Goal: Task Accomplishment & Management: Use online tool/utility

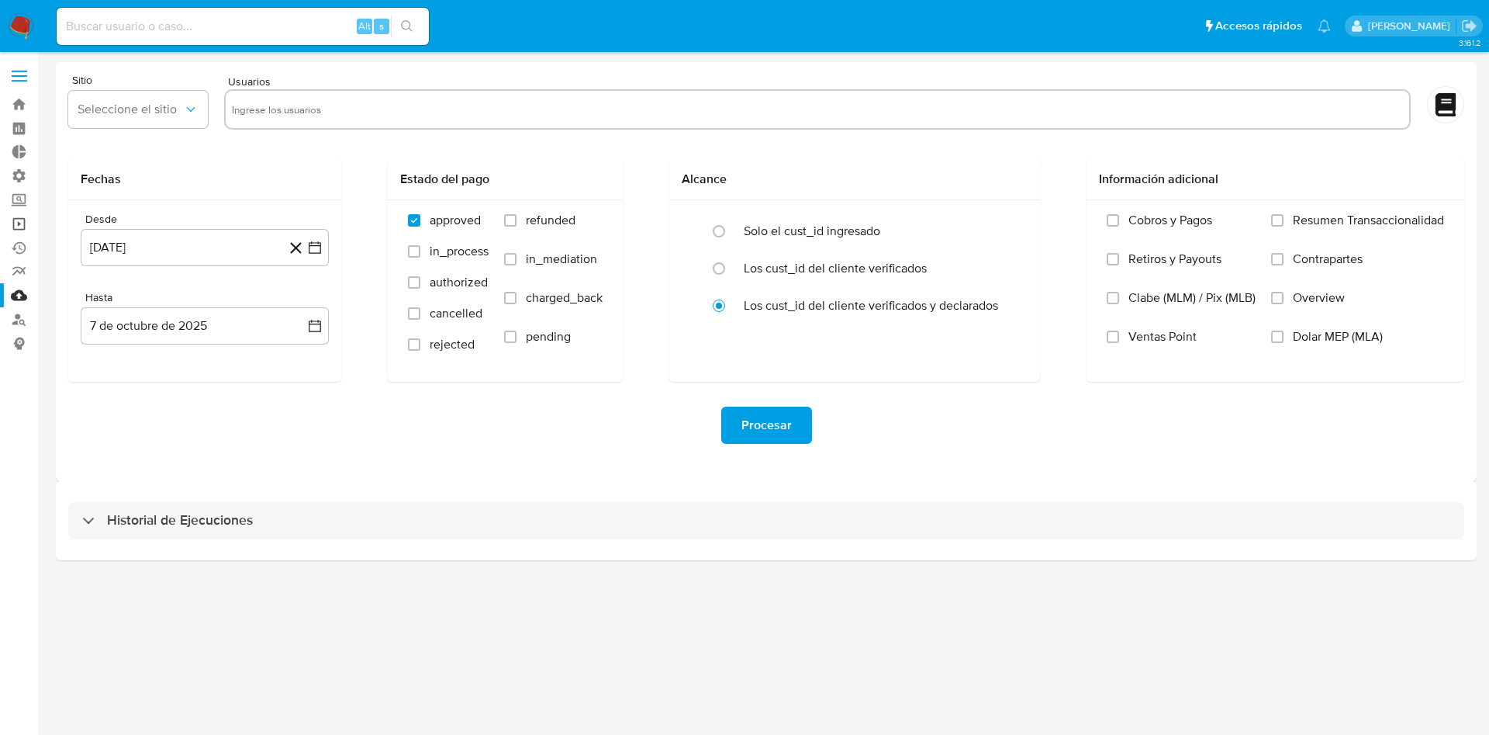
click at [11, 226] on link "Operaciones masivas" at bounding box center [92, 224] width 185 height 24
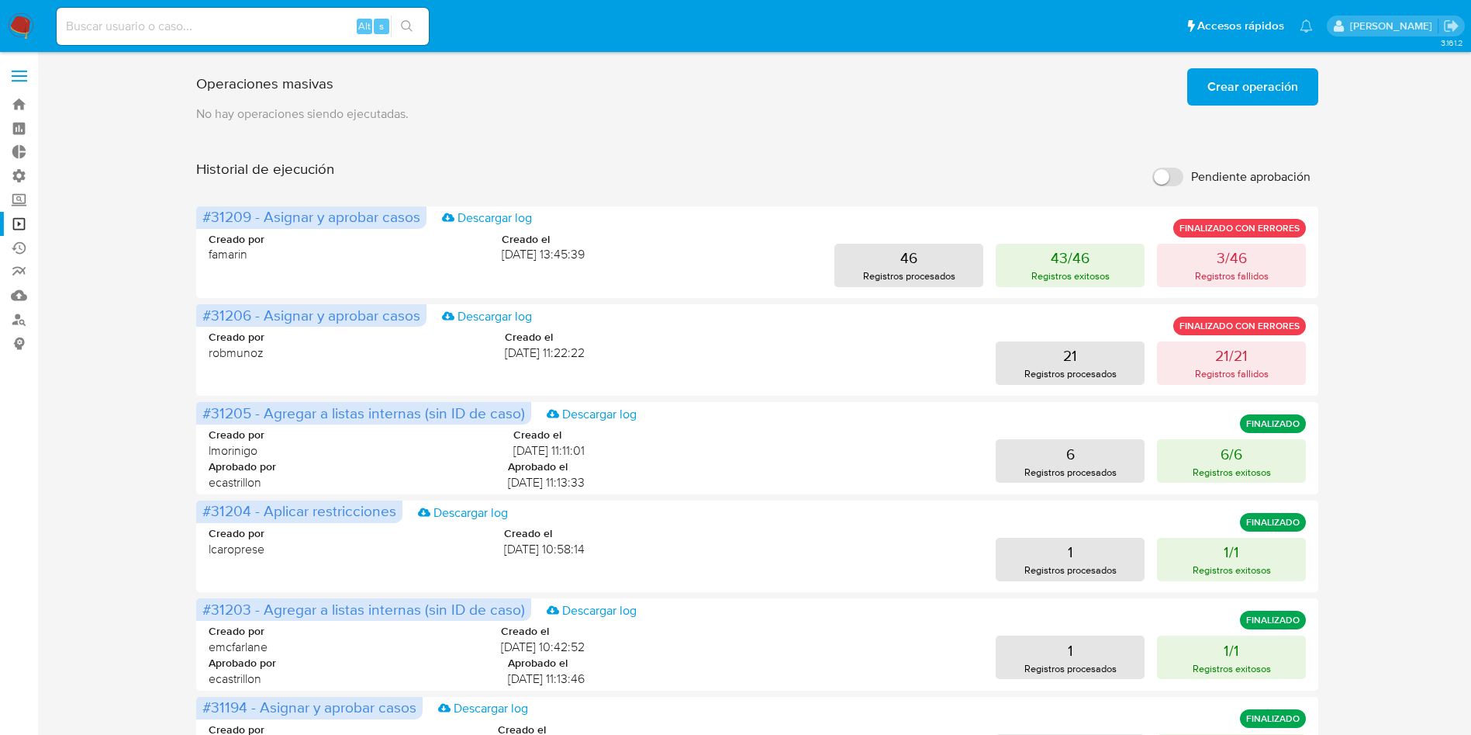
click at [771, 145] on div "Operaciones masivas Crear operación Sólo puede haber hasta un máximo de 5 opera…" at bounding box center [757, 646] width 1122 height 1168
click at [1226, 90] on span "Crear operación" at bounding box center [1253, 87] width 91 height 34
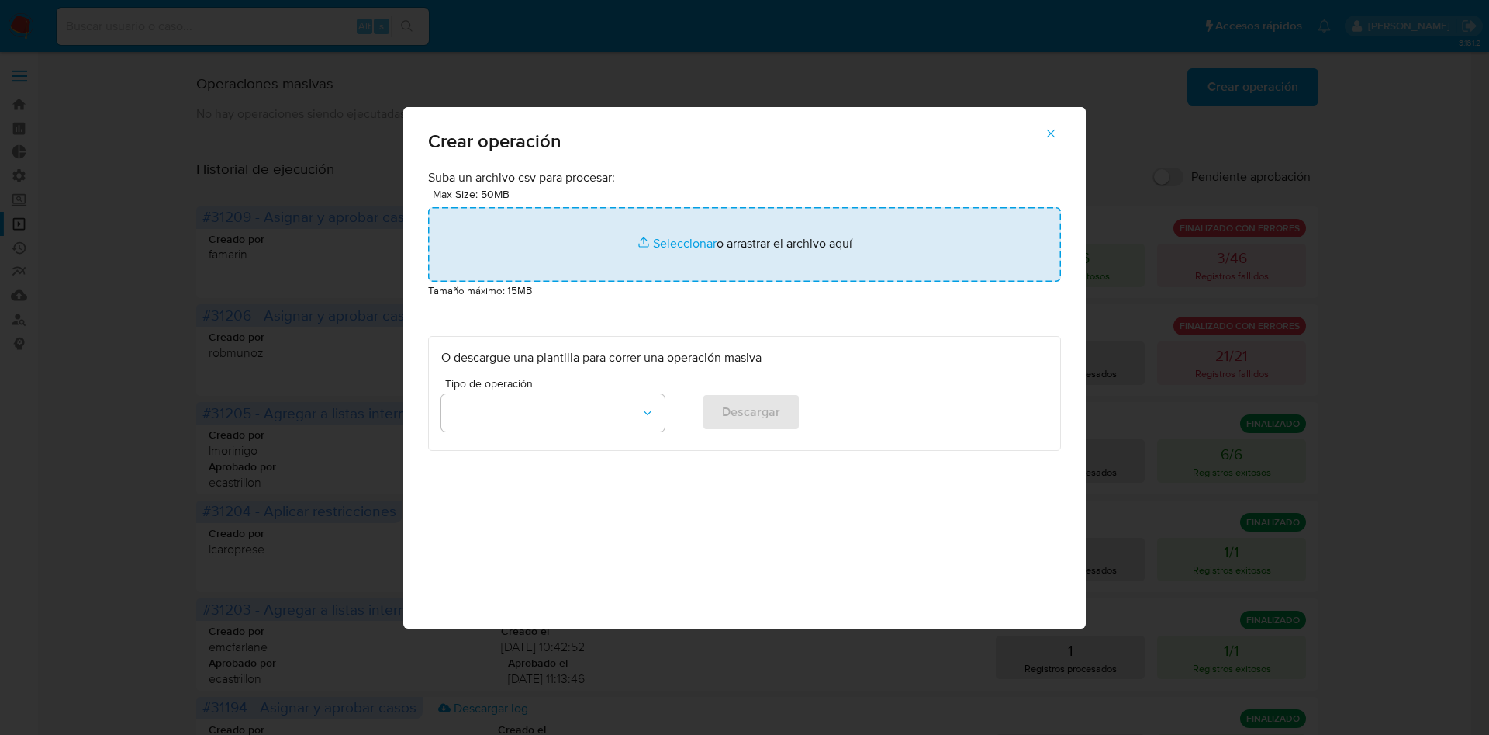
click at [770, 240] on input "file" at bounding box center [744, 244] width 633 height 74
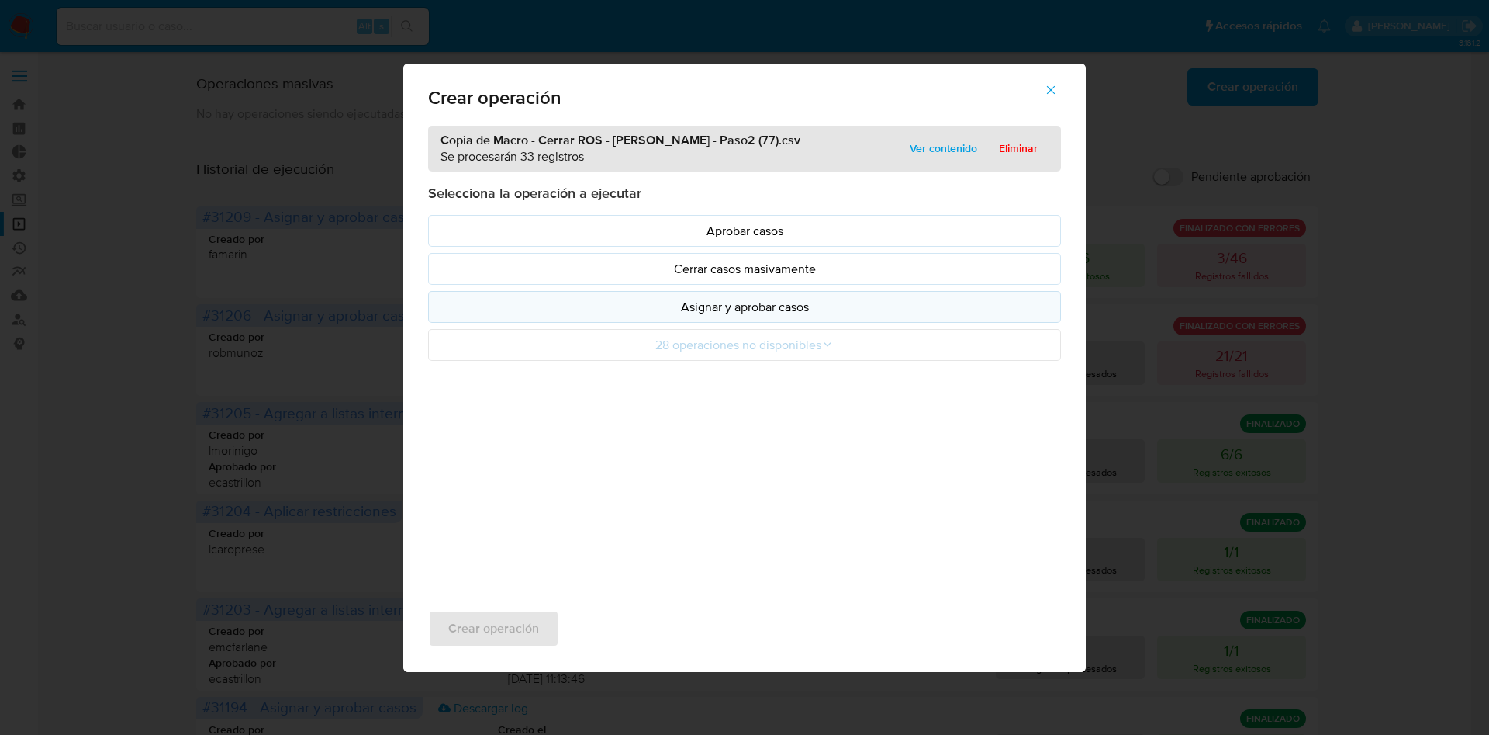
click at [766, 306] on p "Asignar y aprobar casos" at bounding box center [744, 307] width 607 height 18
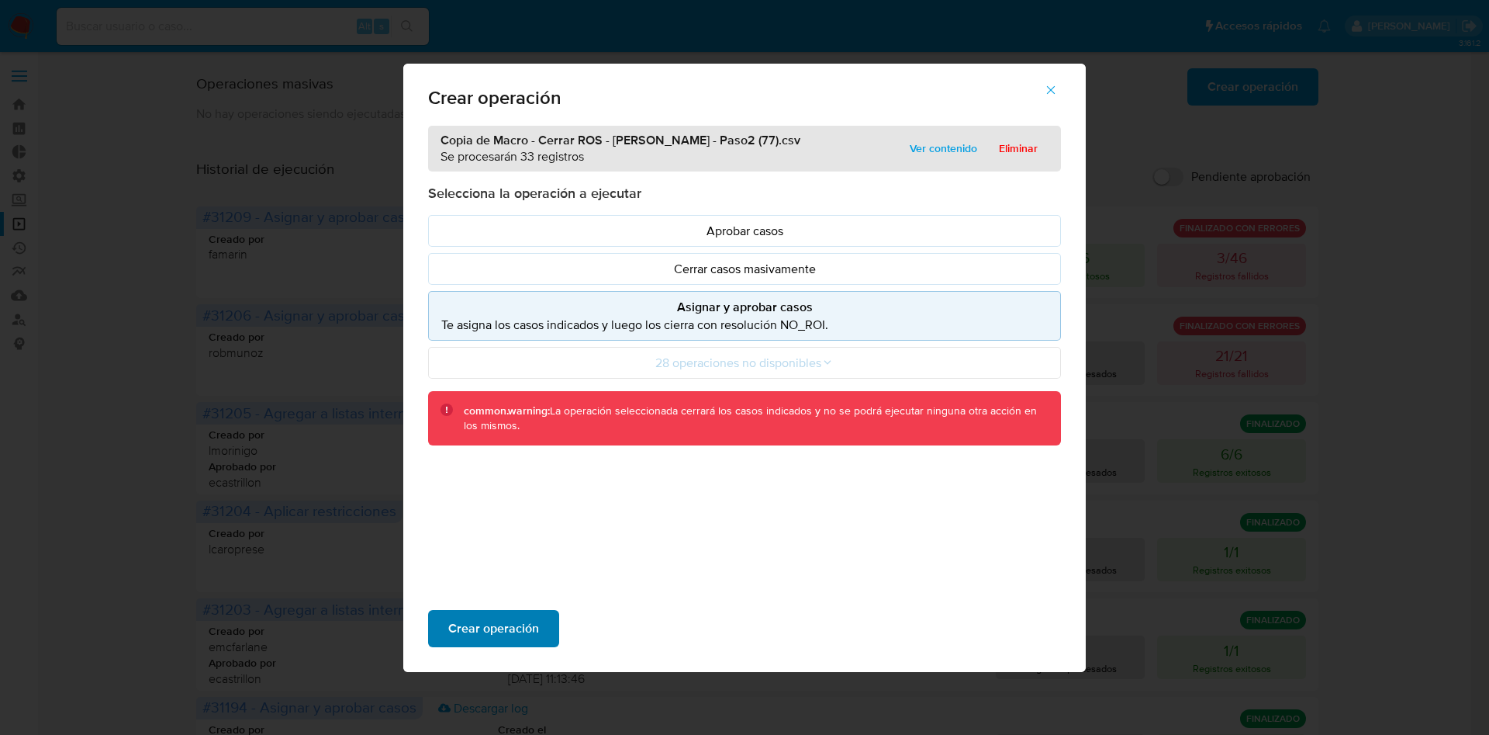
click at [500, 630] on span "Crear operación" at bounding box center [493, 628] width 91 height 34
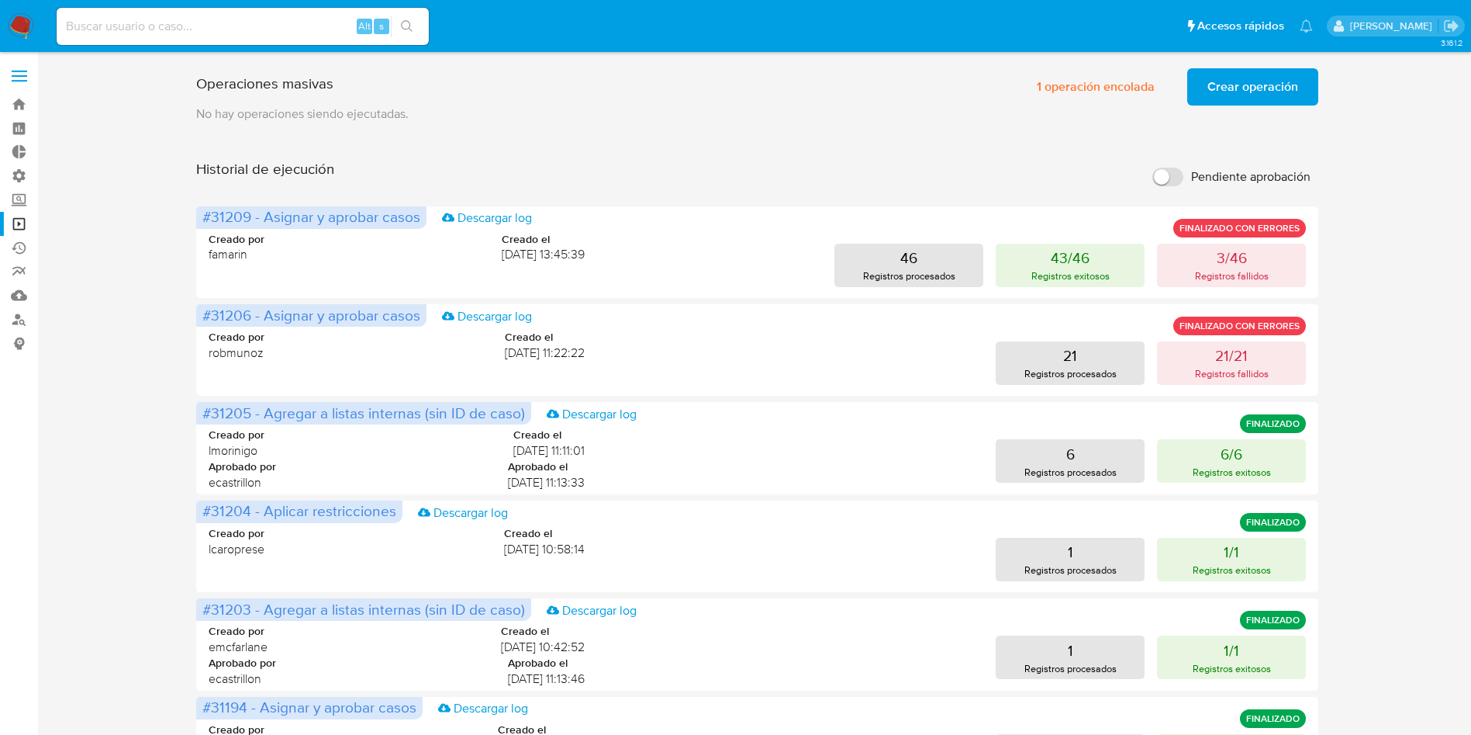
click at [1298, 90] on span "Crear operación" at bounding box center [1253, 87] width 91 height 34
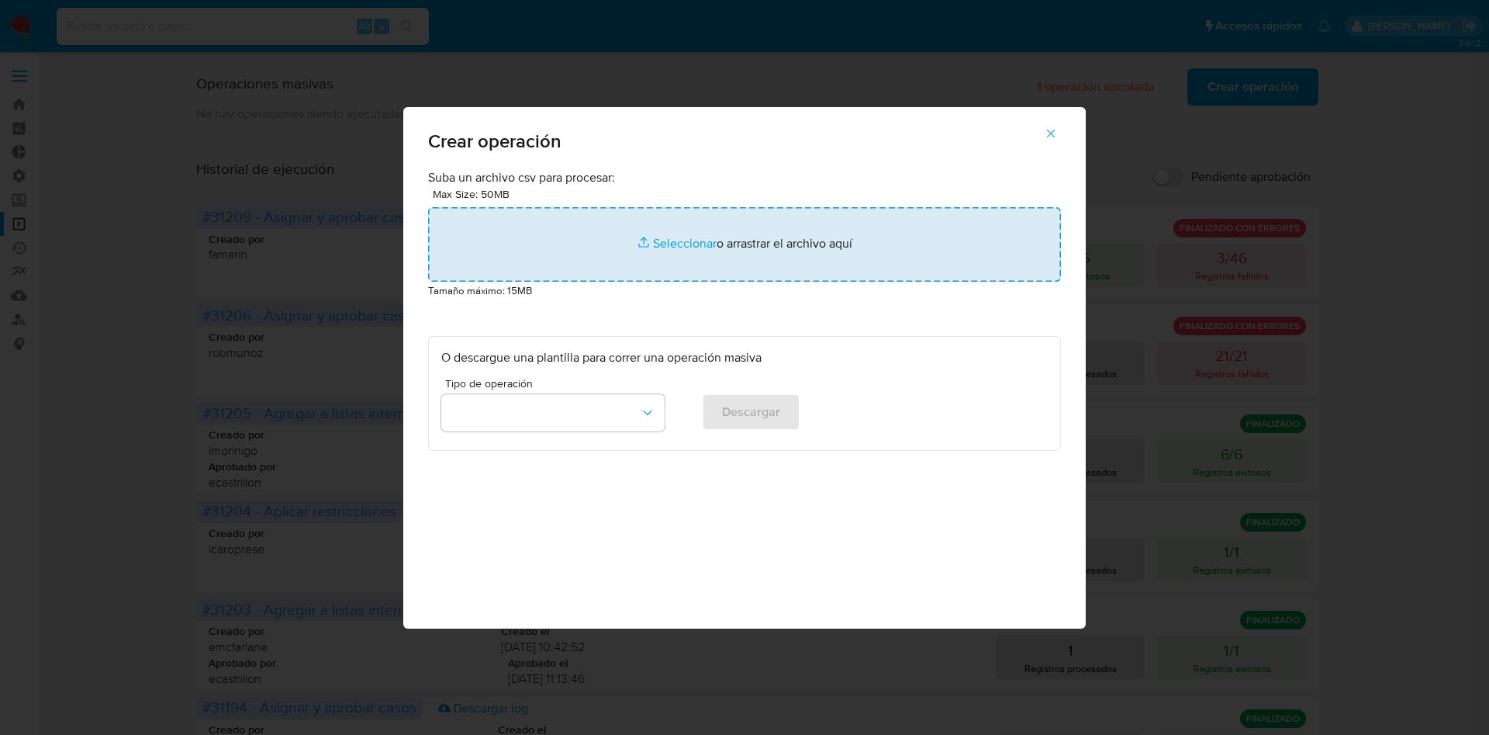
click at [842, 238] on input "file" at bounding box center [744, 244] width 633 height 74
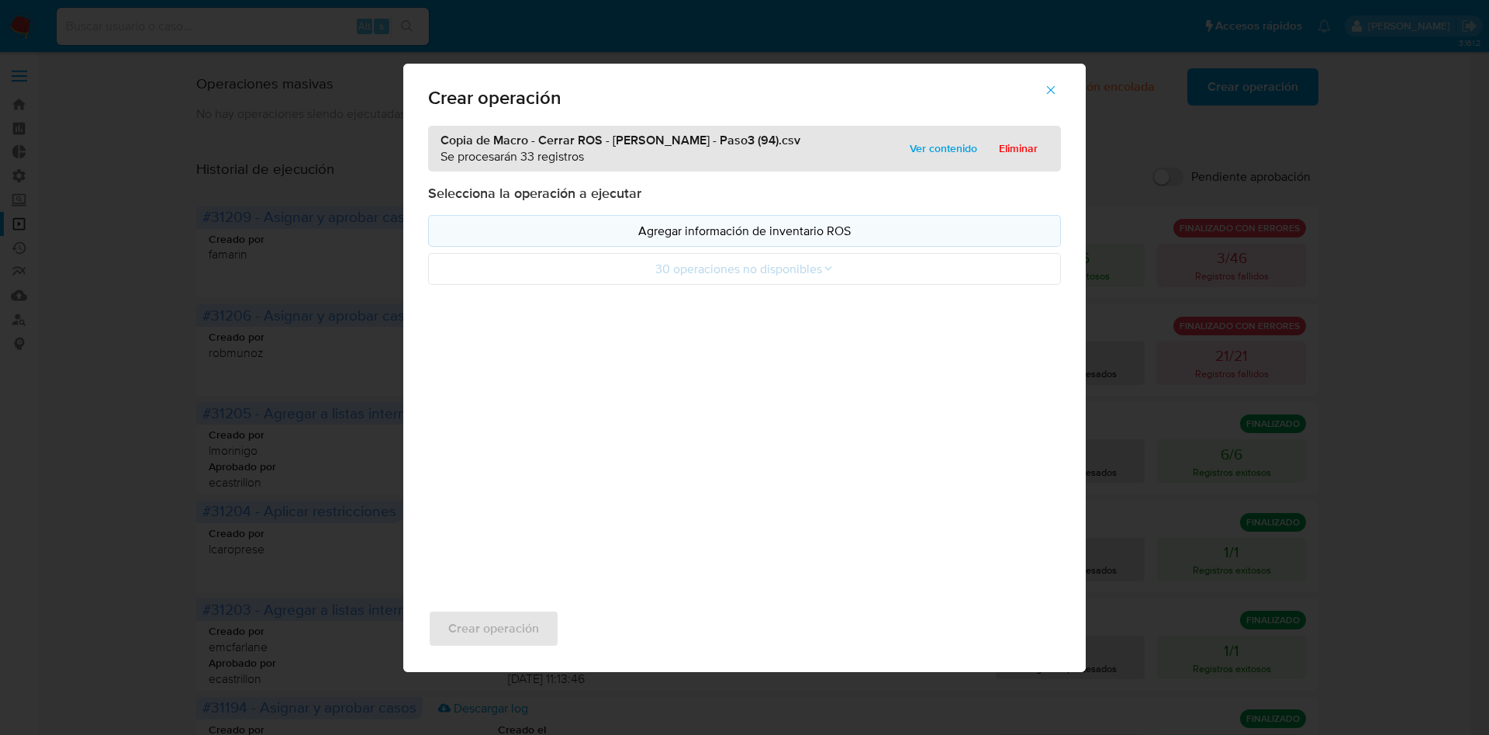
click at [745, 227] on p "Agregar información de inventario ROS" at bounding box center [744, 231] width 607 height 18
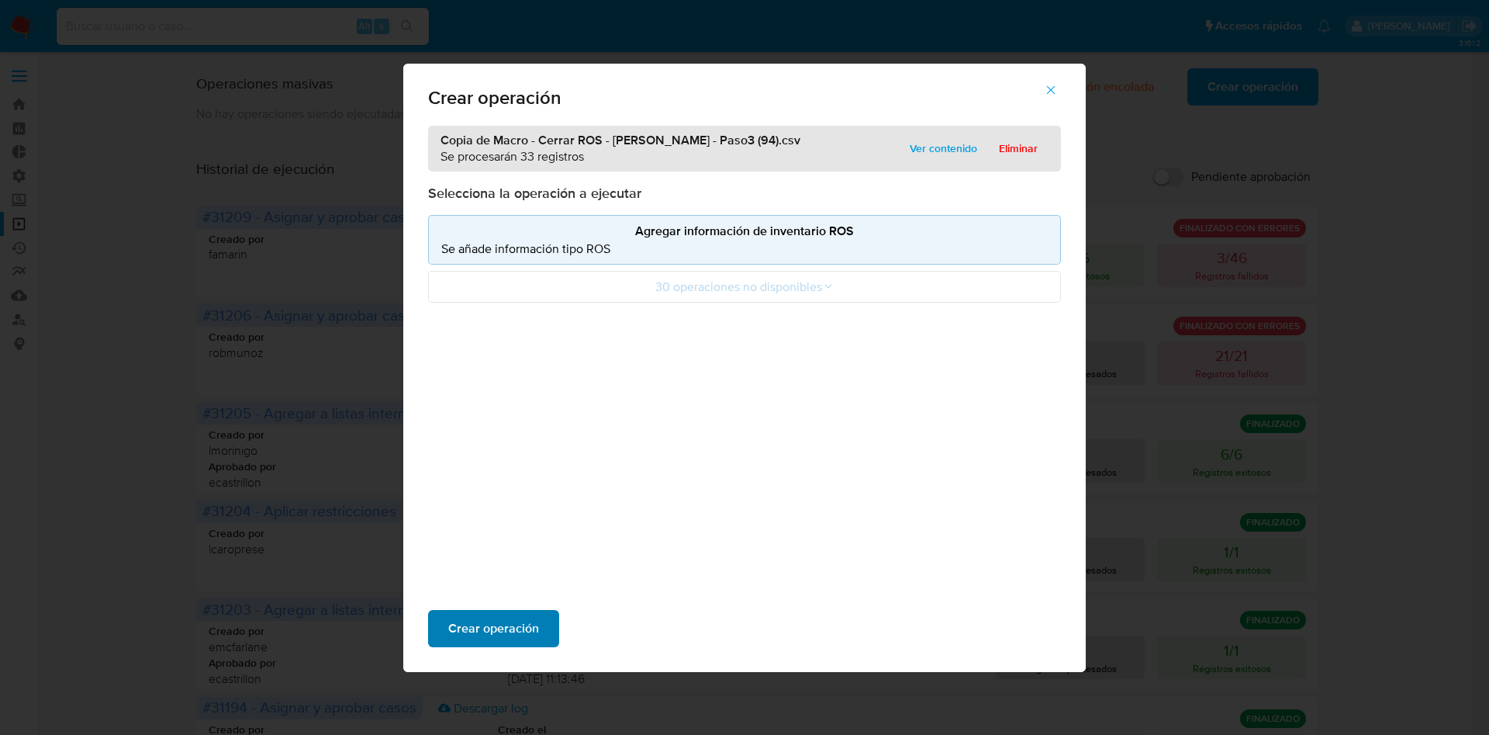
click at [513, 624] on span "Crear operación" at bounding box center [493, 628] width 91 height 34
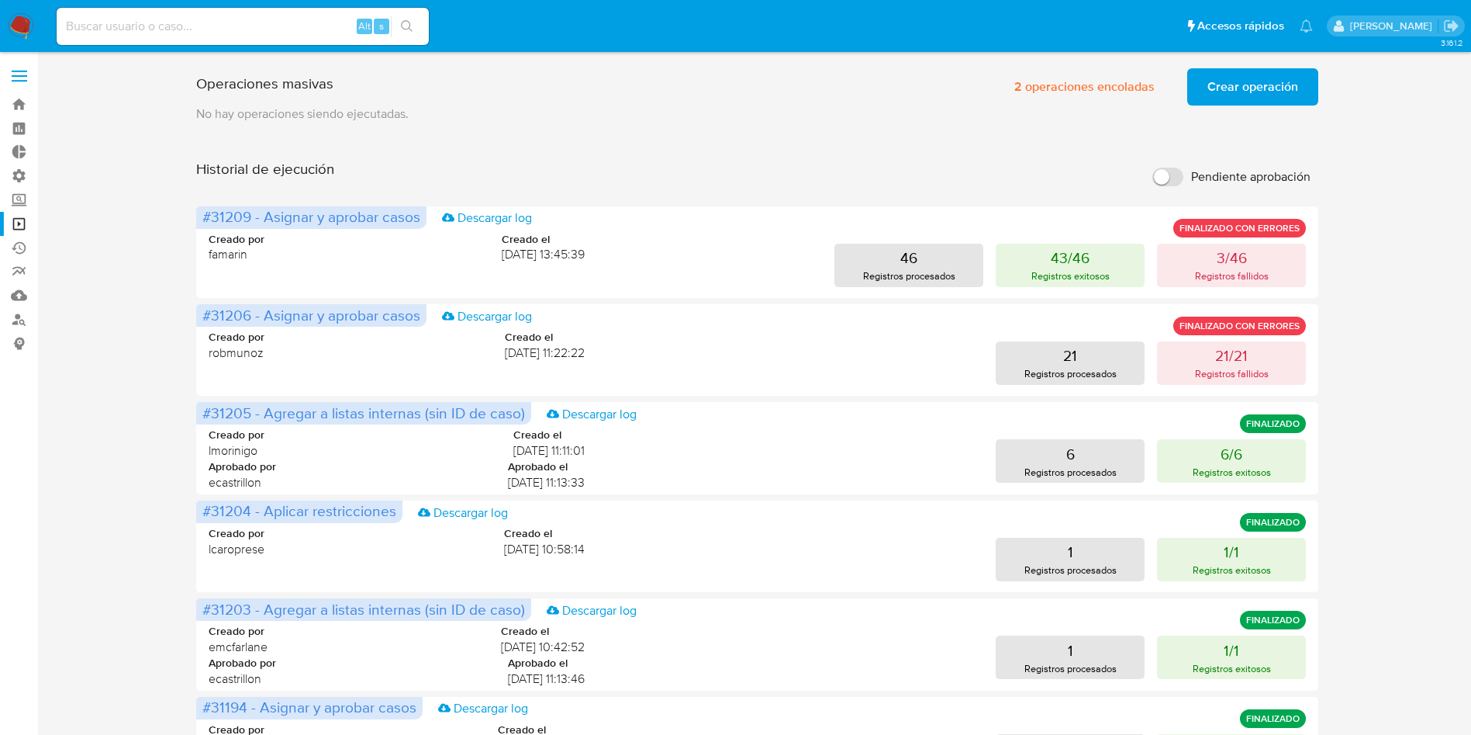
click at [1219, 84] on span "Crear operación" at bounding box center [1253, 87] width 91 height 34
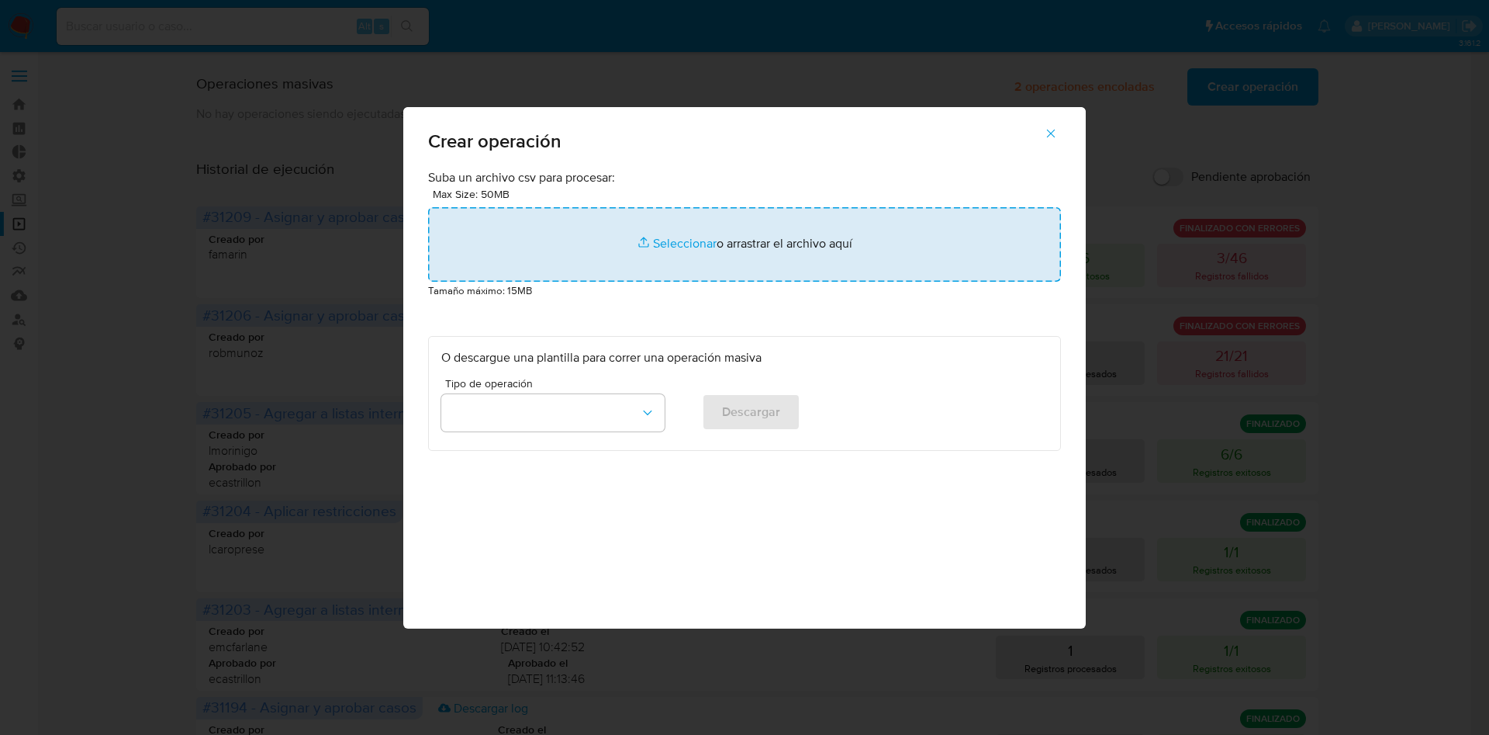
click at [818, 262] on input "file" at bounding box center [744, 244] width 633 height 74
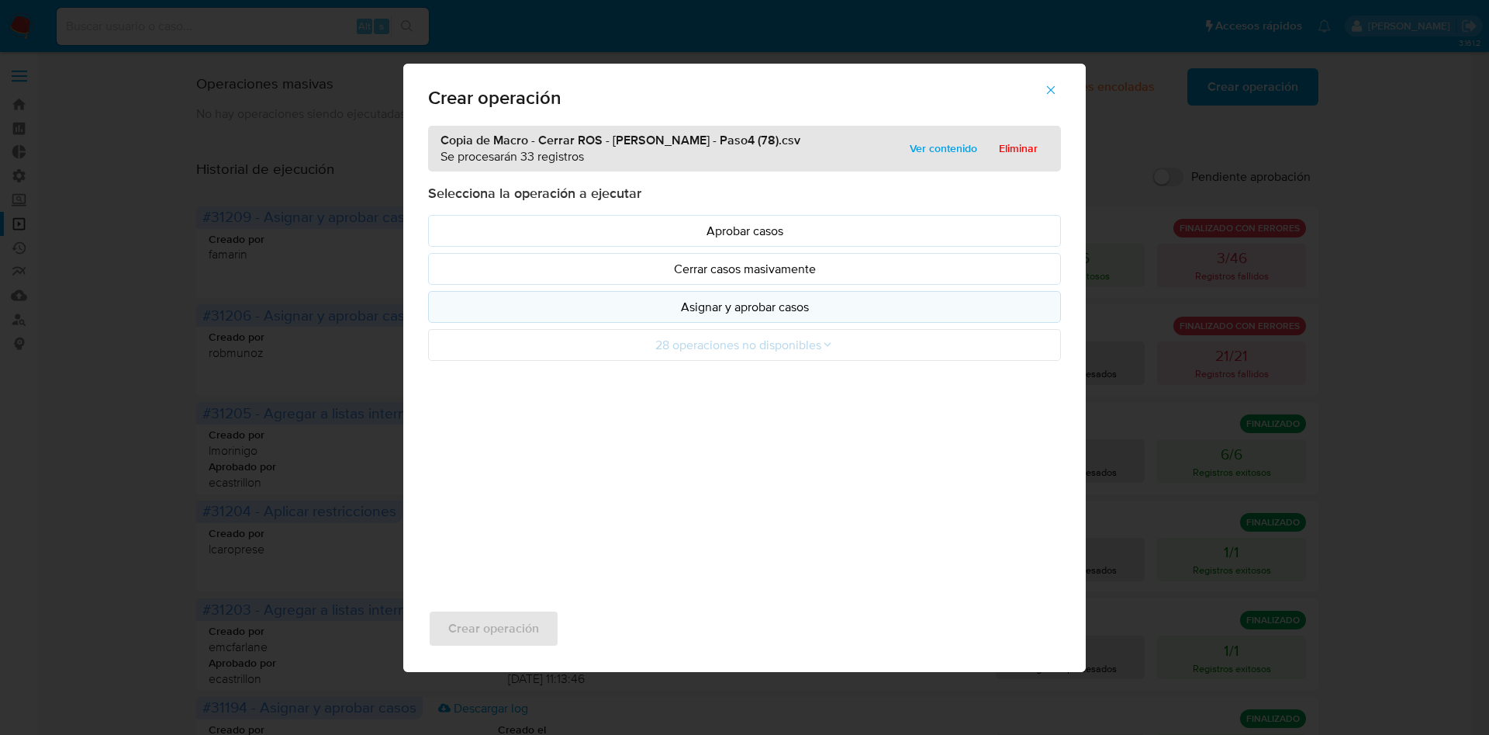
click at [761, 315] on p "Asignar y aprobar casos" at bounding box center [744, 307] width 607 height 18
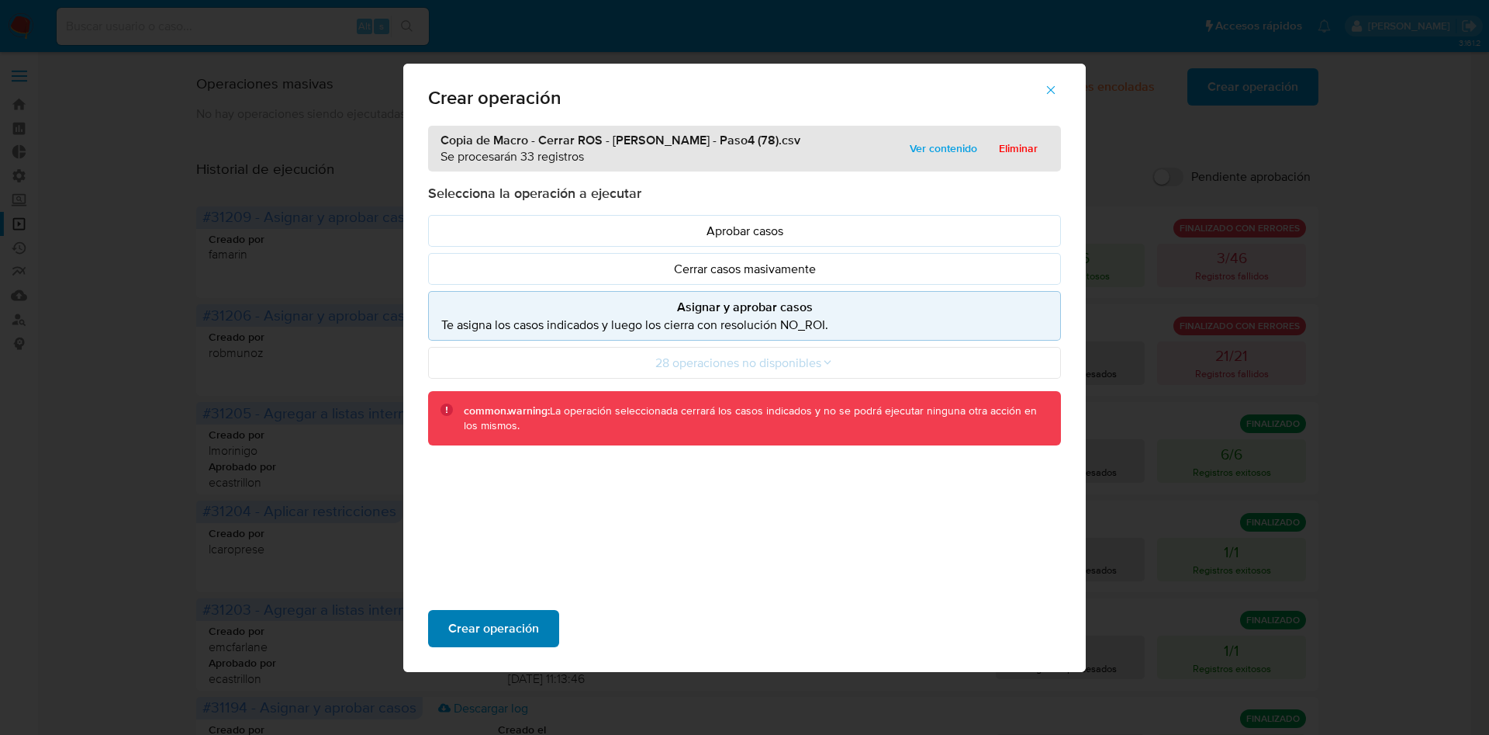
click at [510, 634] on span "Crear operación" at bounding box center [493, 628] width 91 height 34
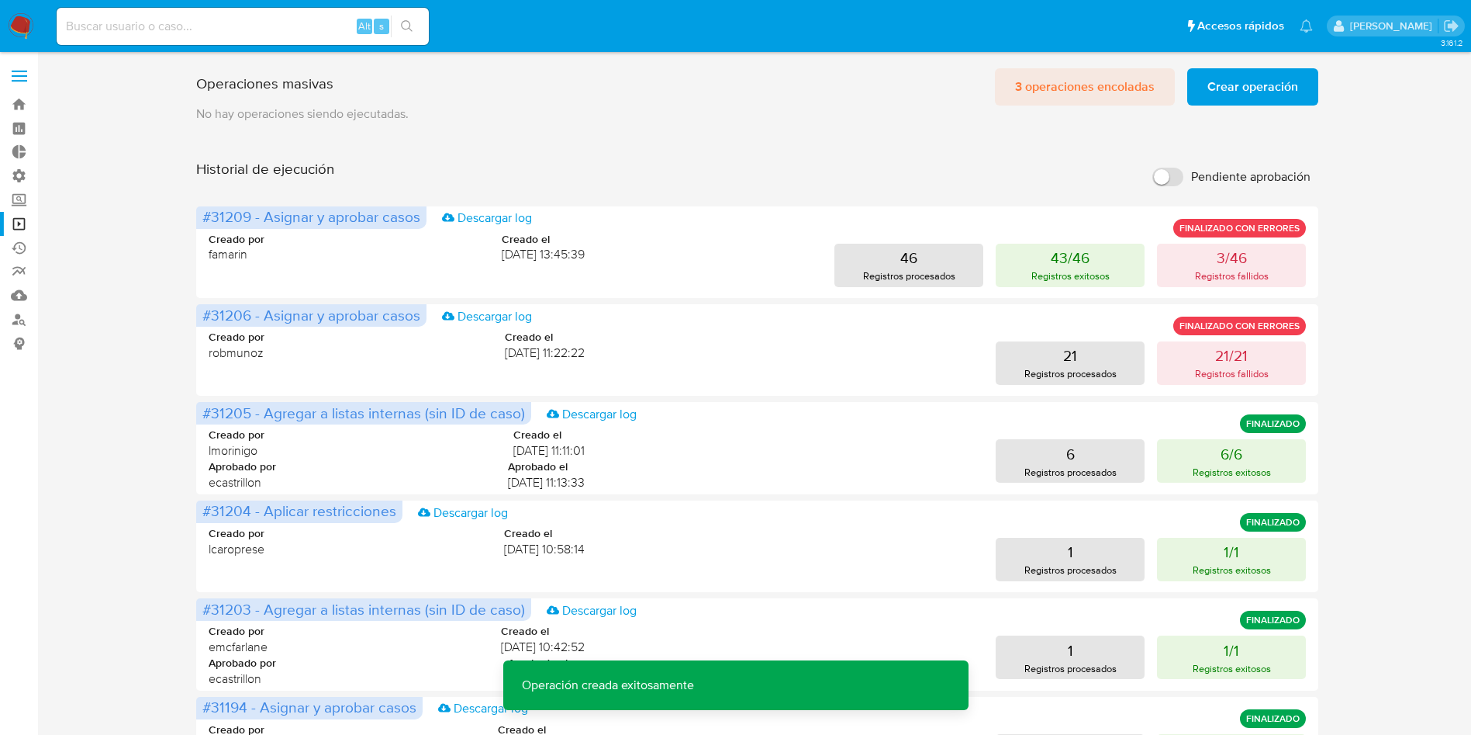
click at [1117, 85] on span "3 operaciones encoladas" at bounding box center [1085, 87] width 140 height 34
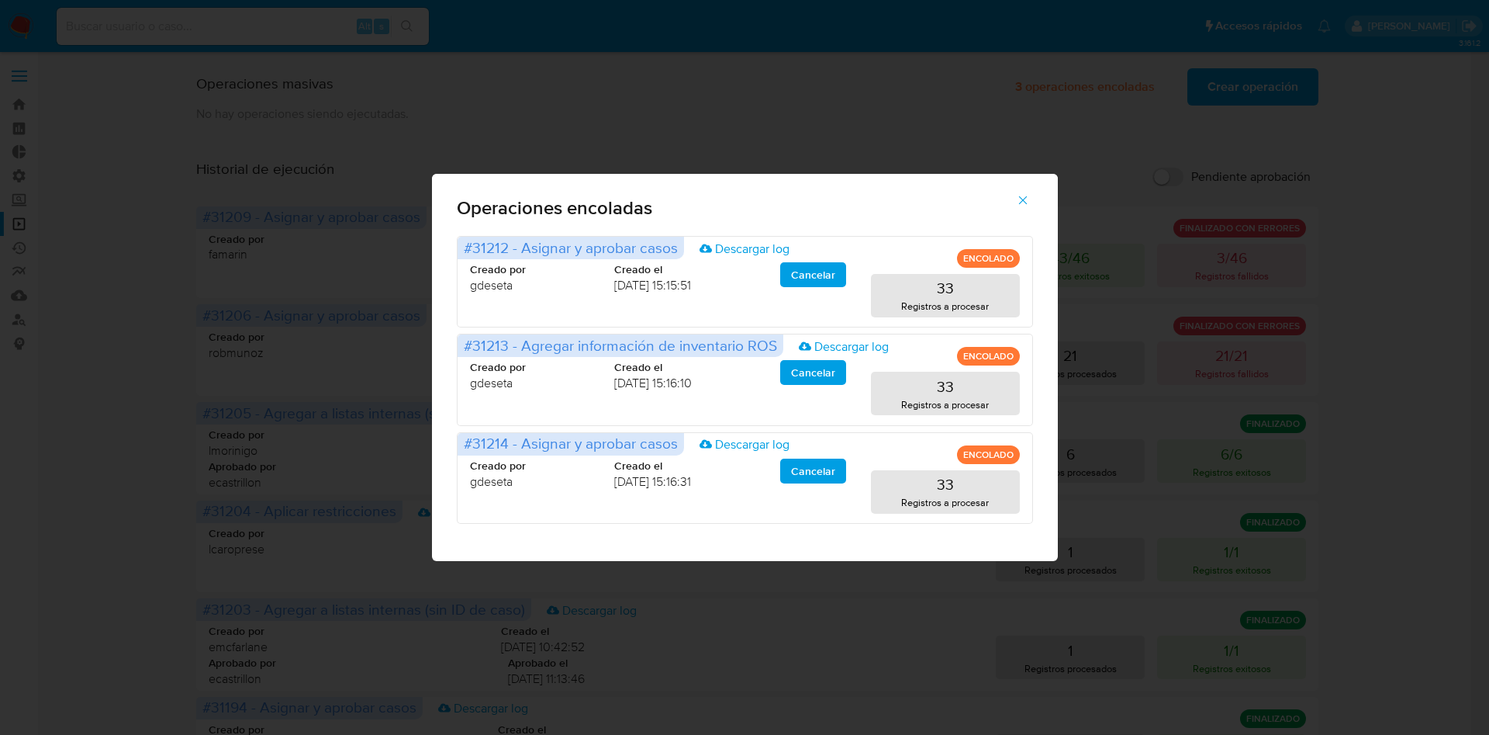
click at [1023, 199] on icon "button" at bounding box center [1022, 200] width 9 height 9
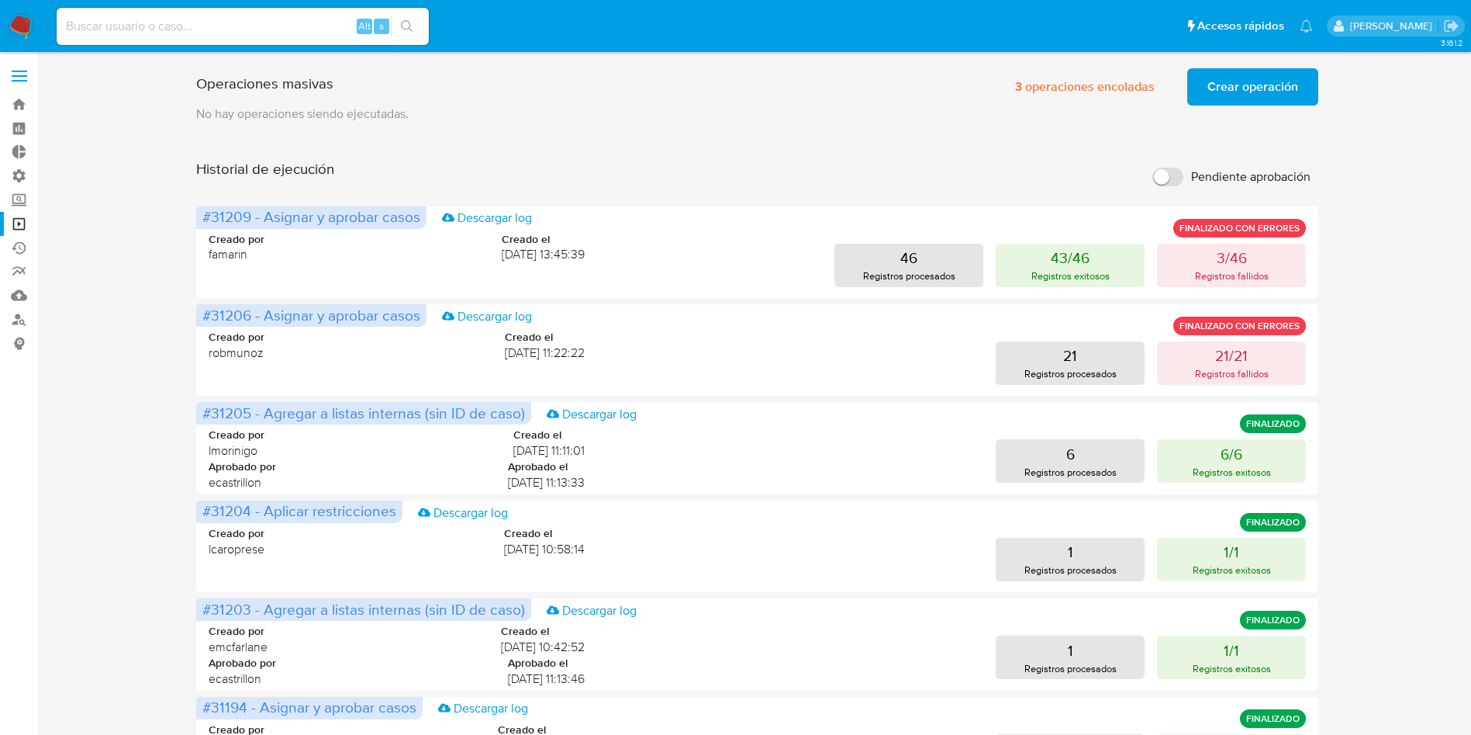
click at [25, 24] on img at bounding box center [21, 26] width 26 height 26
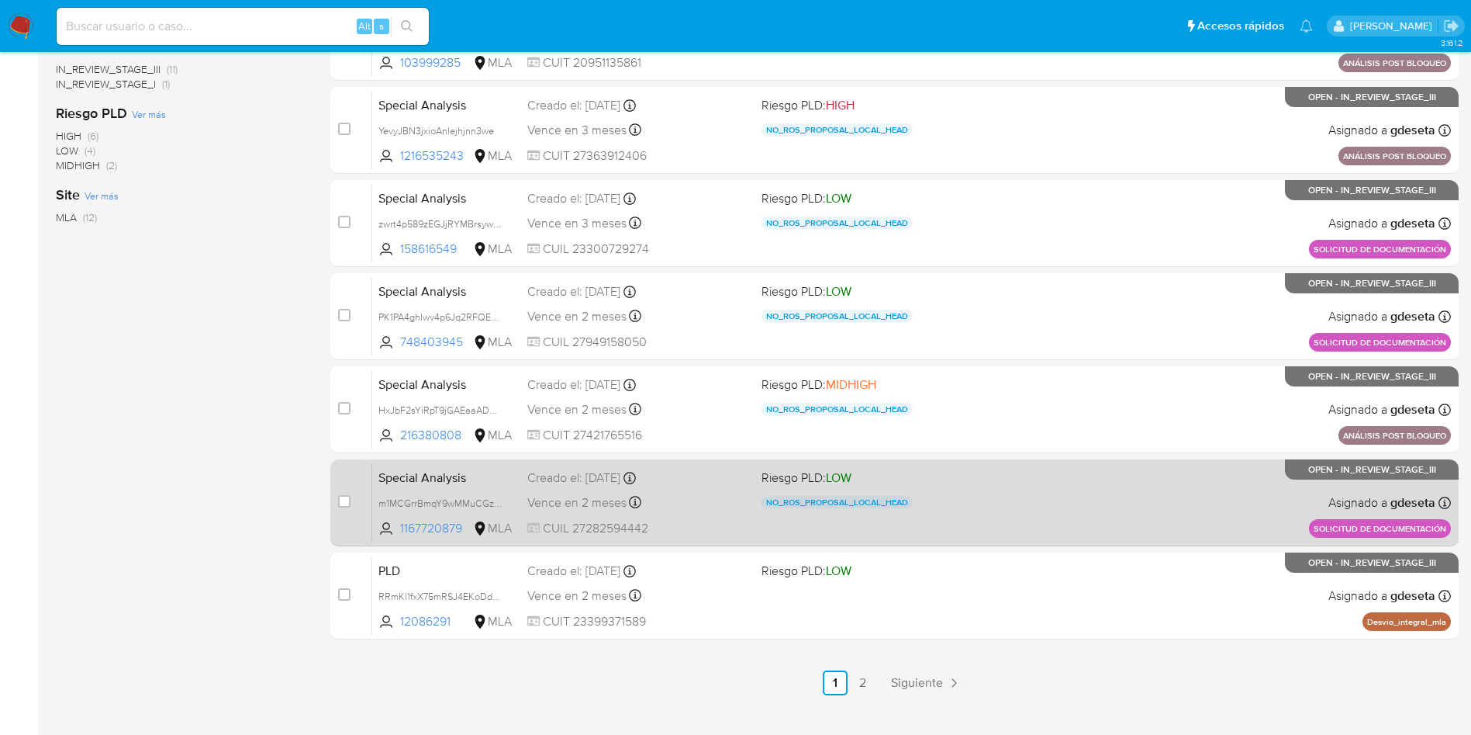
scroll to position [546, 0]
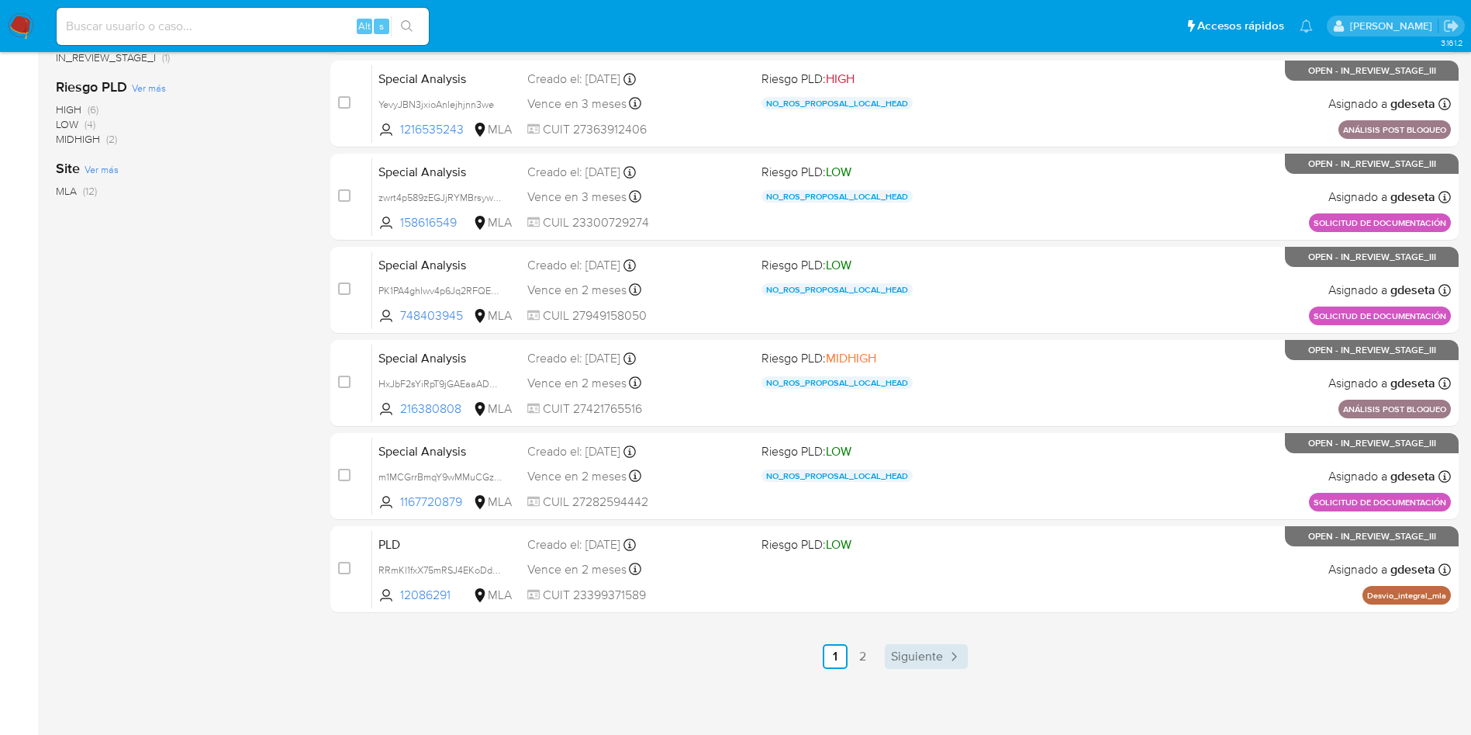
click at [929, 650] on span "Siguiente" at bounding box center [917, 656] width 52 height 12
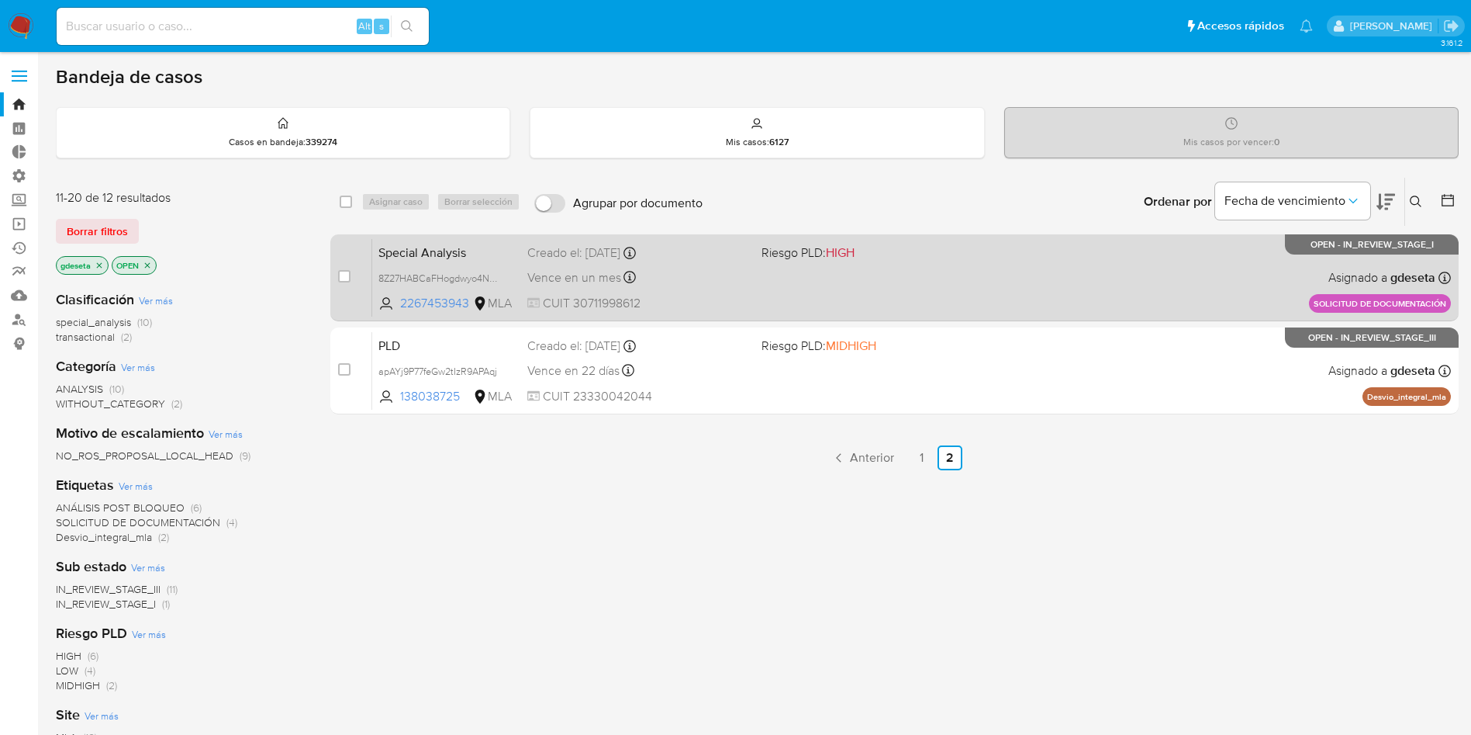
click at [438, 255] on span "Special Analysis" at bounding box center [447, 251] width 137 height 20
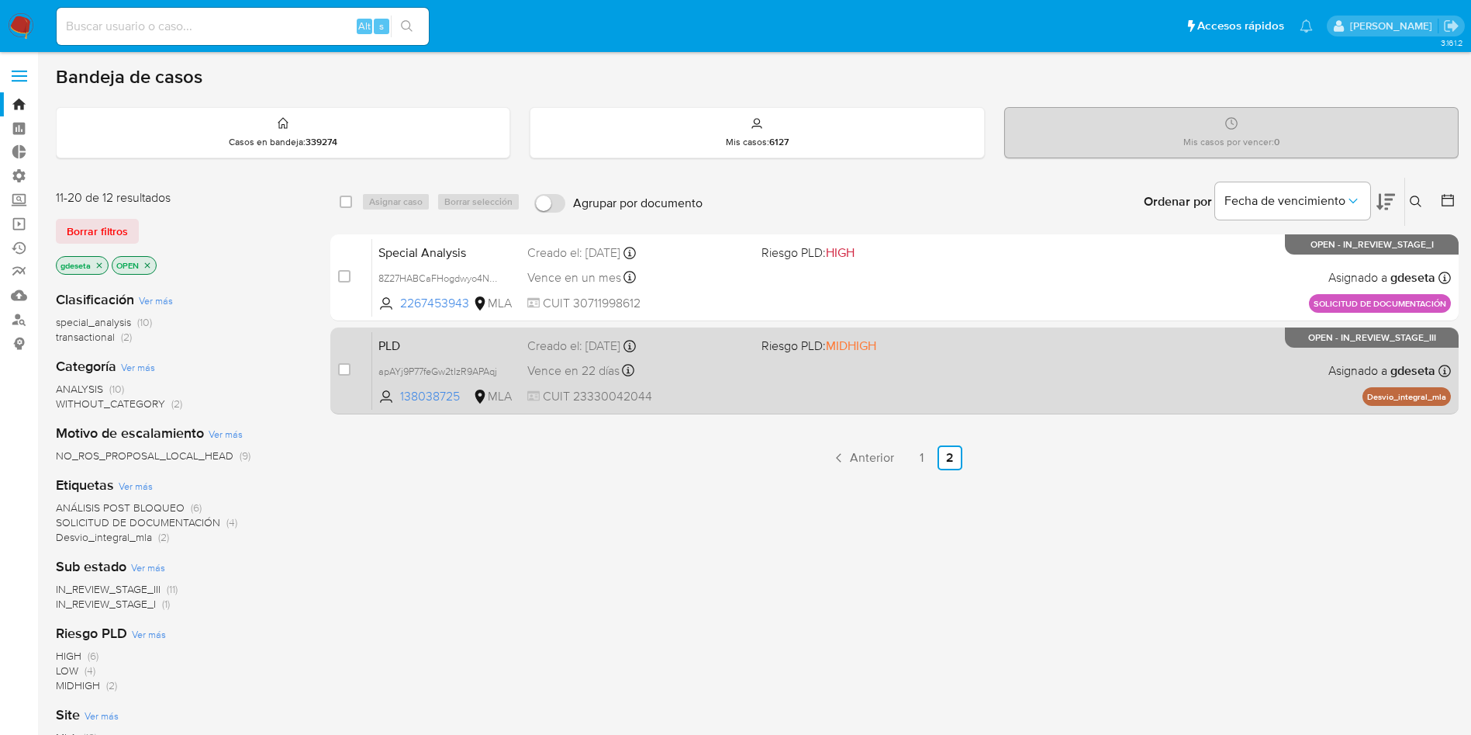
click at [400, 341] on span "PLD" at bounding box center [447, 344] width 137 height 20
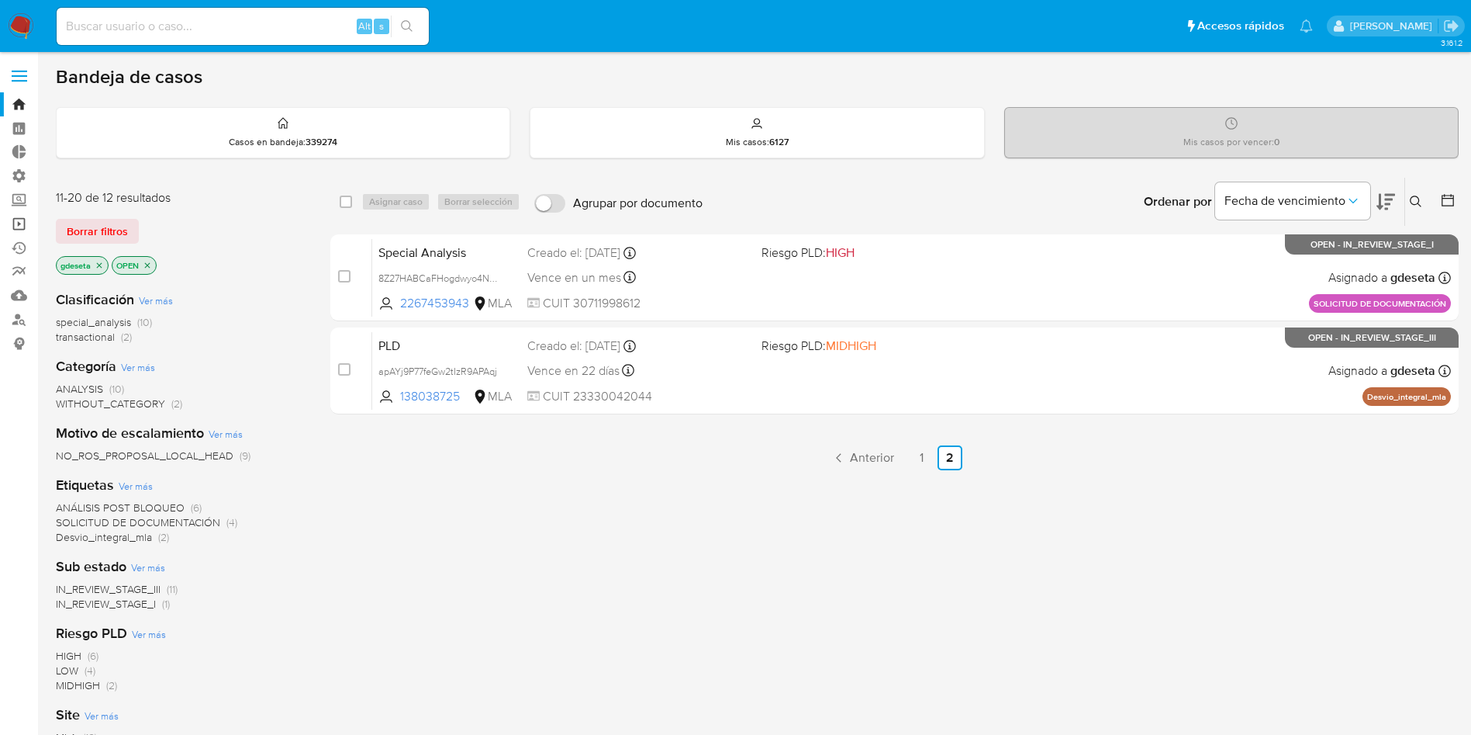
click at [25, 219] on link "Operaciones masivas" at bounding box center [92, 224] width 185 height 24
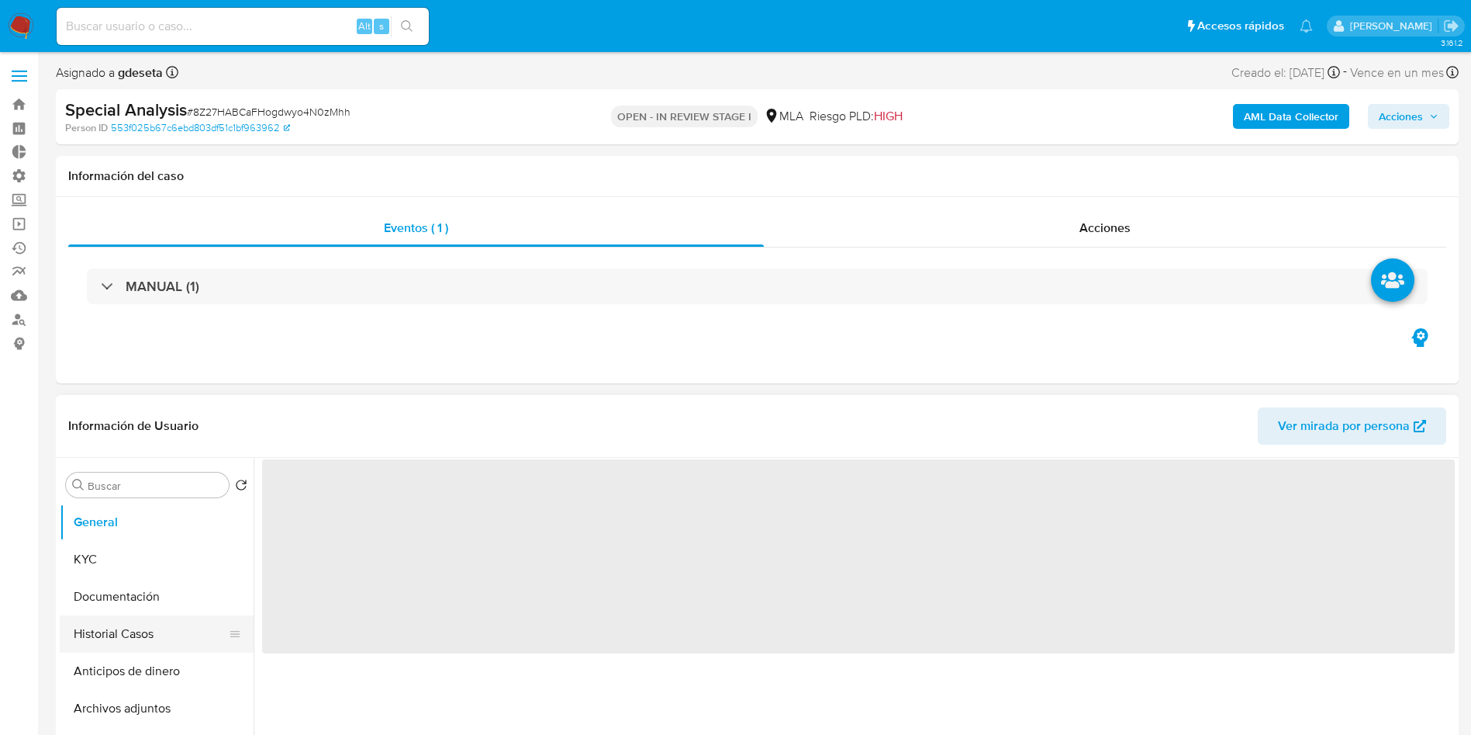
click at [92, 618] on button "Historial Casos" at bounding box center [151, 633] width 182 height 37
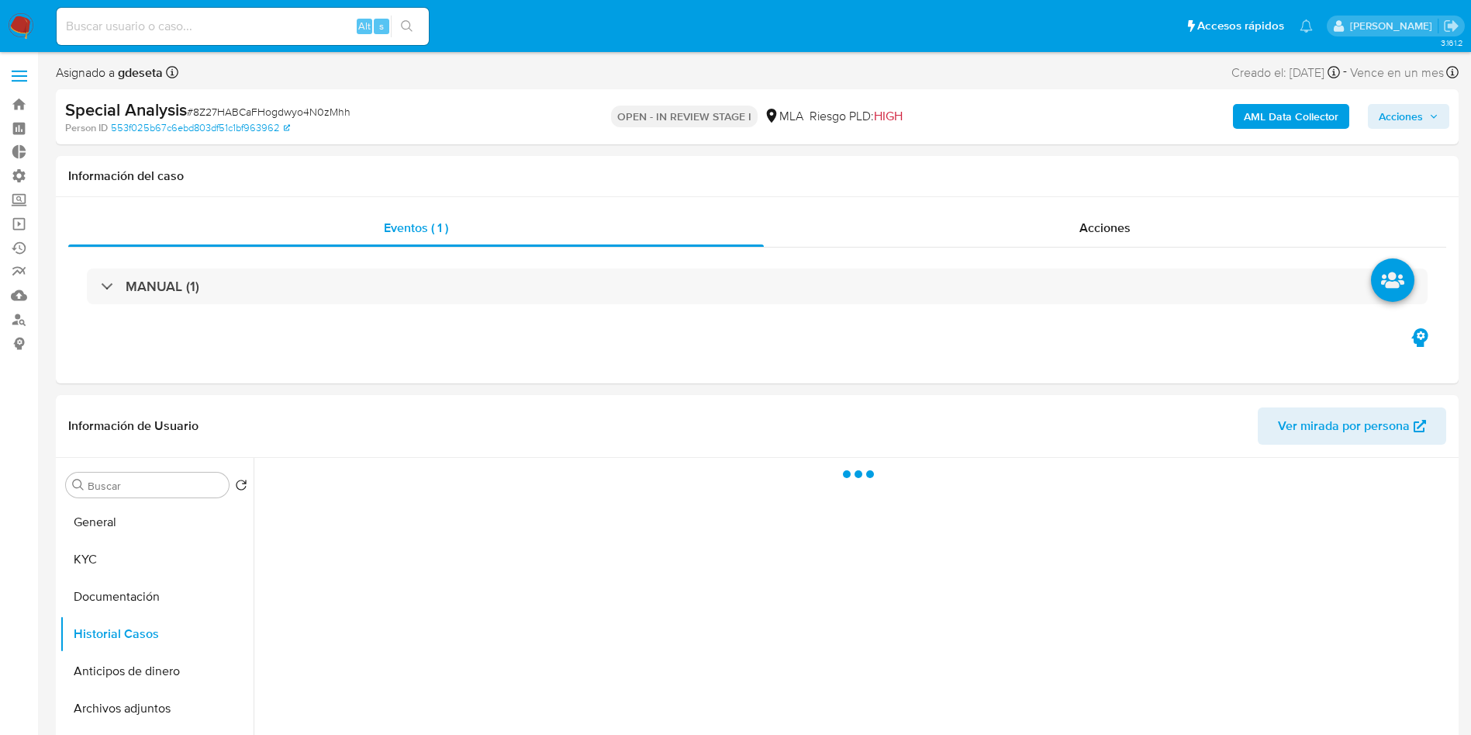
select select "10"
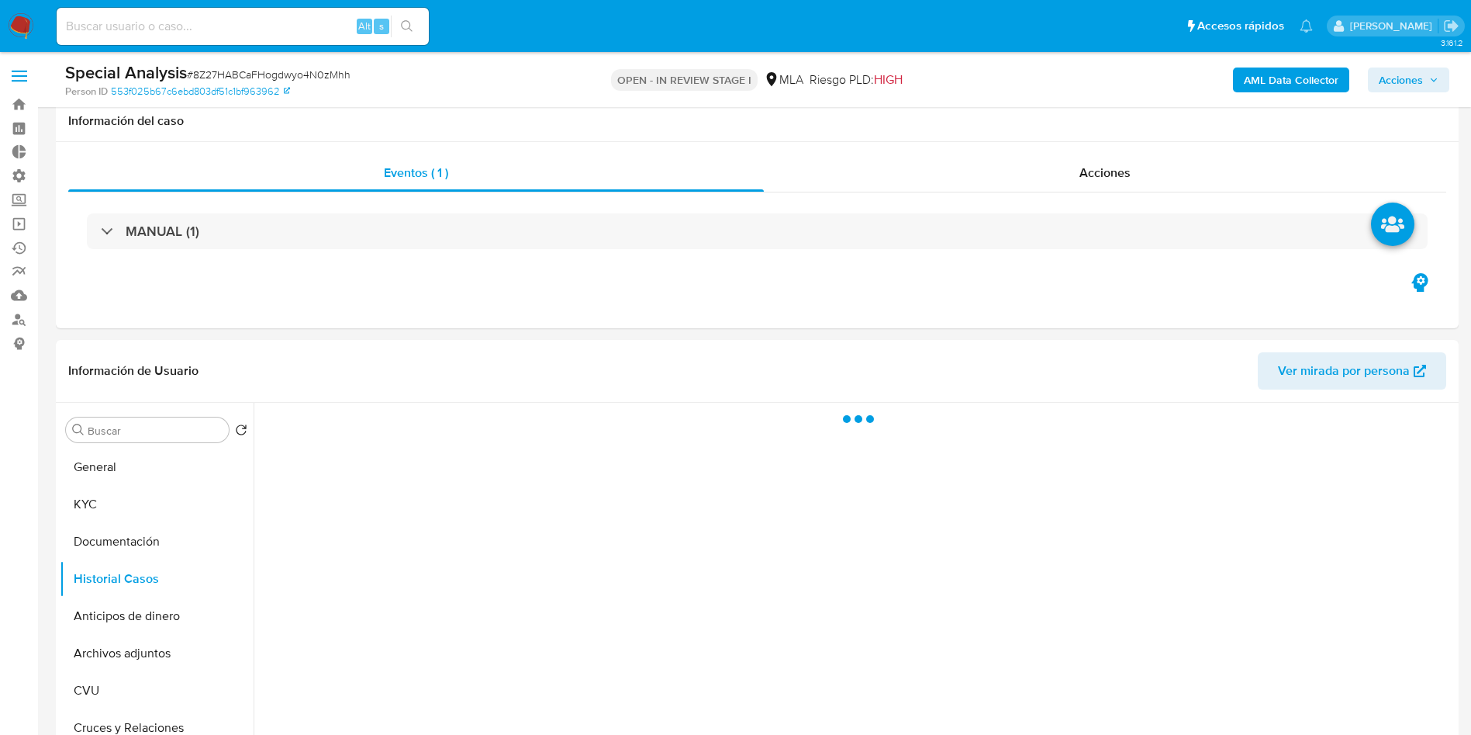
scroll to position [116, 0]
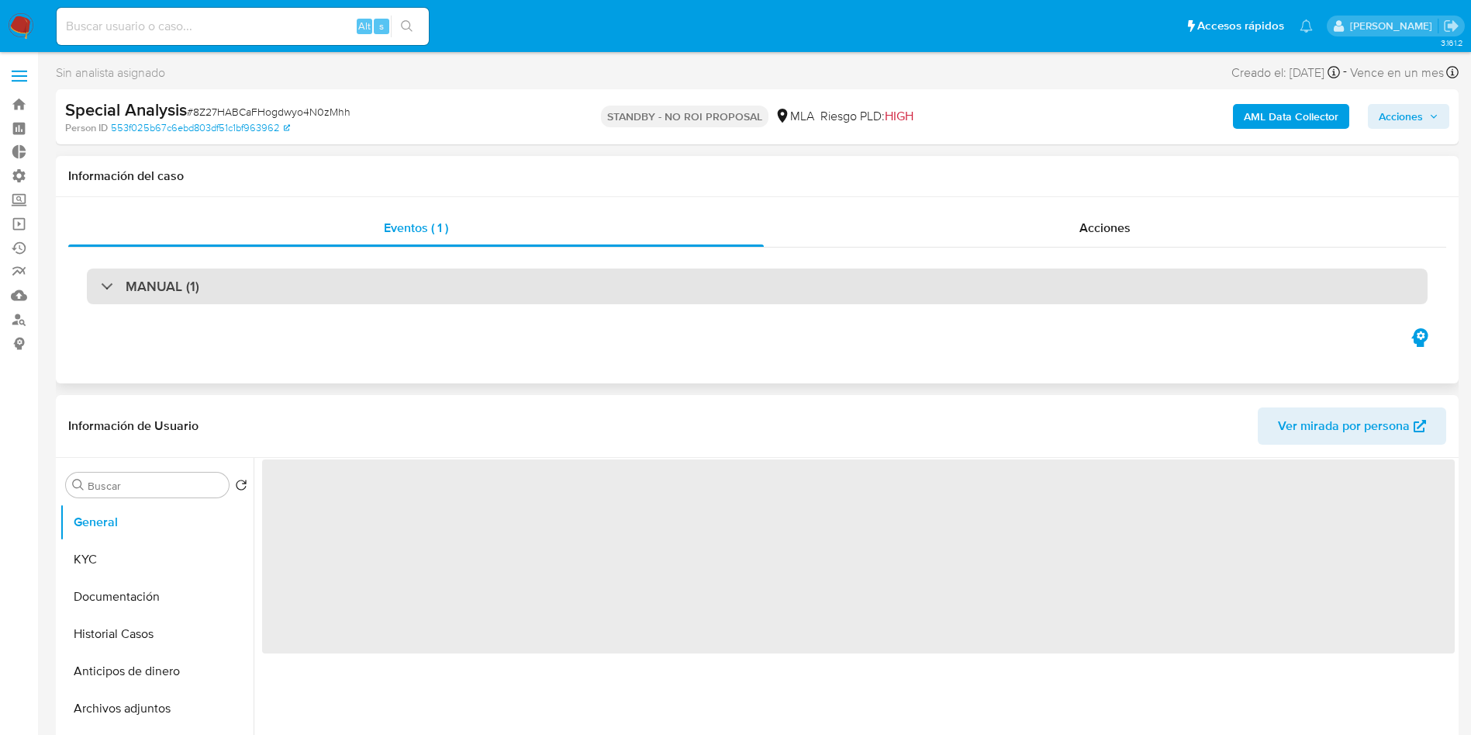
click at [420, 292] on div "MANUAL (1)" at bounding box center [757, 286] width 1341 height 36
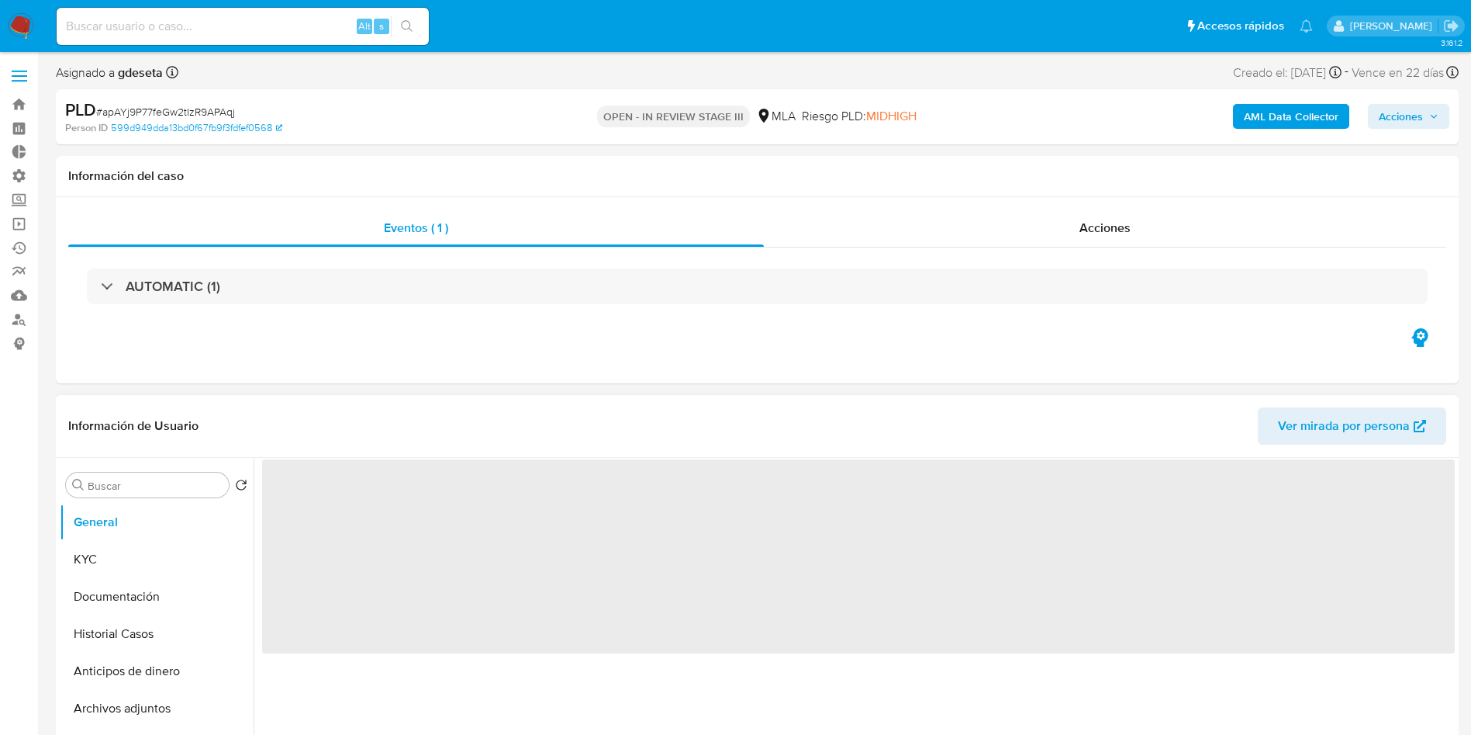
select select "10"
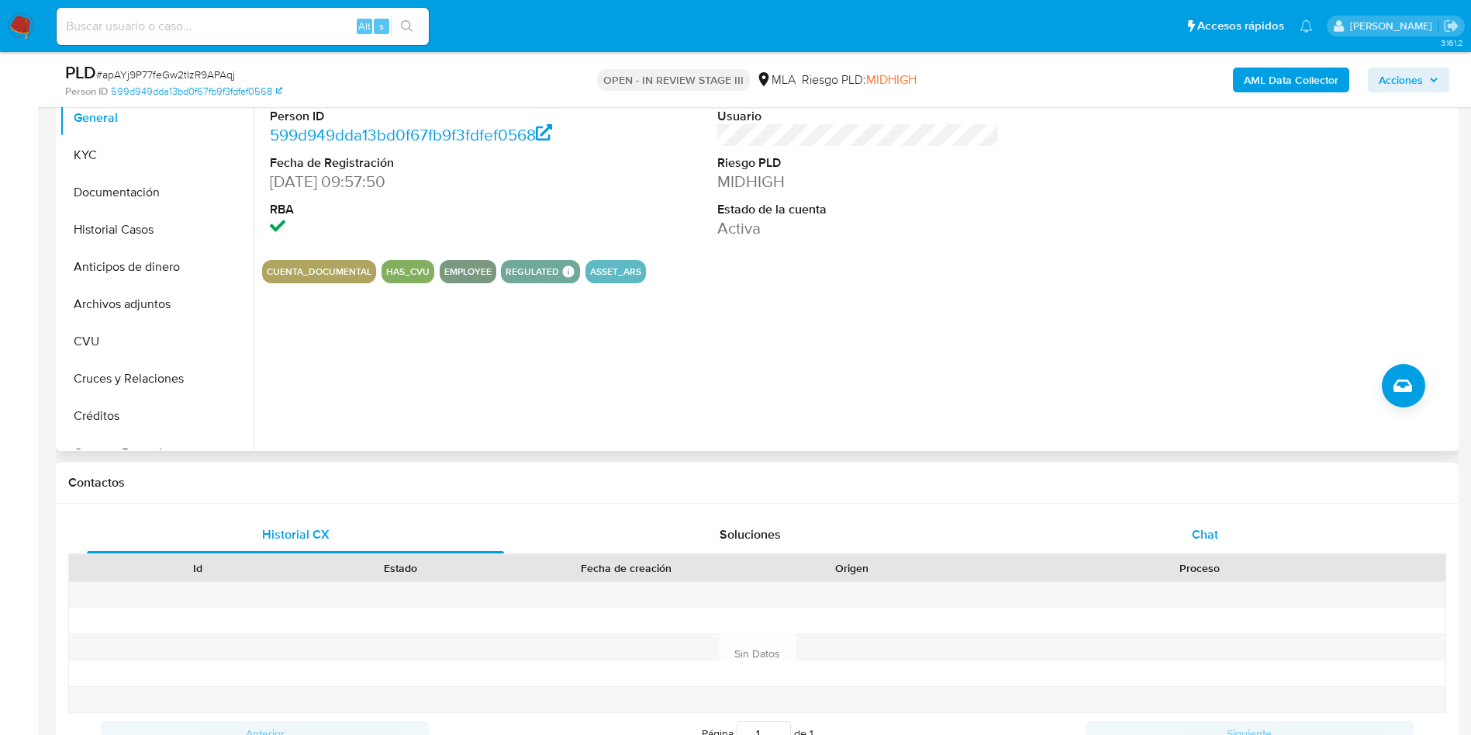
click at [1218, 538] on span "Chat" at bounding box center [1205, 534] width 26 height 18
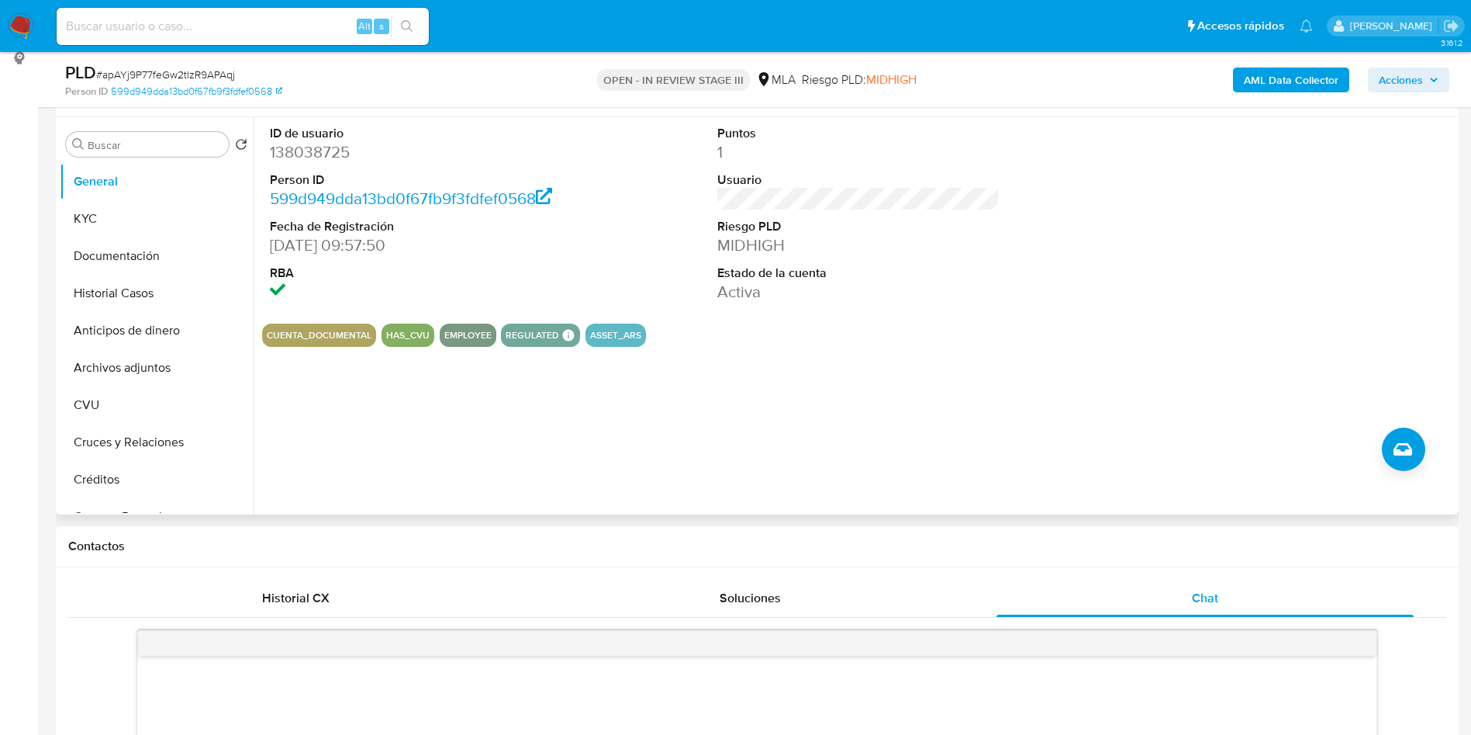
scroll to position [233, 0]
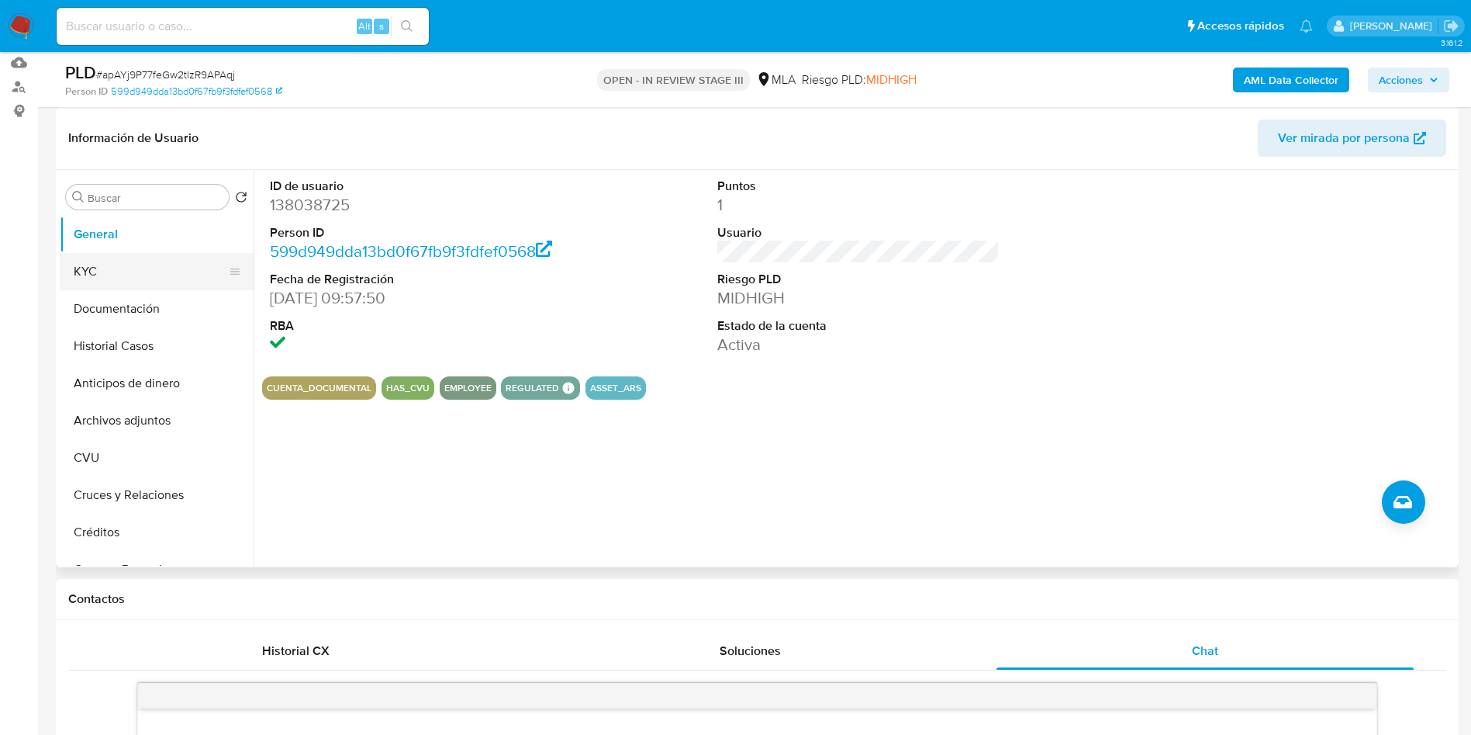
click at [126, 258] on button "KYC" at bounding box center [151, 271] width 182 height 37
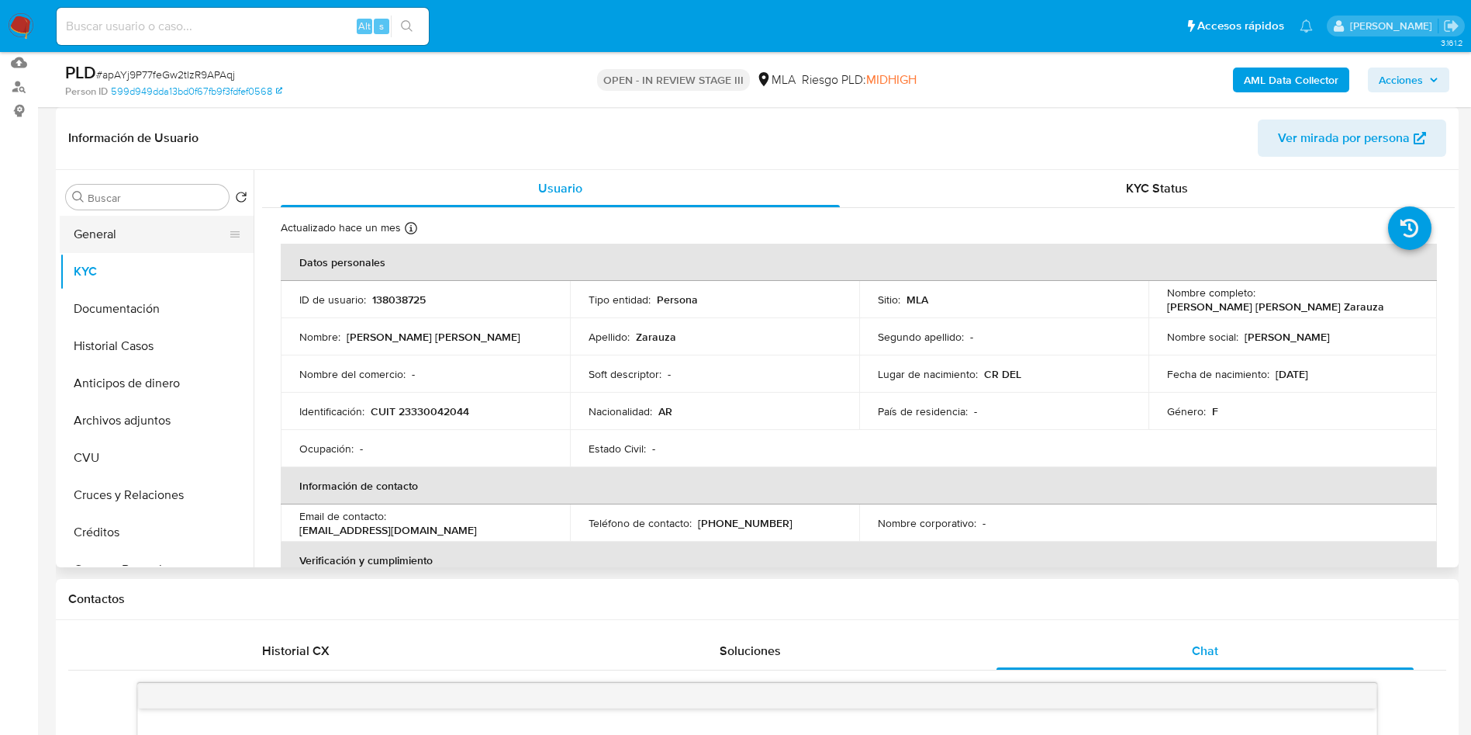
click at [116, 228] on button "General" at bounding box center [151, 234] width 182 height 37
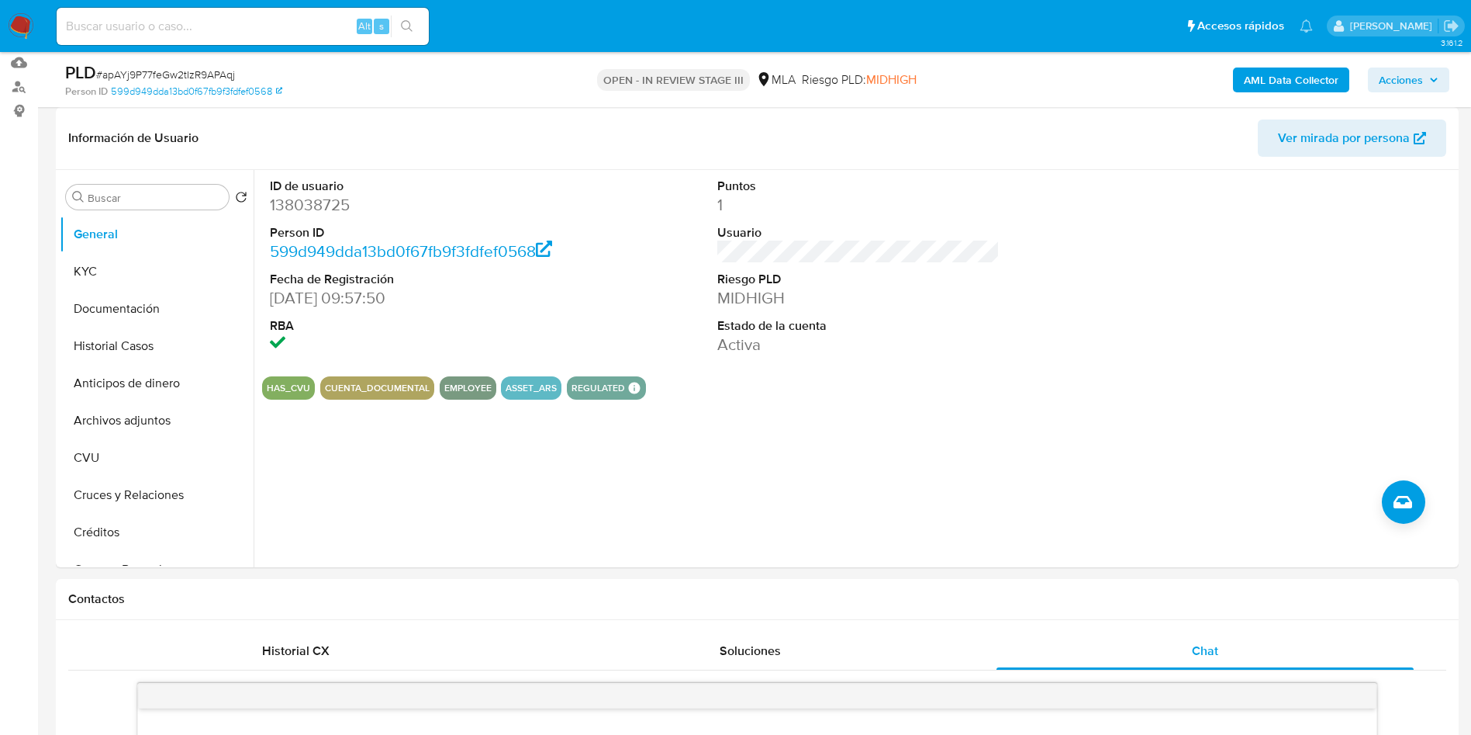
click at [182, 71] on span "# apAYj9P77feGw2tIzR9APAqj" at bounding box center [165, 75] width 139 height 16
copy span "apAYj9P77feGw2tIzR9APAqj"
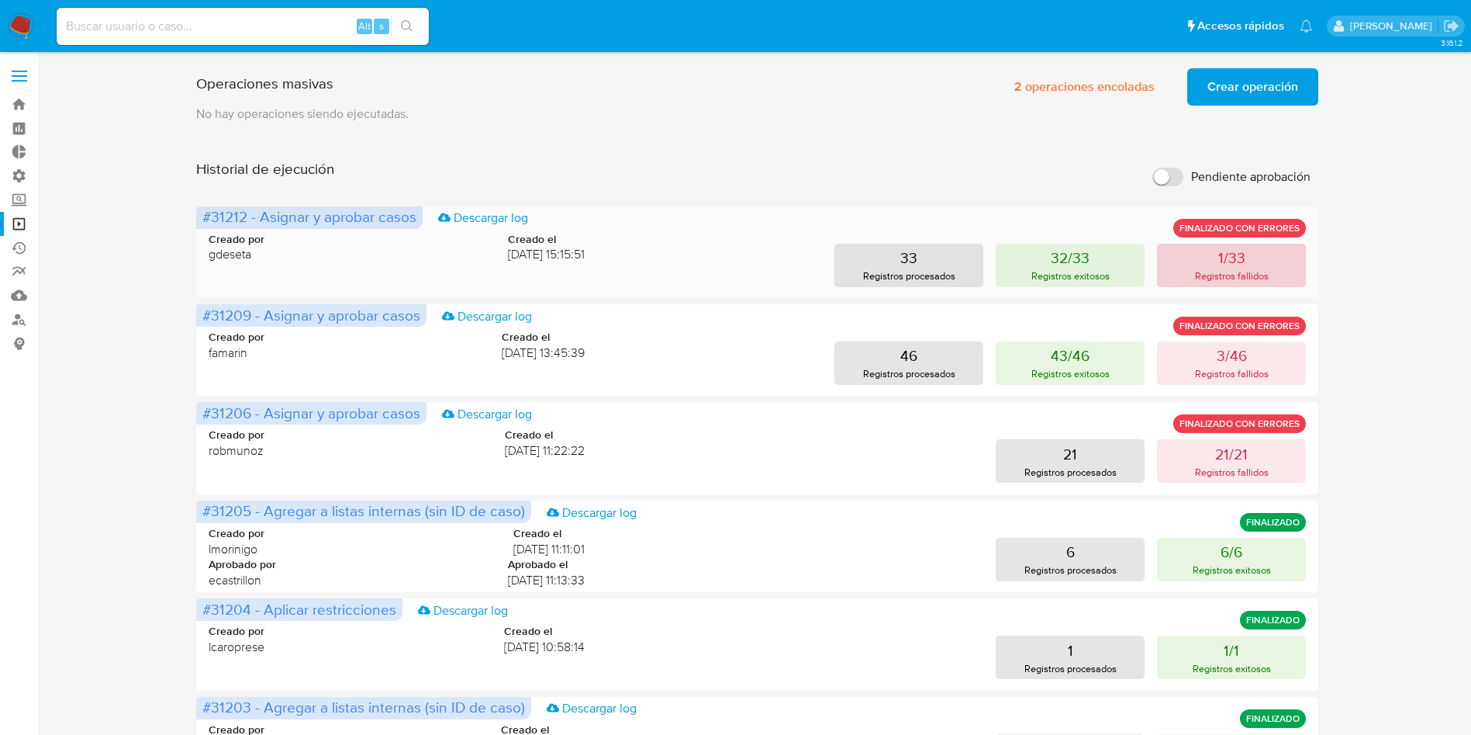
click at [1189, 256] on button "1/33 Registros fallidos" at bounding box center [1231, 265] width 149 height 43
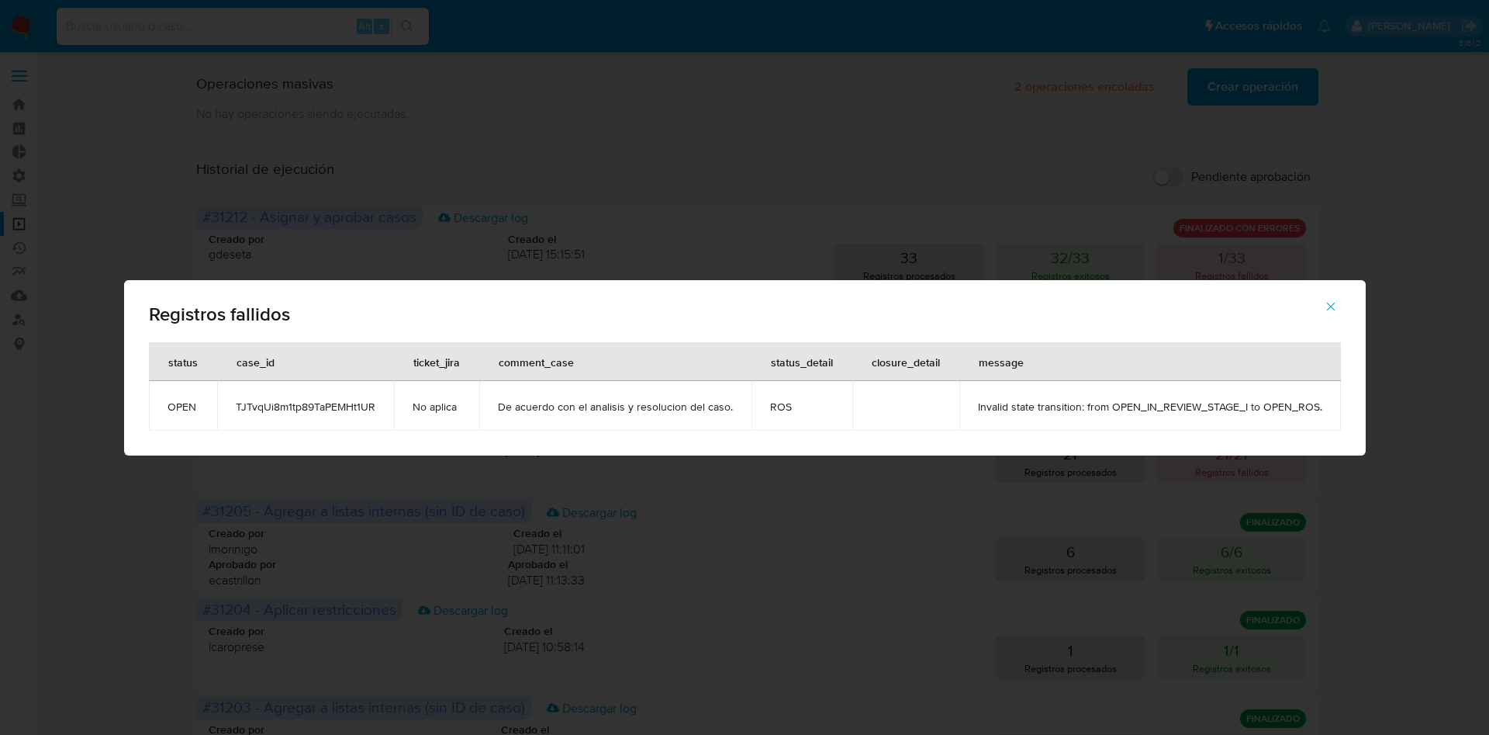
click at [305, 414] on td "TJTvqUi8m1tp89TaPEMHt1UR" at bounding box center [305, 406] width 177 height 50
click at [305, 405] on span "TJTvqUi8m1tp89TaPEMHt1UR" at bounding box center [306, 406] width 140 height 14
click at [1330, 306] on icon "button" at bounding box center [1331, 306] width 14 height 14
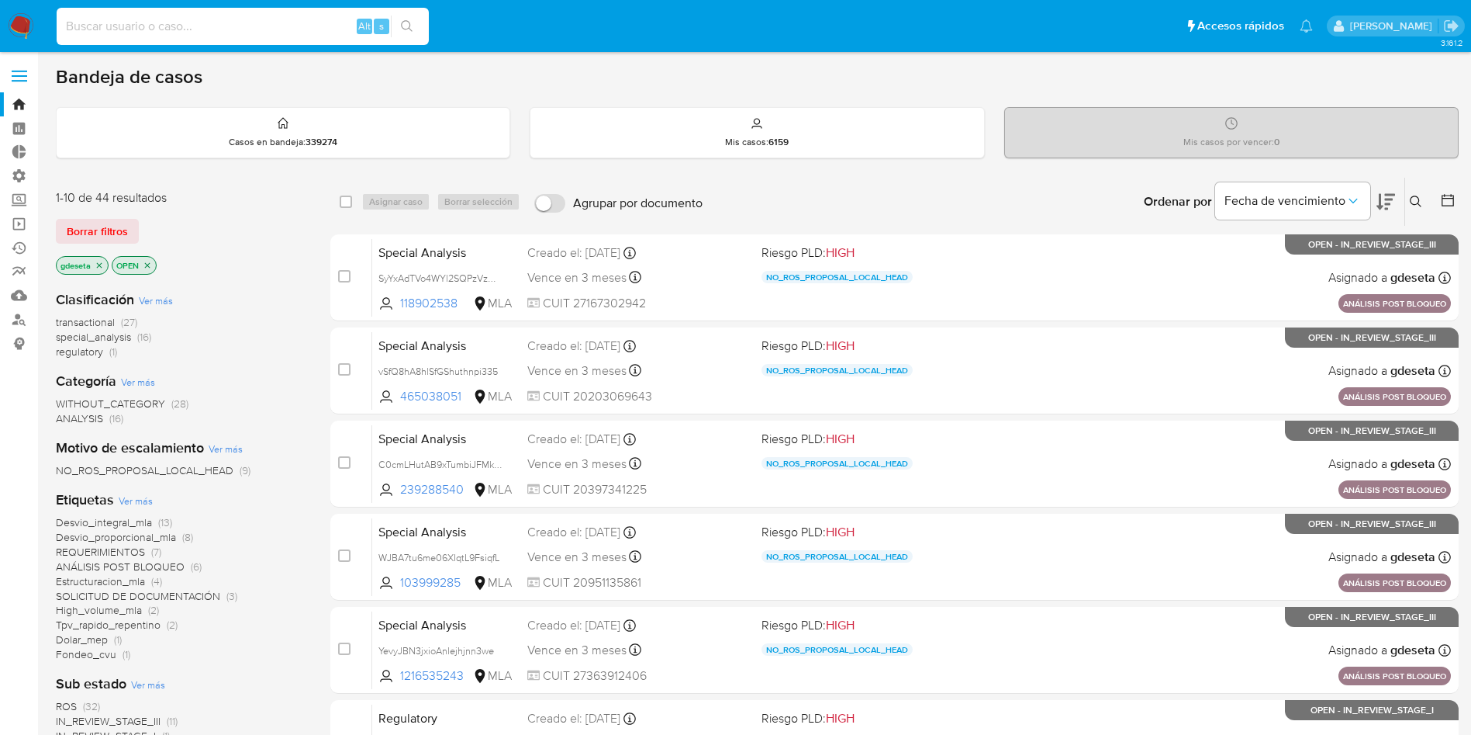
click at [210, 26] on input at bounding box center [243, 26] width 372 height 20
paste input "TJTvqUi8m1tp89TaPEMHt1UR"
type input "TJTvqUi8m1tp89TaPEMHt1UR"
click at [410, 26] on icon "search-icon" at bounding box center [407, 26] width 12 height 12
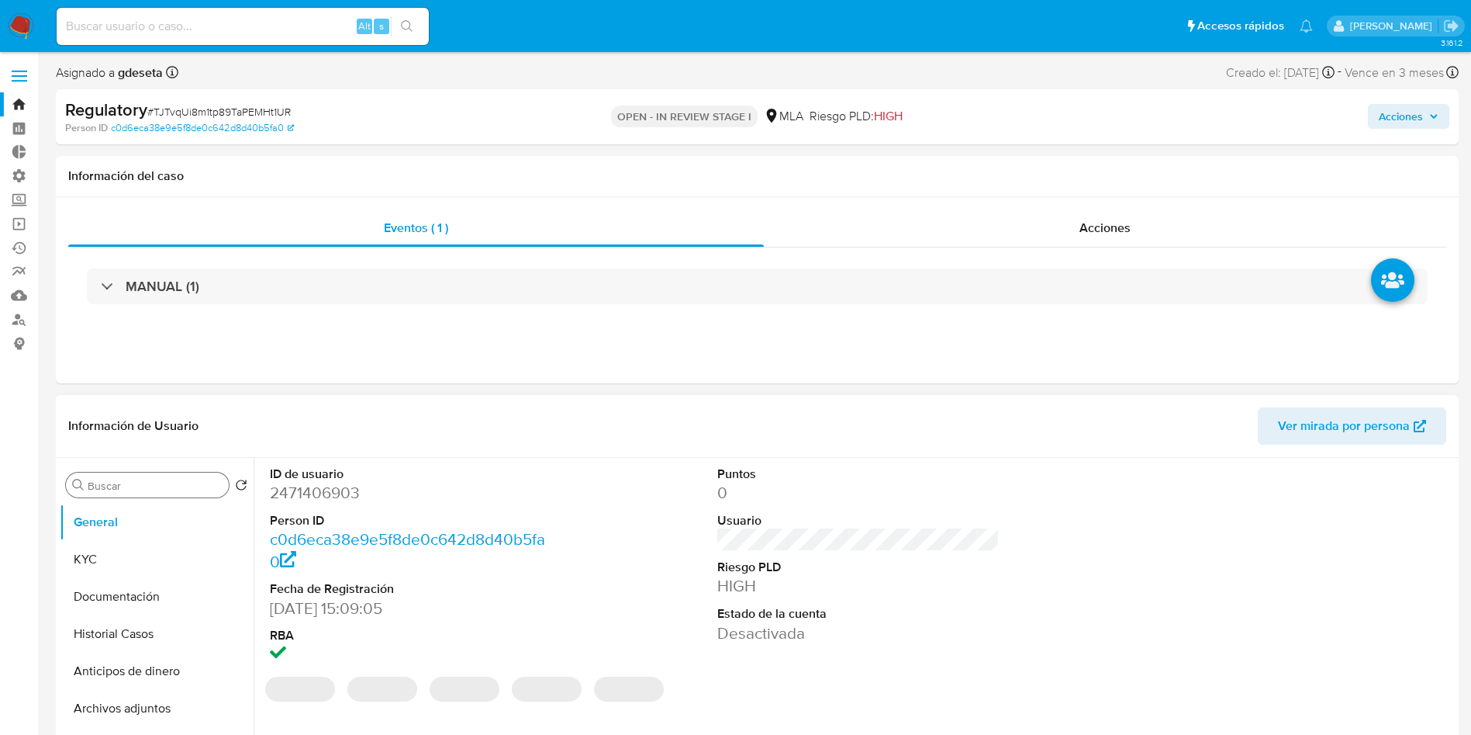
select select "10"
click at [109, 636] on button "Historial Casos" at bounding box center [151, 633] width 182 height 37
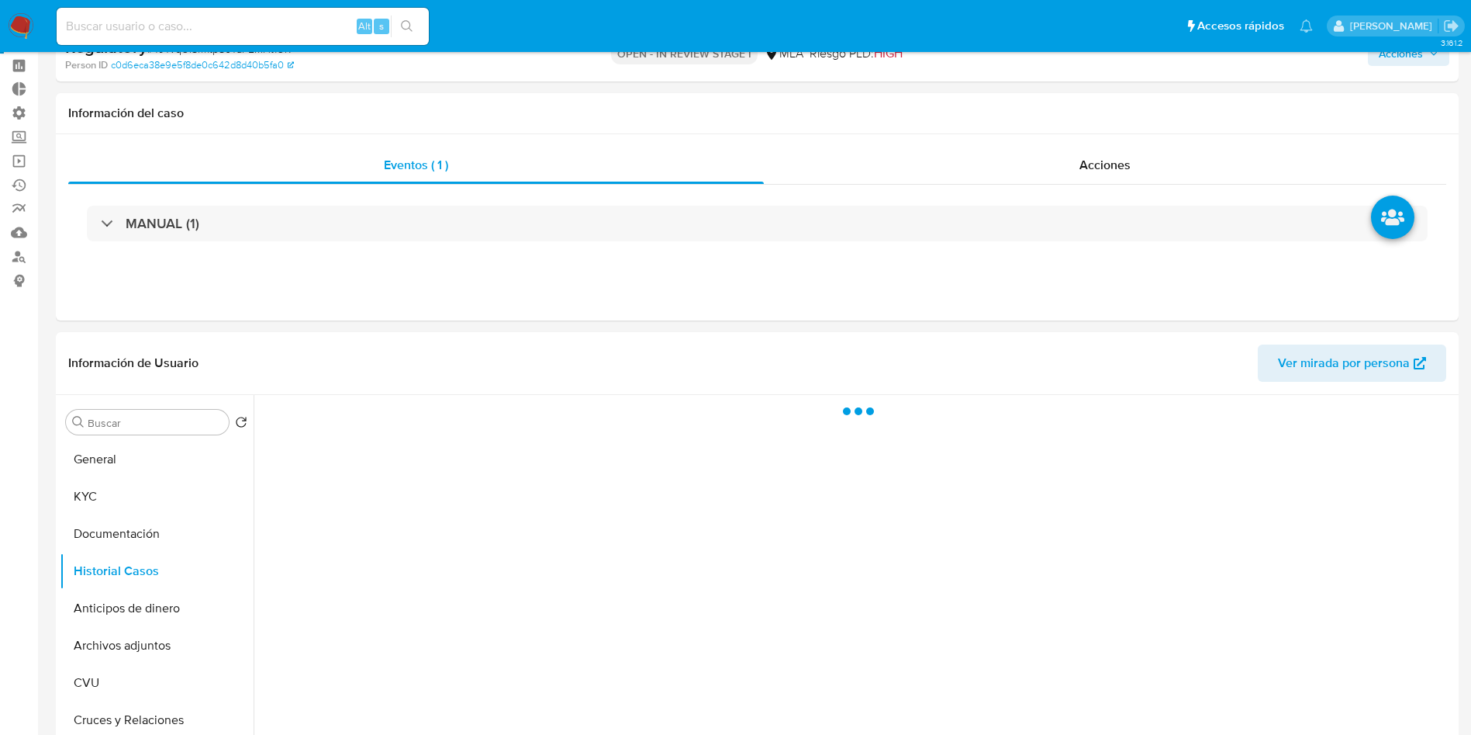
scroll to position [116, 0]
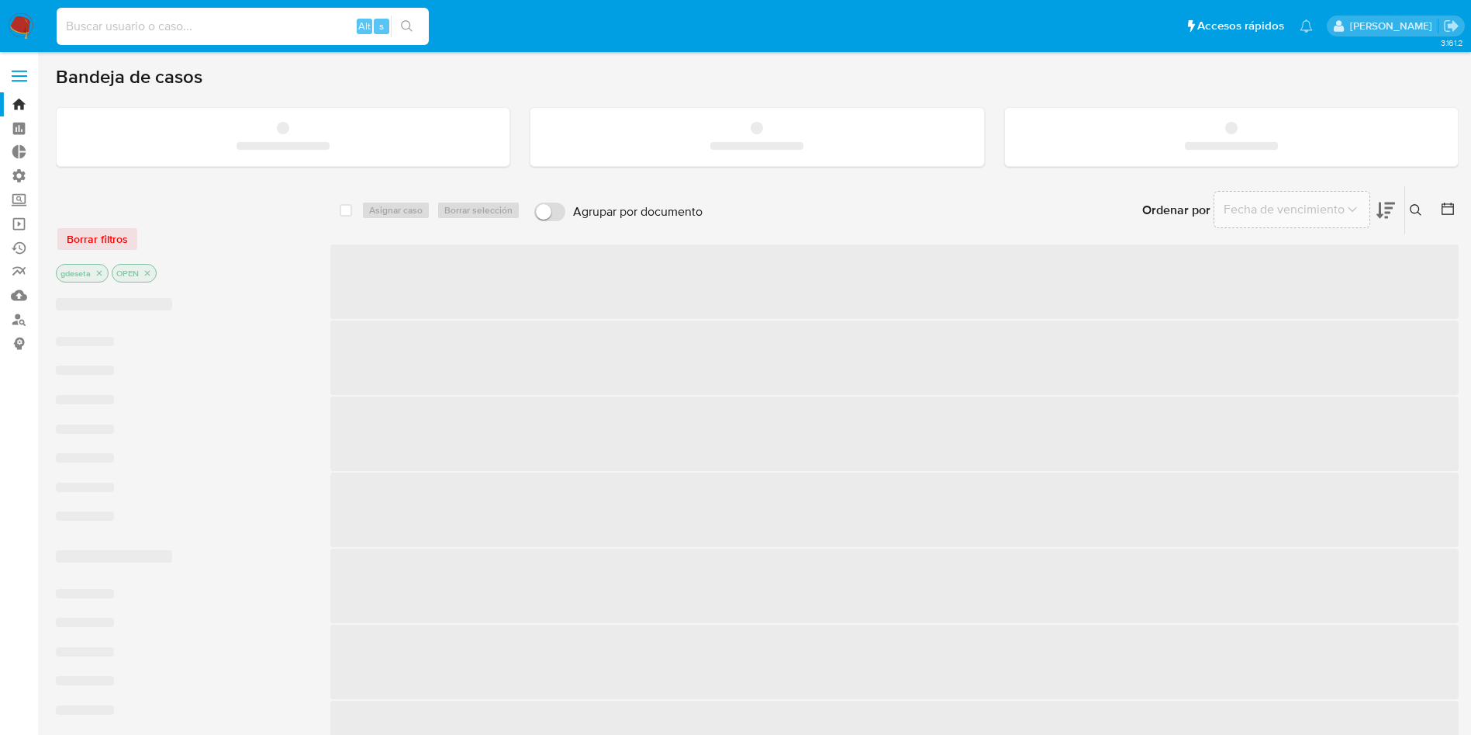
click at [204, 26] on input at bounding box center [243, 26] width 372 height 20
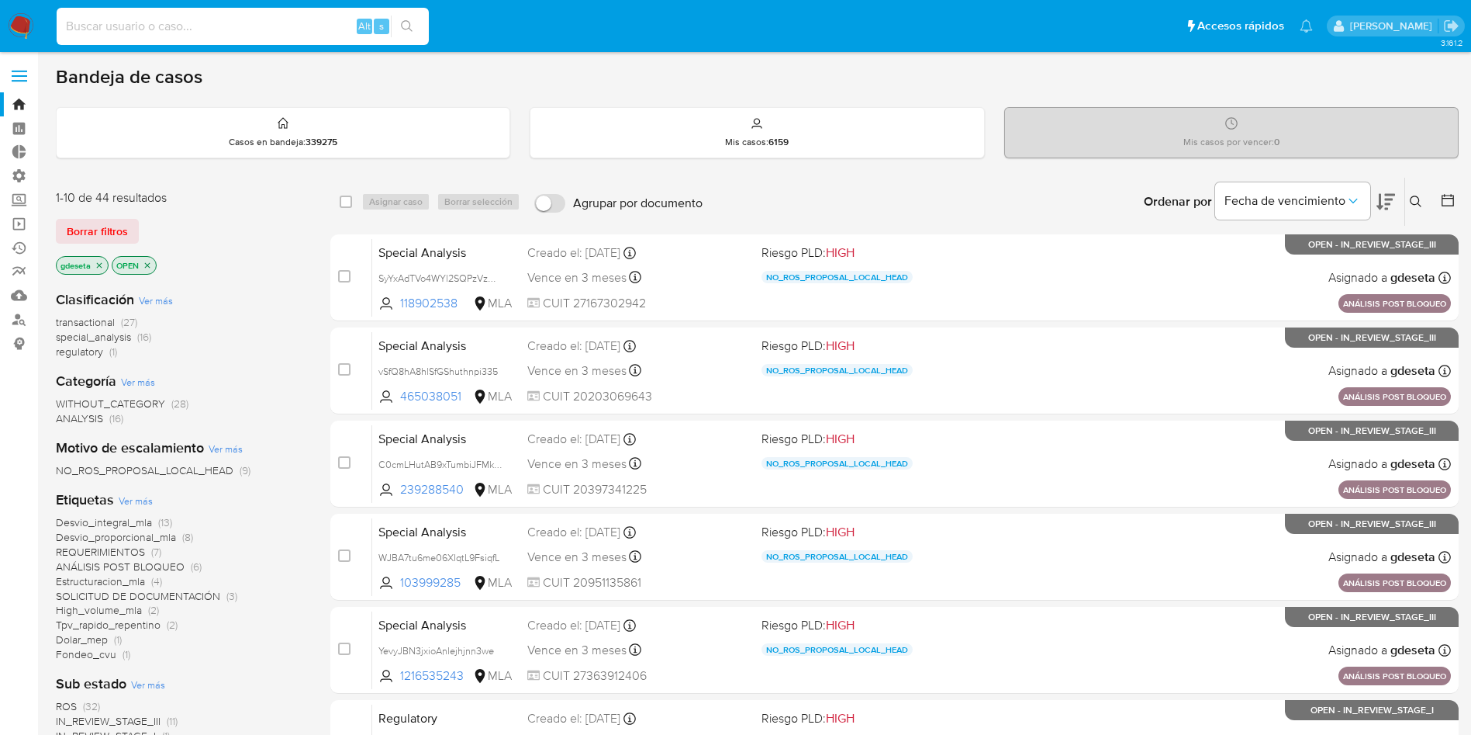
paste input "UmU4FafVUEHXFeKGOoGmcPYh"
type input "UmU4FafVUEHXFeKGOoGmcPYh"
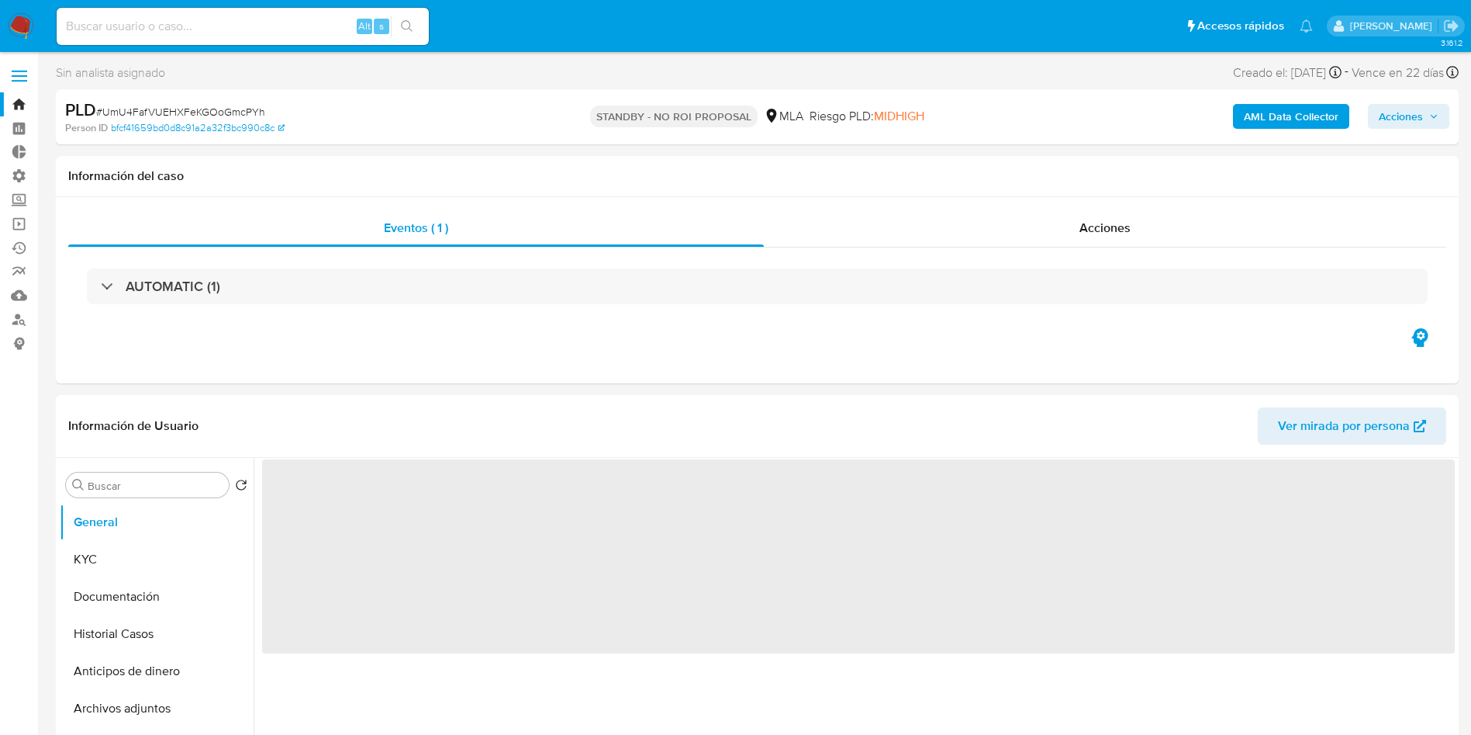
select select "10"
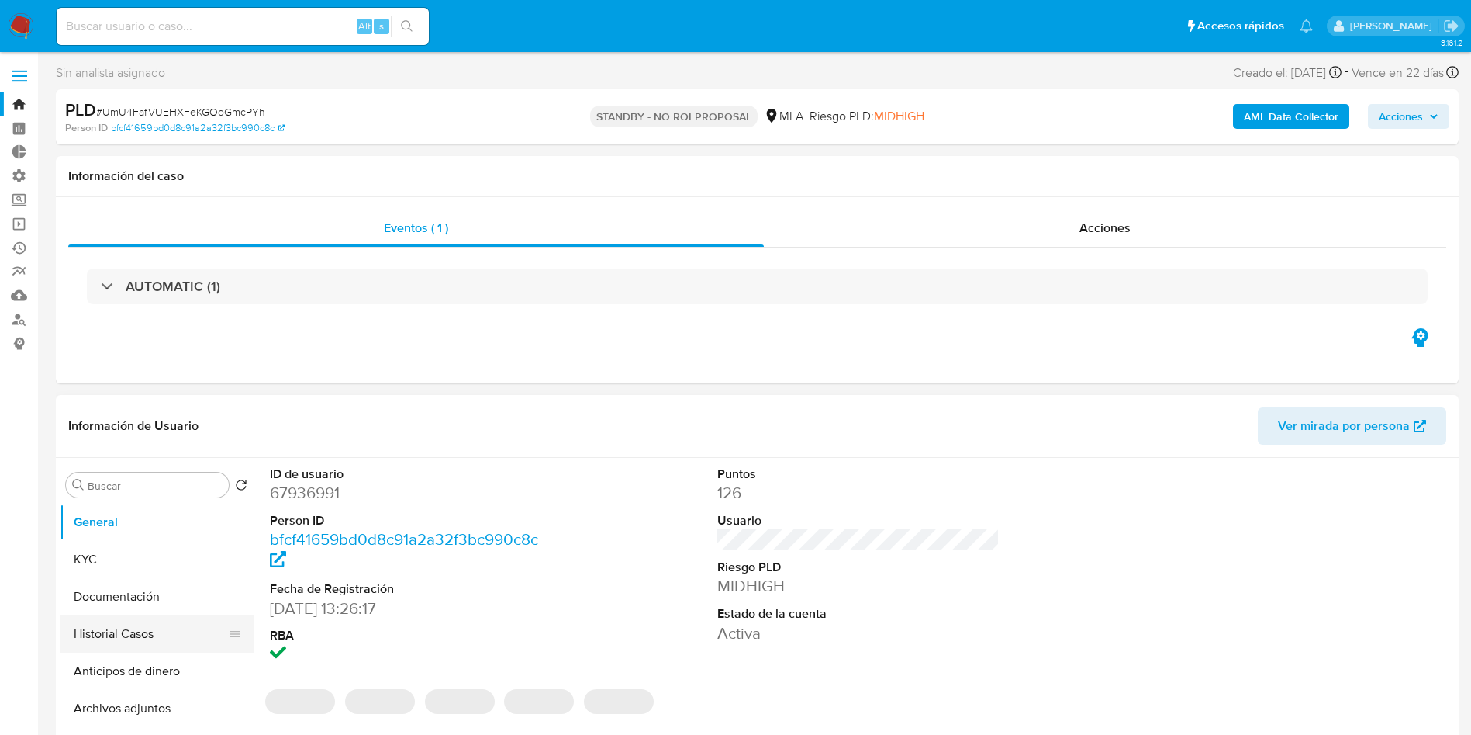
click at [105, 635] on button "Historial Casos" at bounding box center [151, 633] width 182 height 37
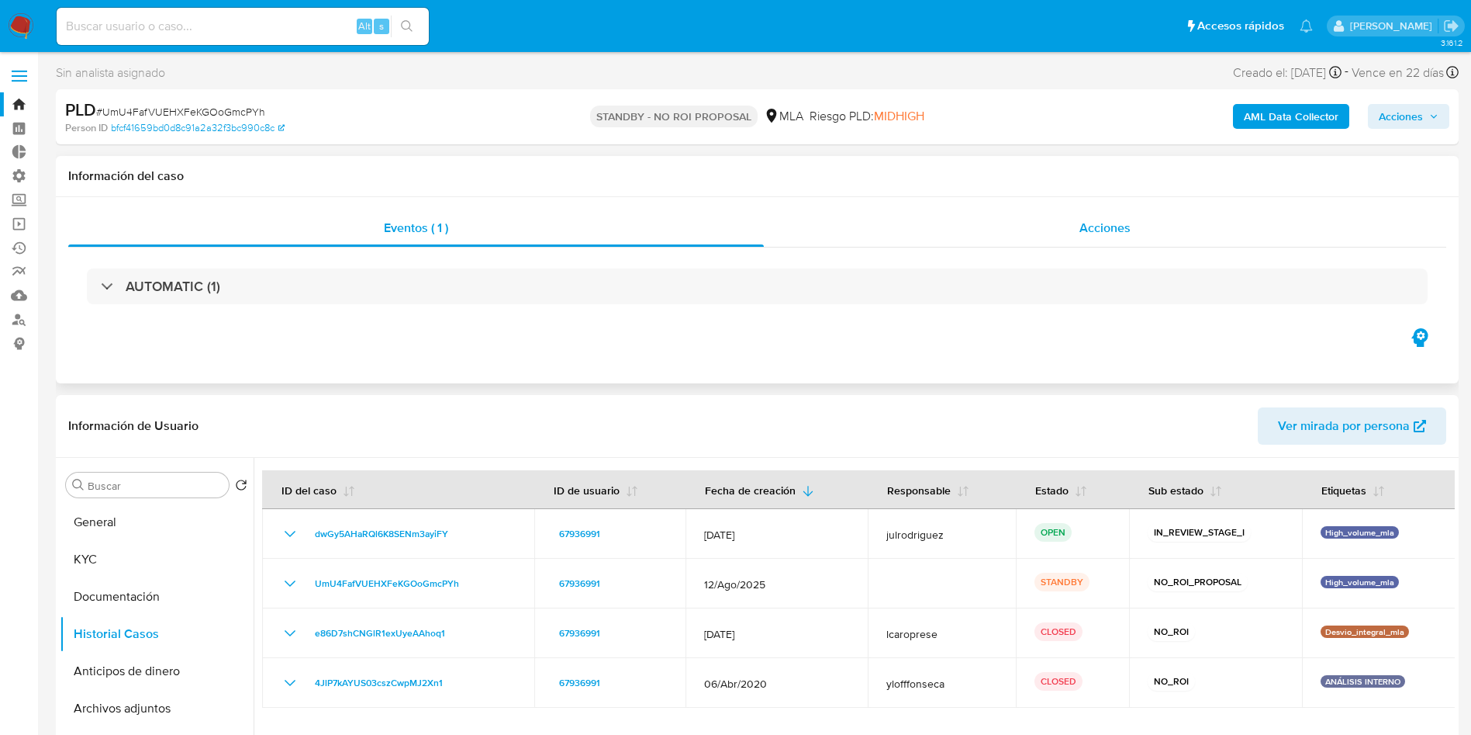
click at [1092, 235] on span "Acciones" at bounding box center [1105, 228] width 51 height 18
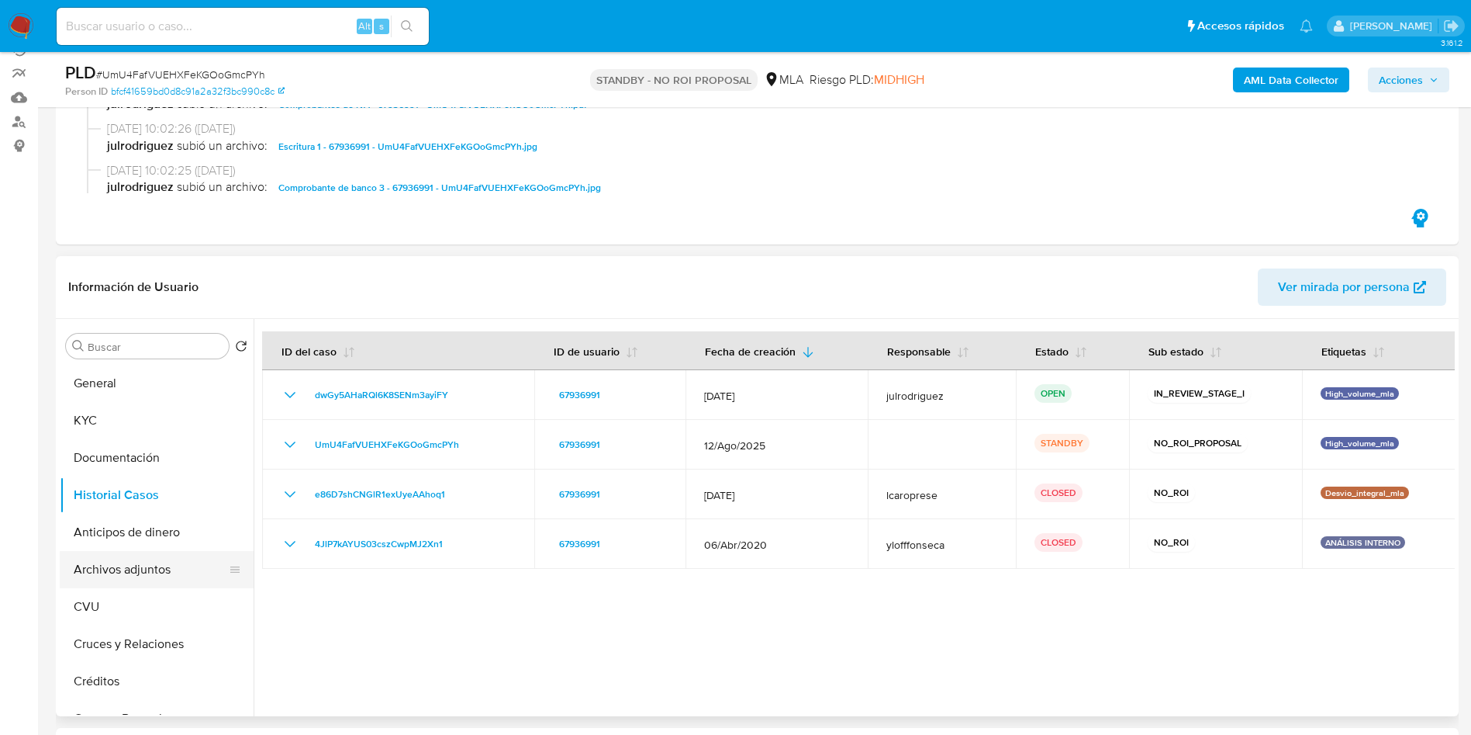
scroll to position [233, 0]
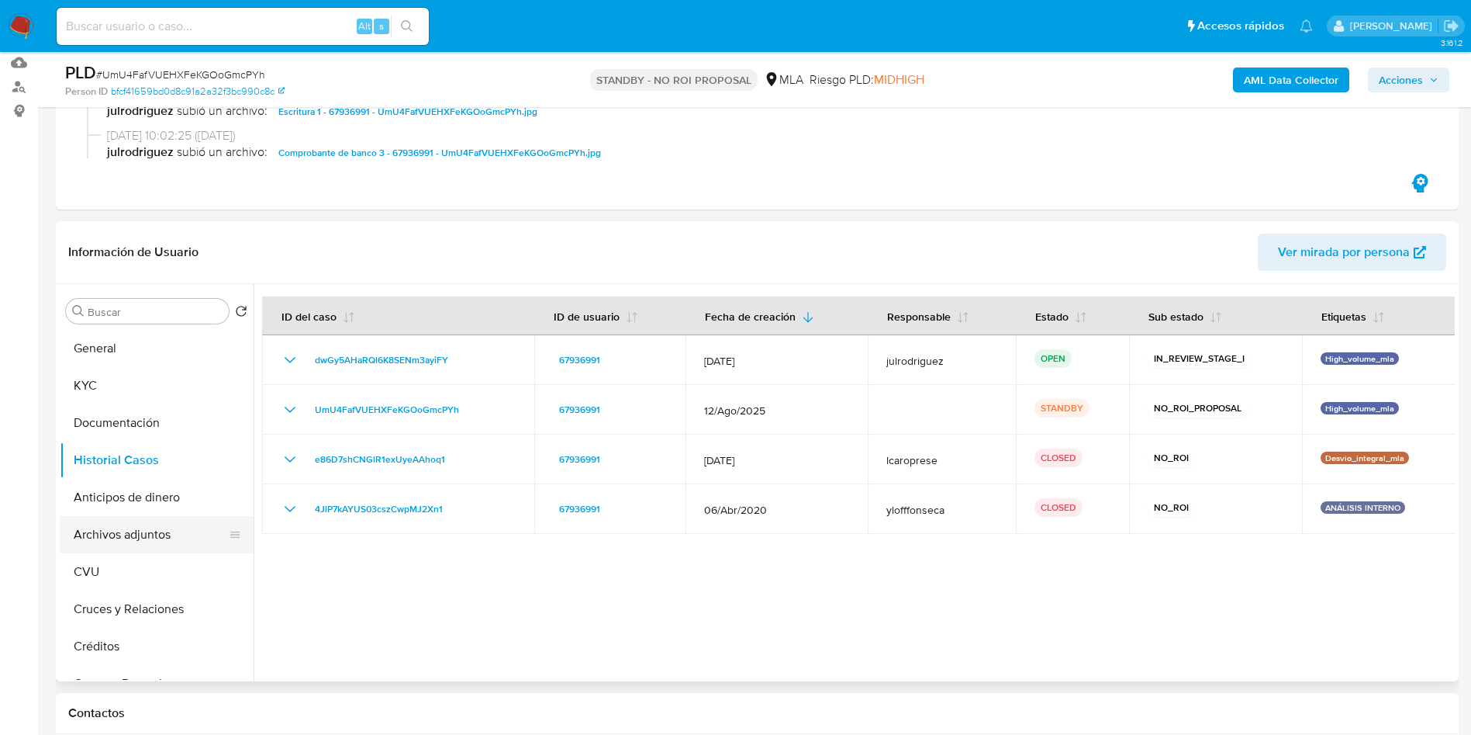
click at [109, 533] on button "Archivos adjuntos" at bounding box center [151, 534] width 182 height 37
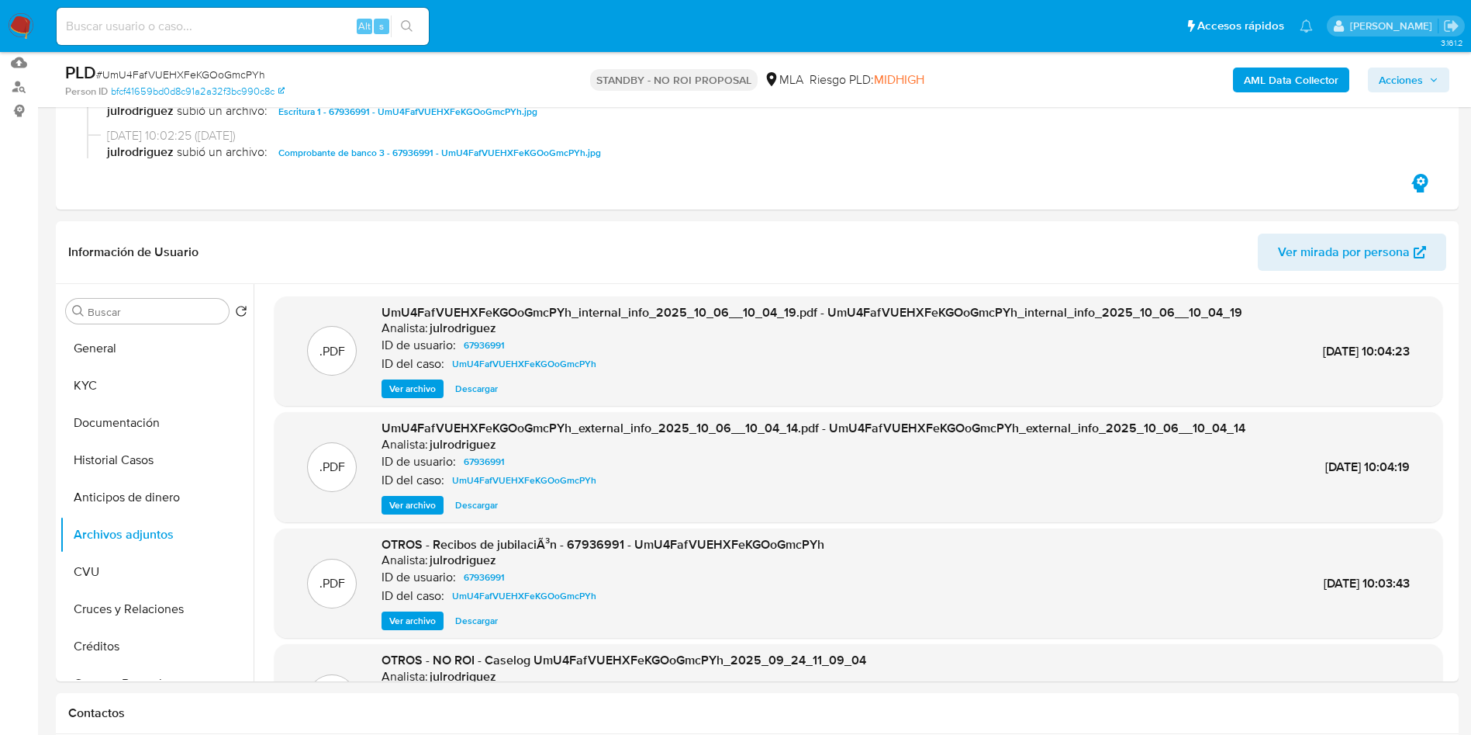
click at [308, 26] on input at bounding box center [243, 26] width 372 height 20
paste input "3oQPnUAEwzcJL4bU06XzUon6"
type input "3oQPnUAEwzcJL4bU06XzUon6"
click at [409, 24] on icon "search-icon" at bounding box center [407, 26] width 12 height 12
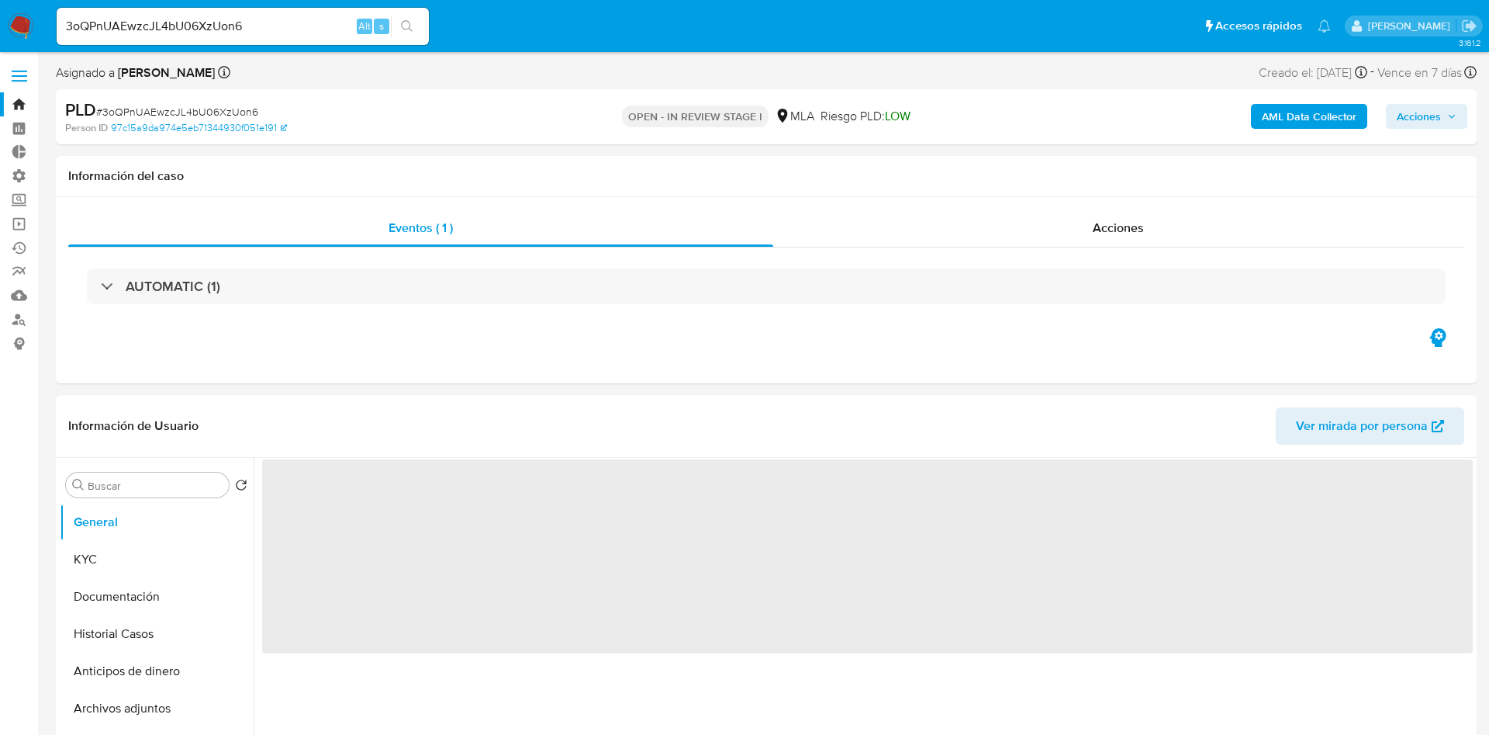
select select "10"
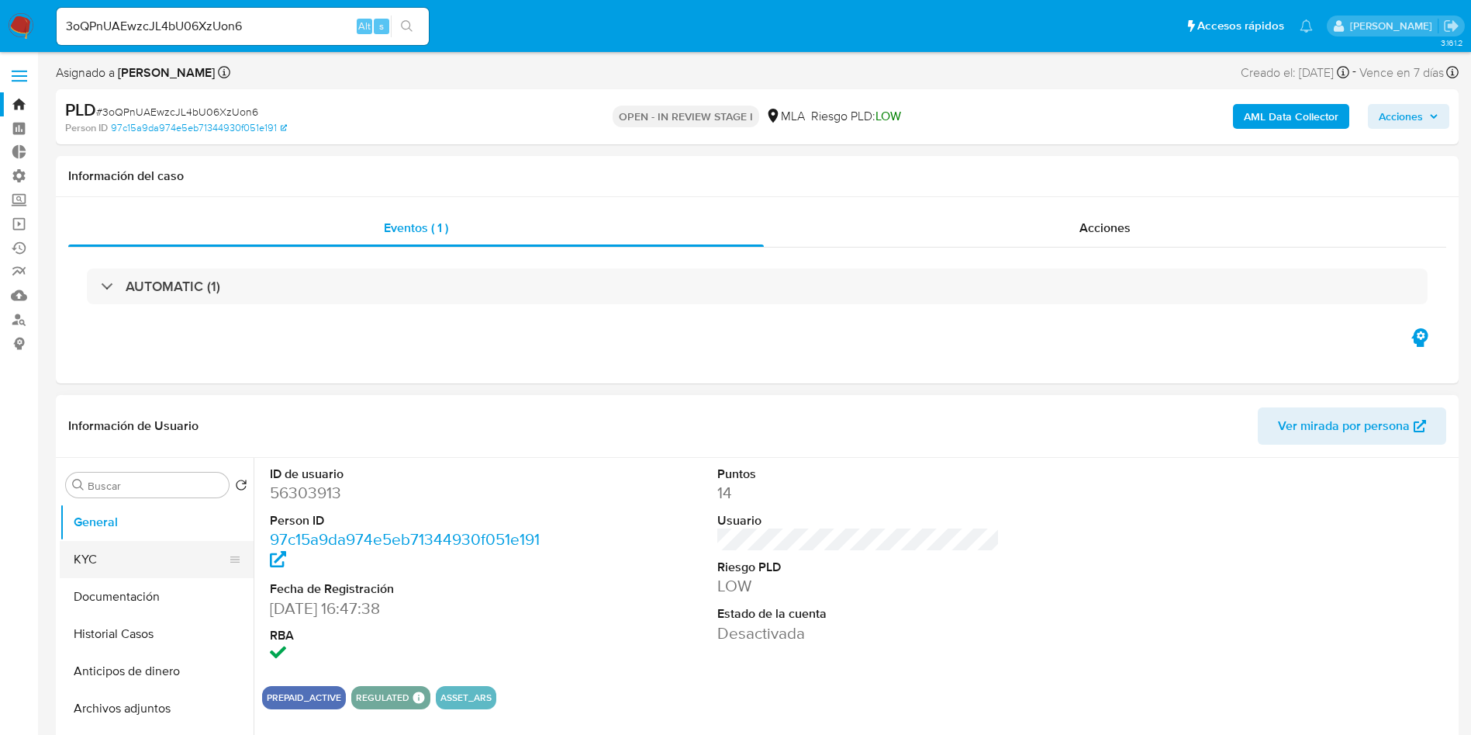
click at [155, 576] on button "KYC" at bounding box center [151, 559] width 182 height 37
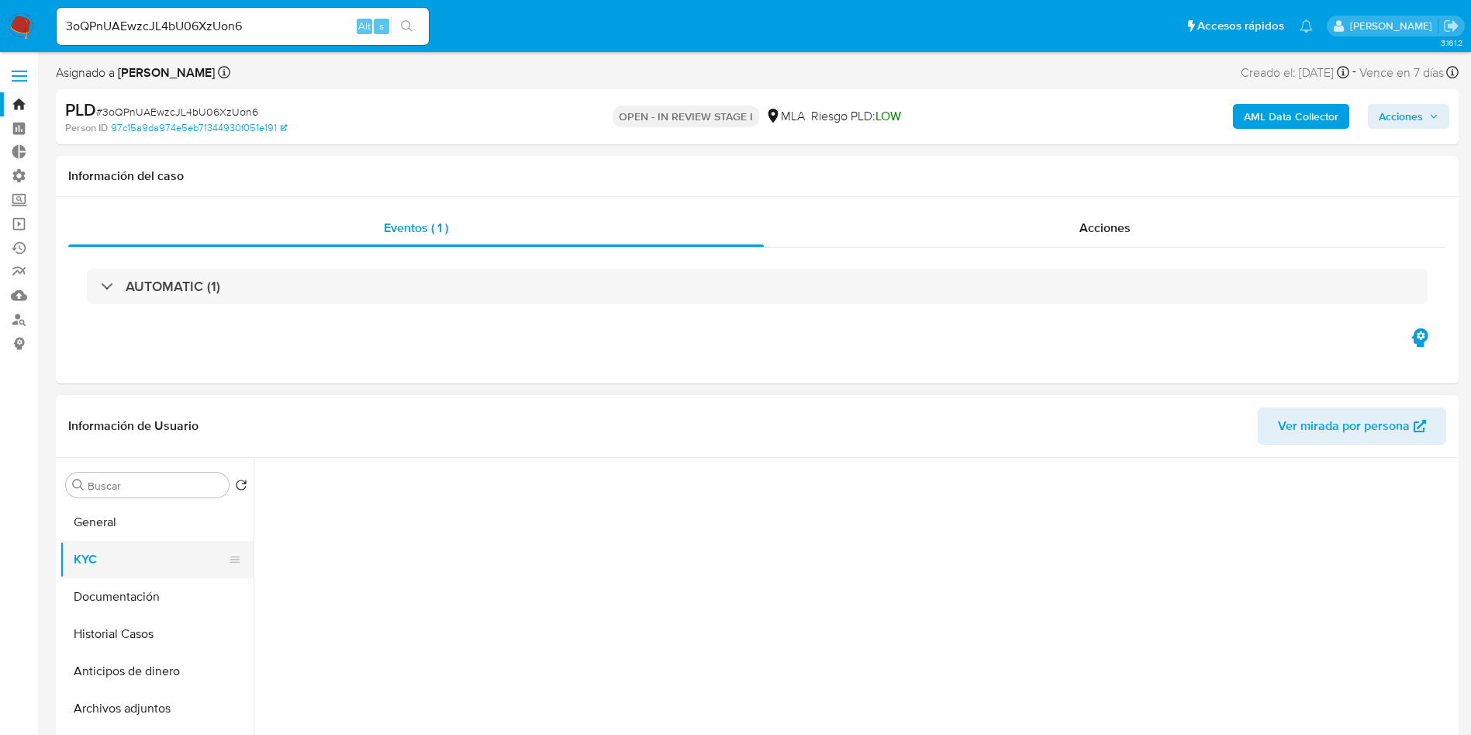
click at [137, 566] on button "KYC" at bounding box center [151, 559] width 182 height 37
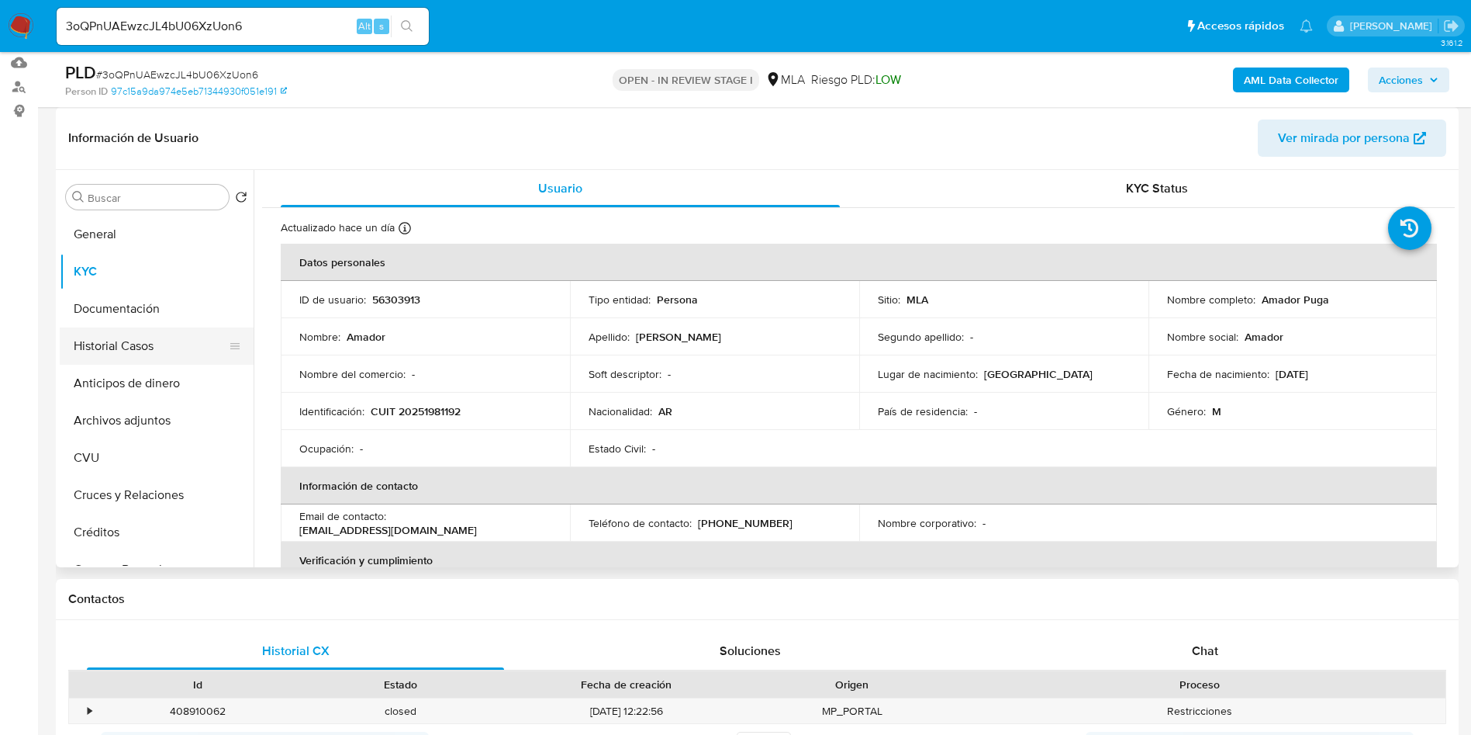
click at [106, 345] on button "Historial Casos" at bounding box center [151, 345] width 182 height 37
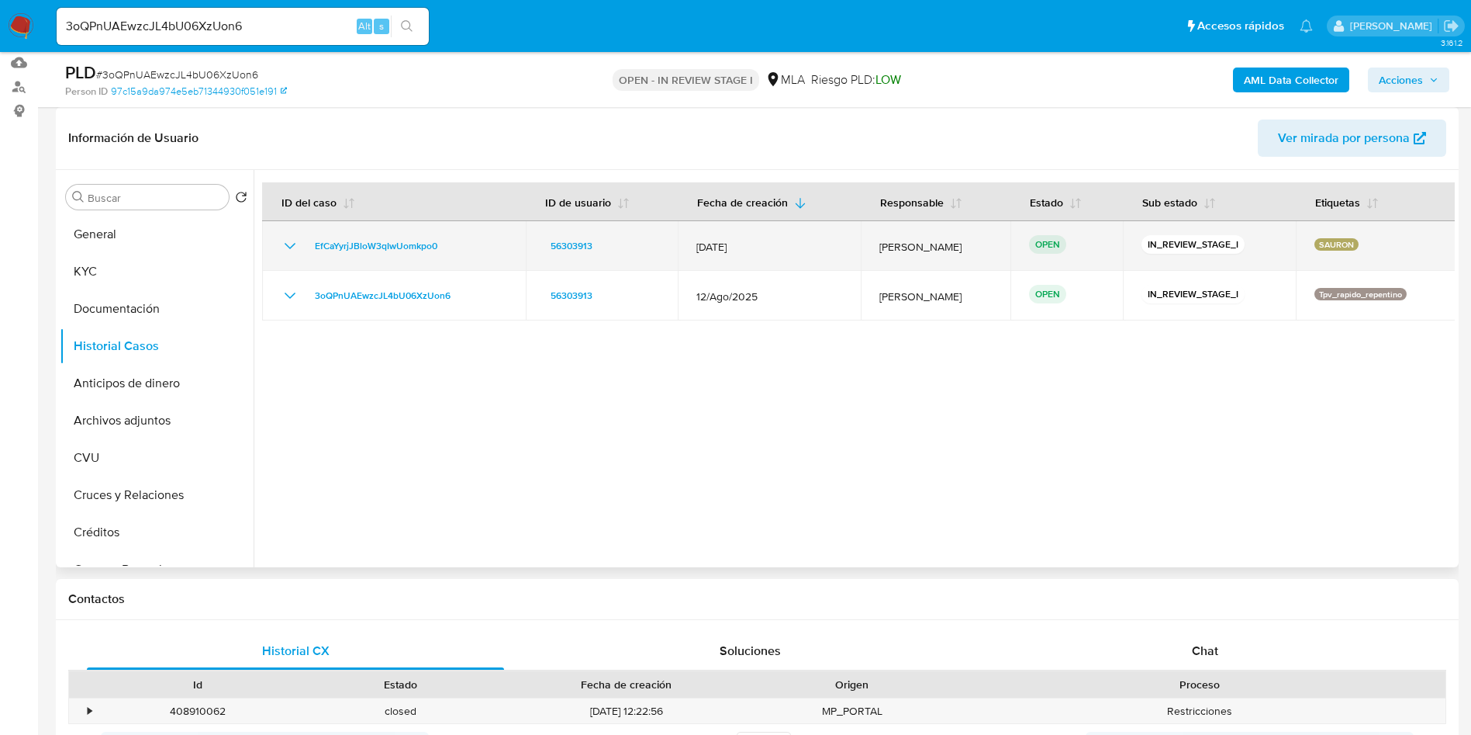
click at [1353, 245] on div "SAURON" at bounding box center [1376, 246] width 123 height 16
click at [1340, 239] on p "SAURON" at bounding box center [1337, 244] width 44 height 12
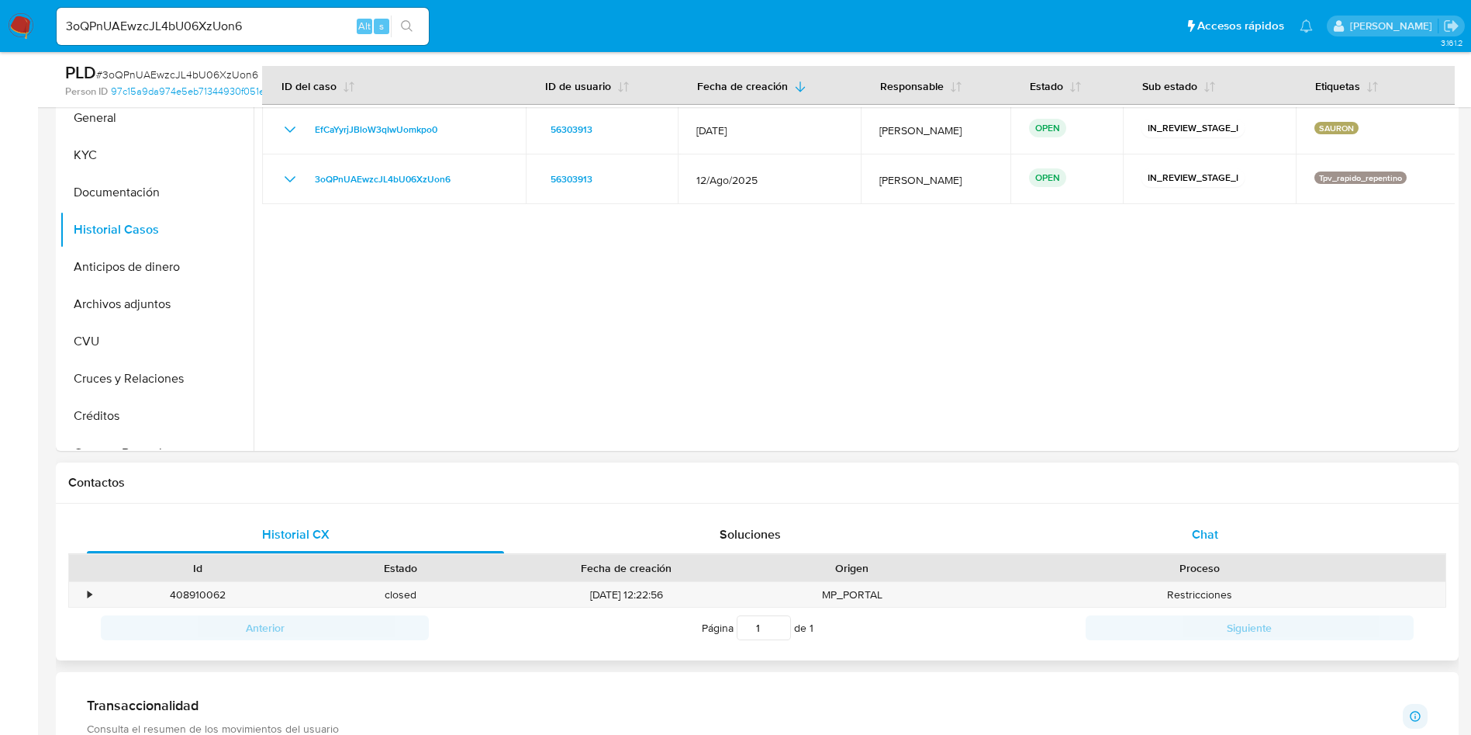
click at [1208, 541] on span "Chat" at bounding box center [1205, 534] width 26 height 18
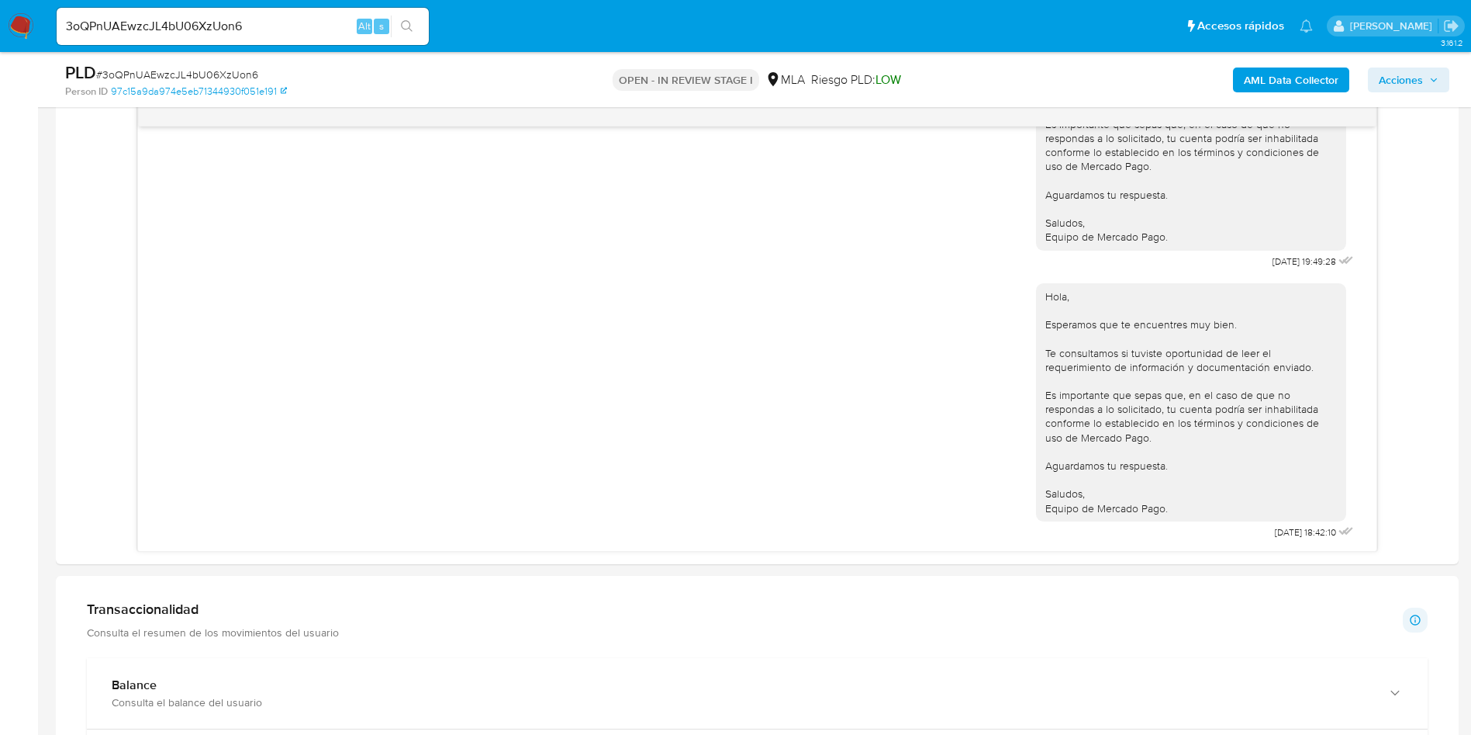
scroll to position [947, 0]
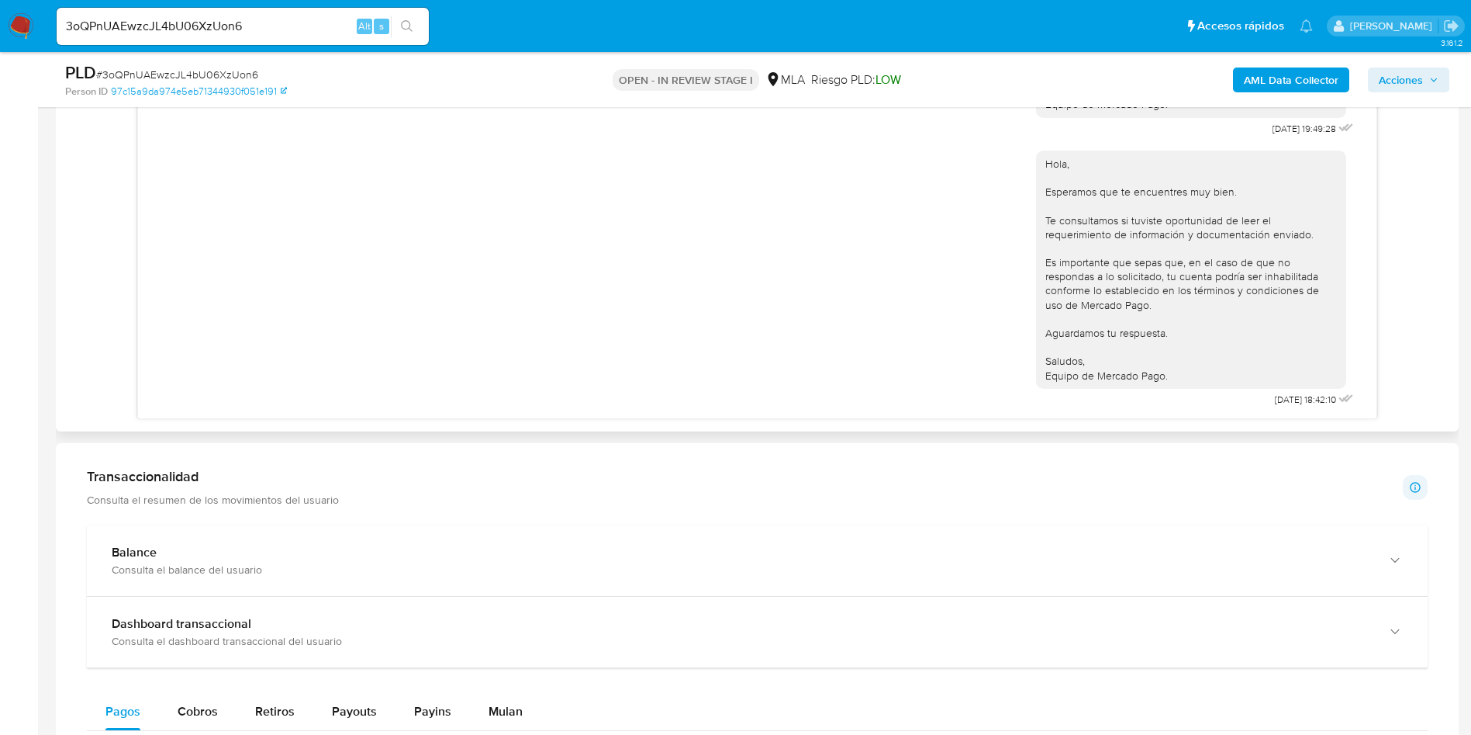
click at [130, 298] on div "PDF PDF PODER DE RAMON PUGA.pdf 10/09/2025 01:07:50 ACA LES MANDO EL PODER GENE…" at bounding box center [757, 193] width 1378 height 451
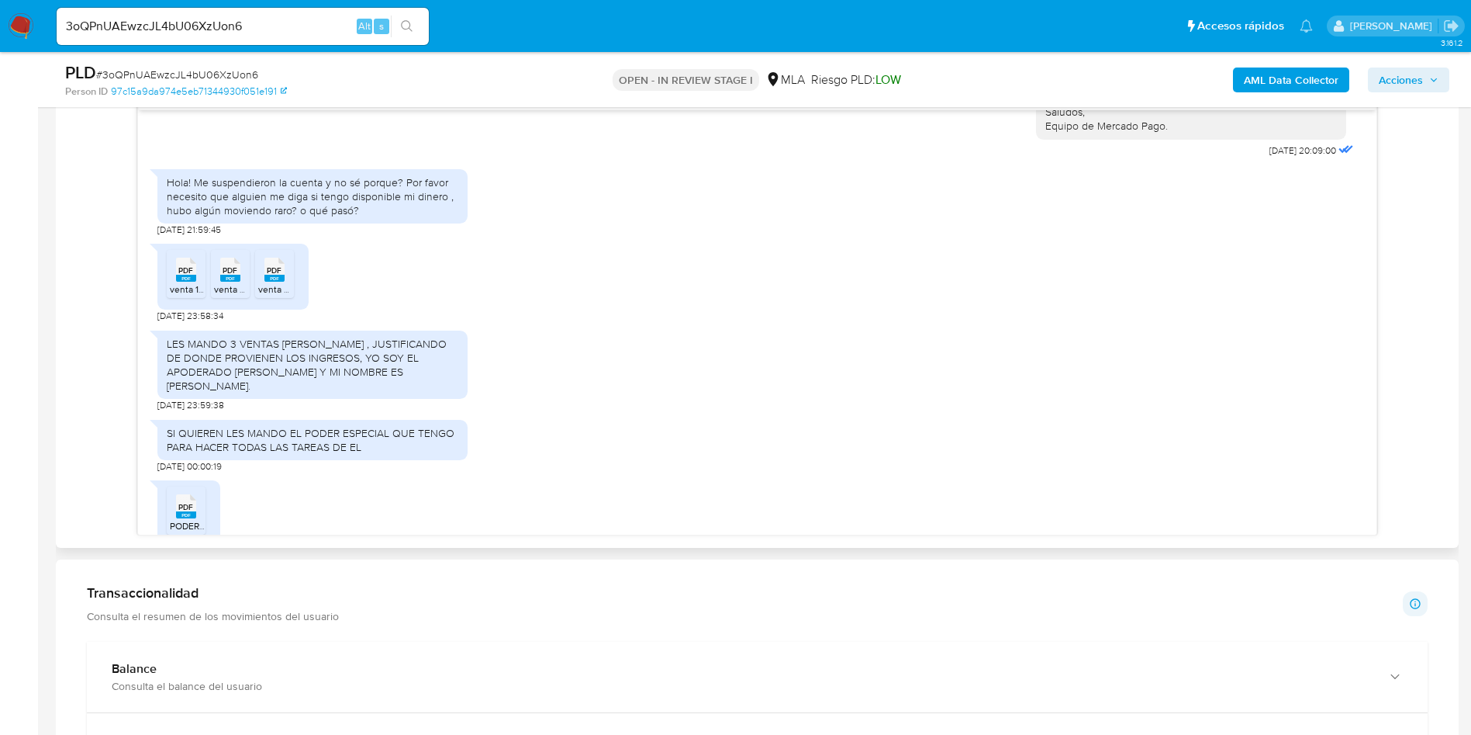
scroll to position [1862, 0]
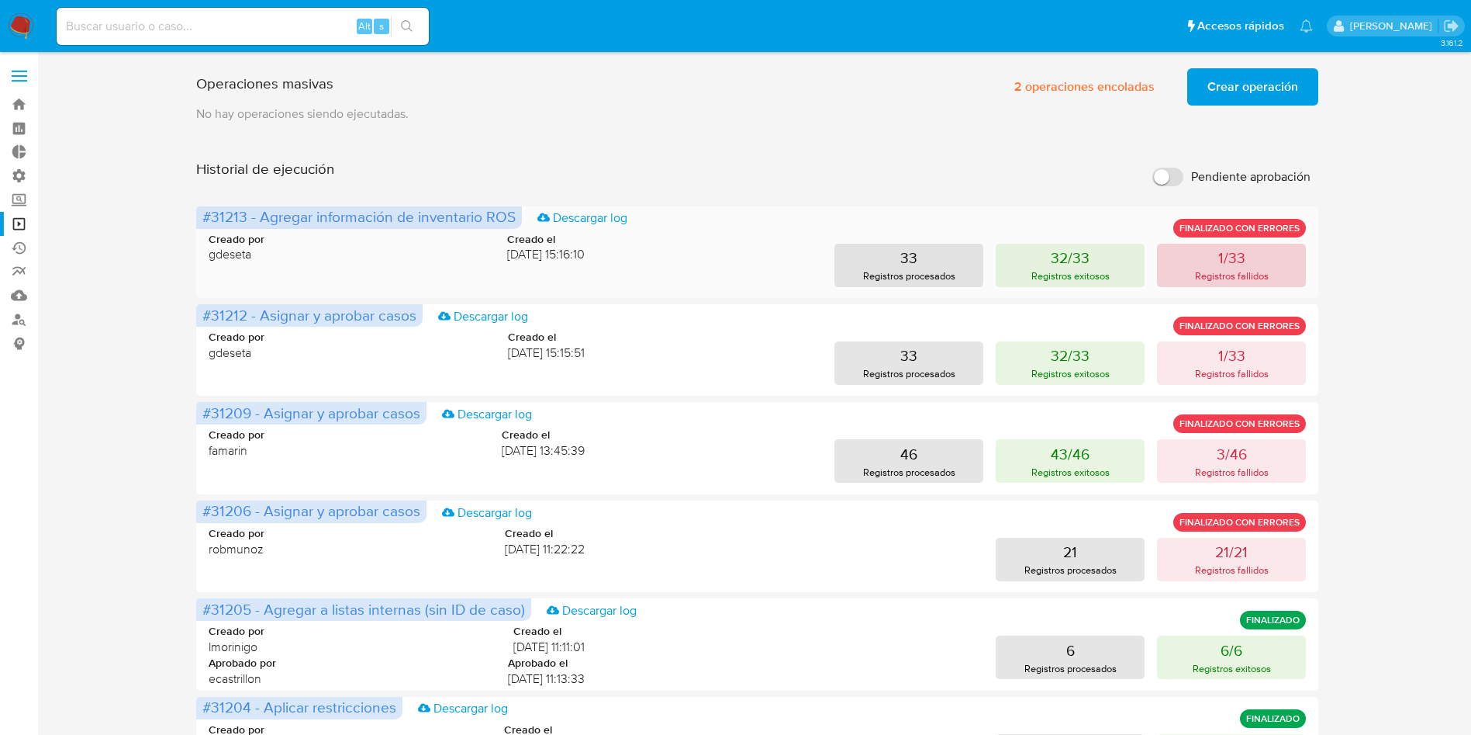
click at [1269, 261] on button "1/33 Registros fallidos" at bounding box center [1231, 265] width 149 height 43
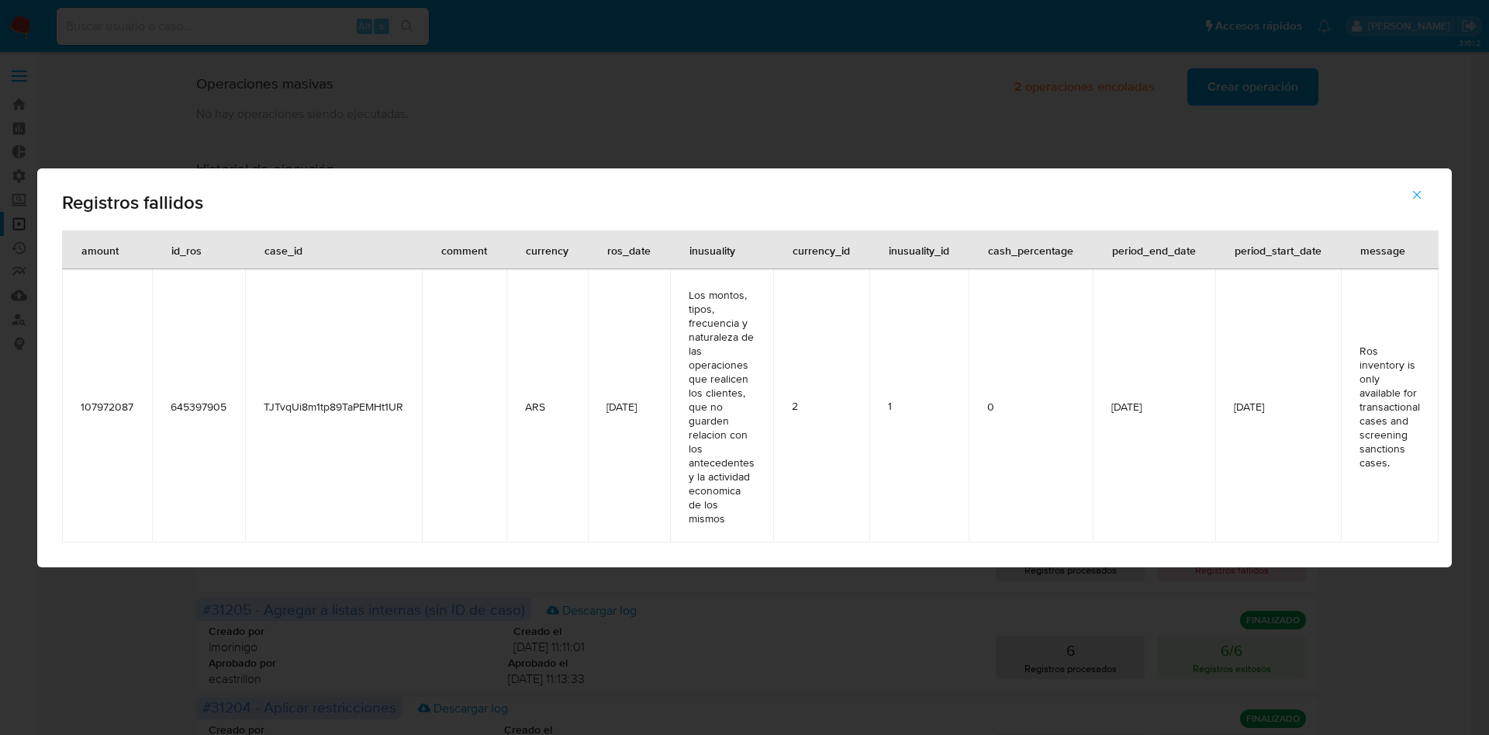
click at [345, 409] on span "TJTvqUi8m1tp89TaPEMHt1UR" at bounding box center [334, 406] width 140 height 14
click at [1416, 192] on icon "button" at bounding box center [1417, 195] width 14 height 14
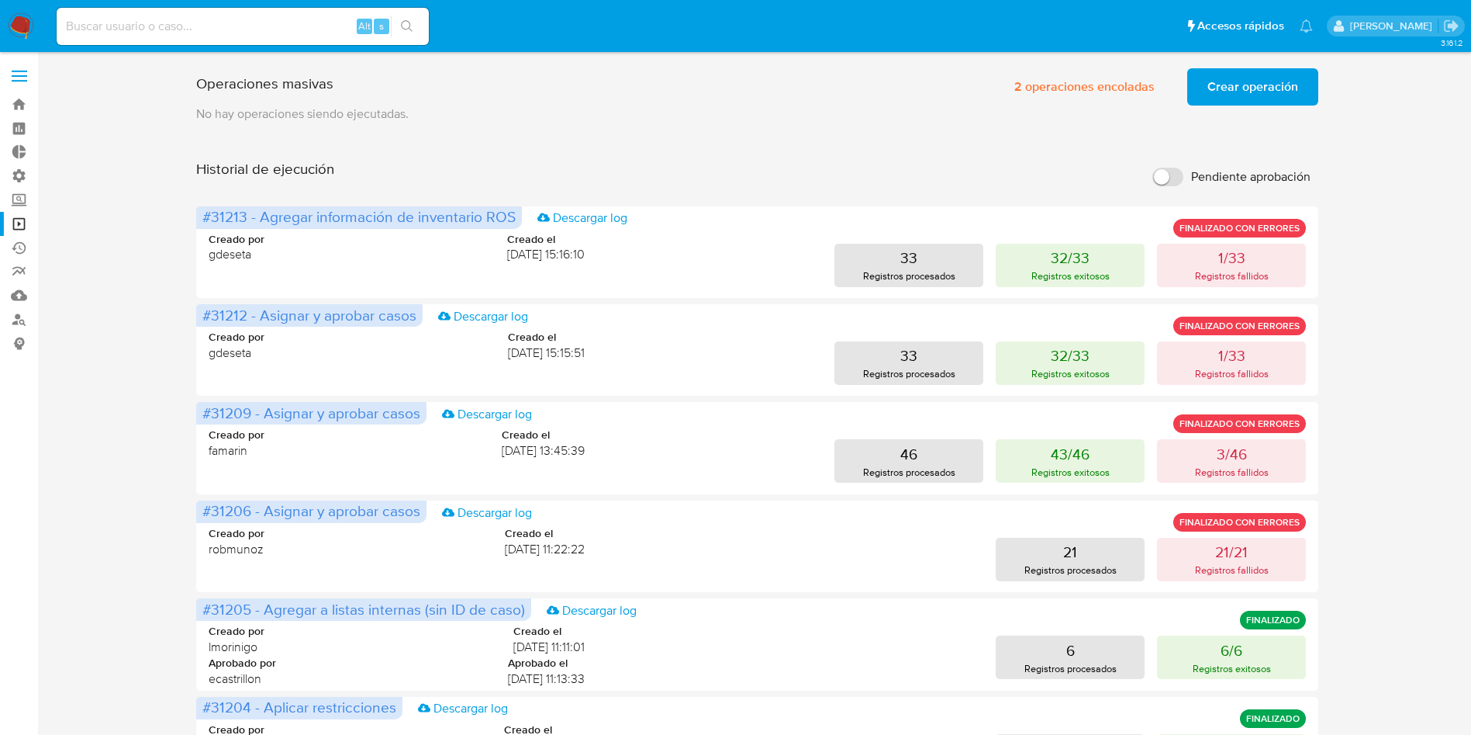
click at [1264, 85] on span "Crear operación" at bounding box center [1253, 87] width 91 height 34
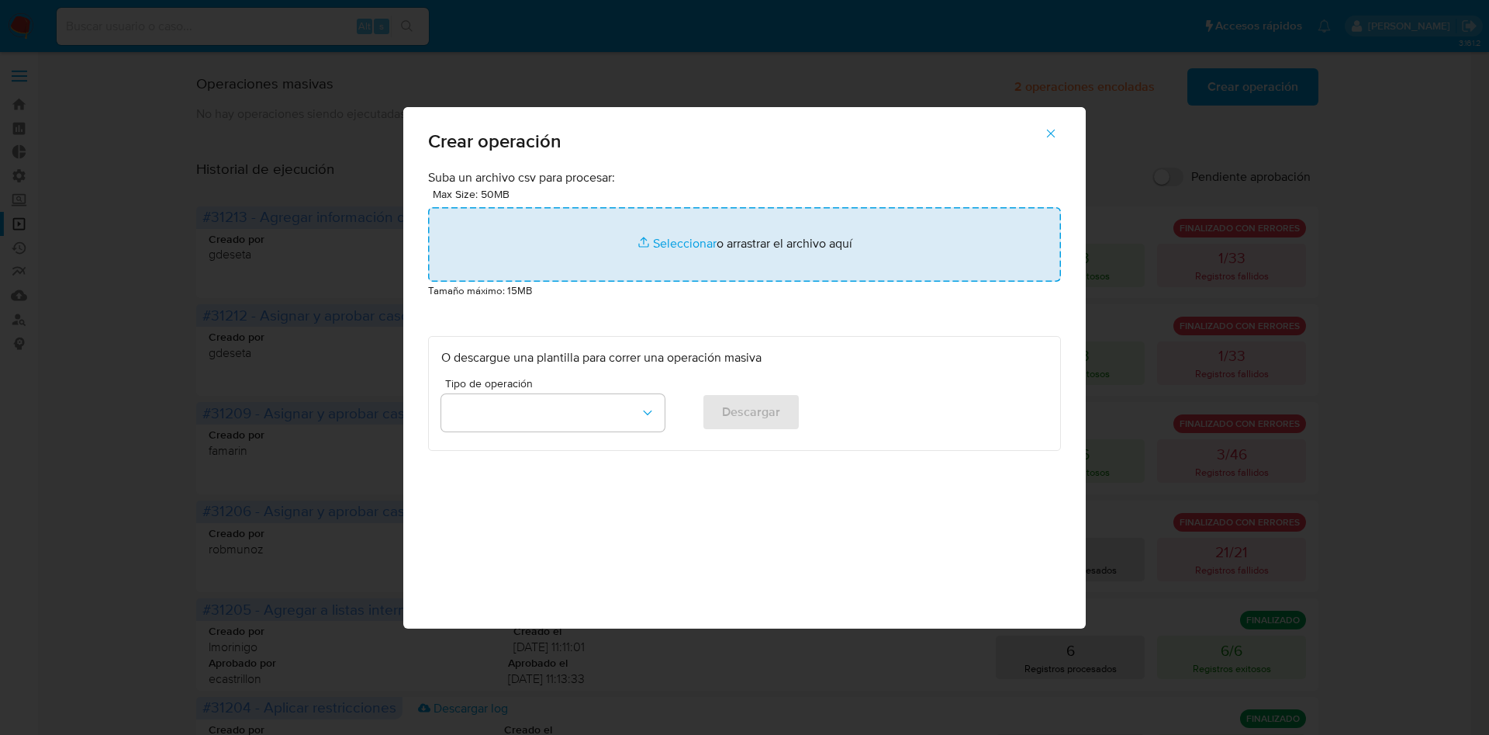
click at [709, 232] on input "file" at bounding box center [744, 244] width 633 height 74
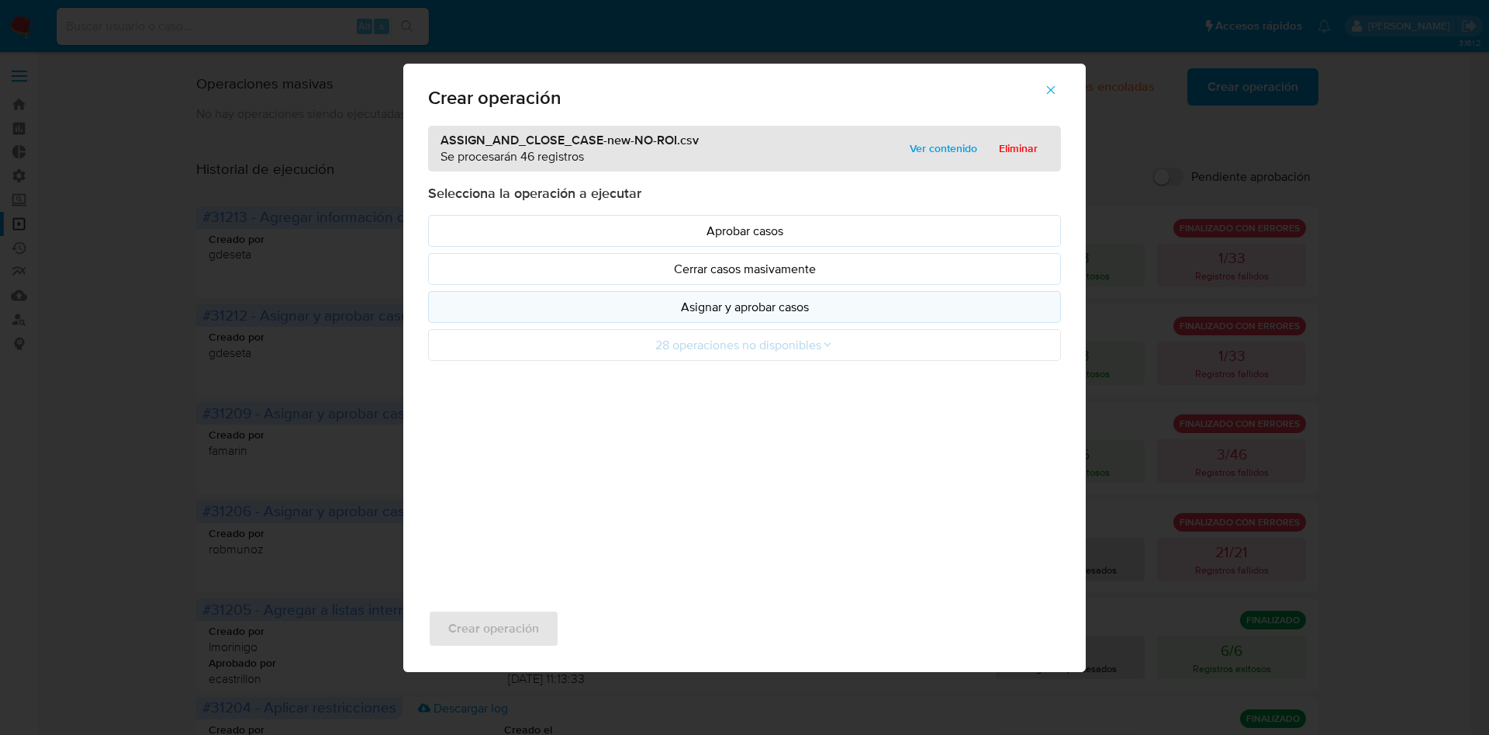
click at [770, 303] on p "Asignar y aprobar casos" at bounding box center [744, 307] width 607 height 18
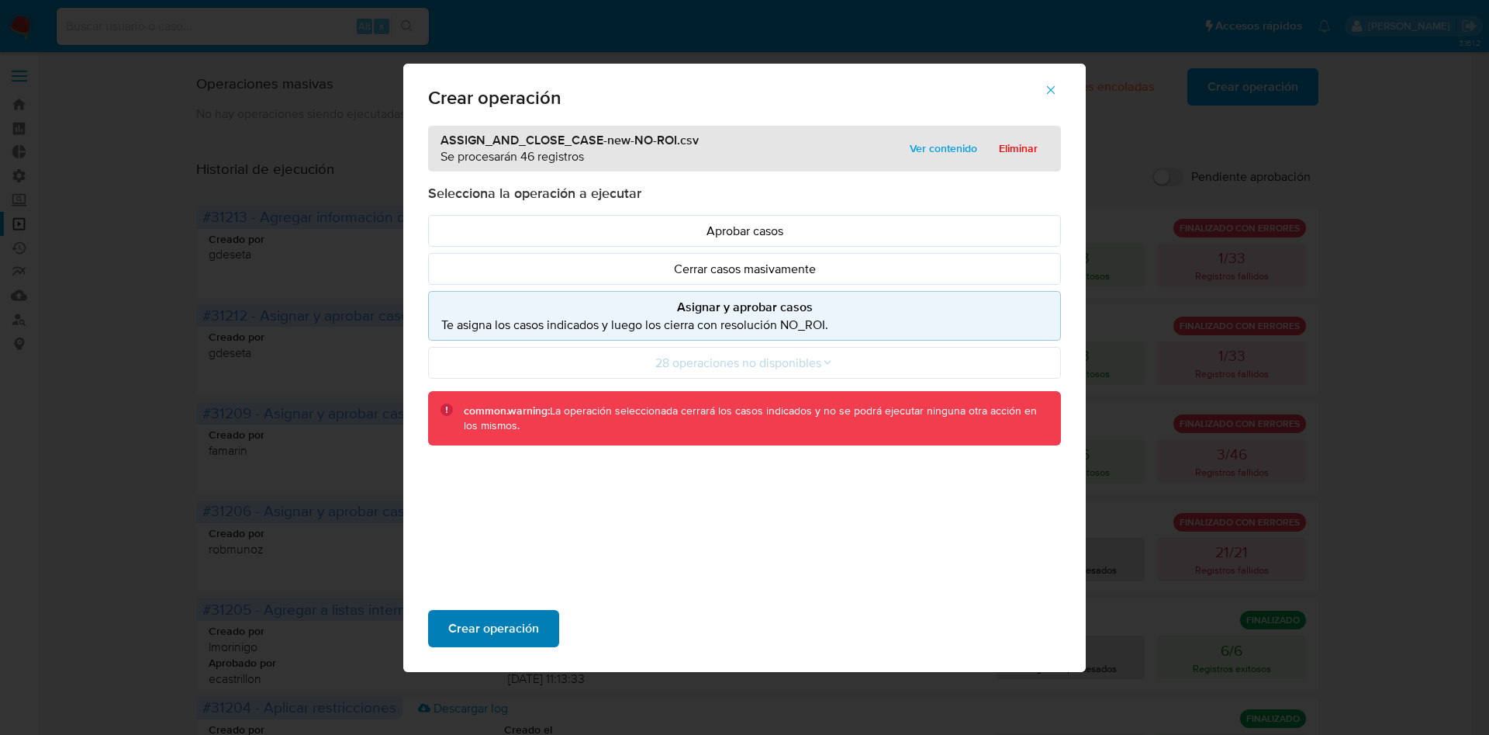
click at [534, 624] on span "Crear operación" at bounding box center [493, 628] width 91 height 34
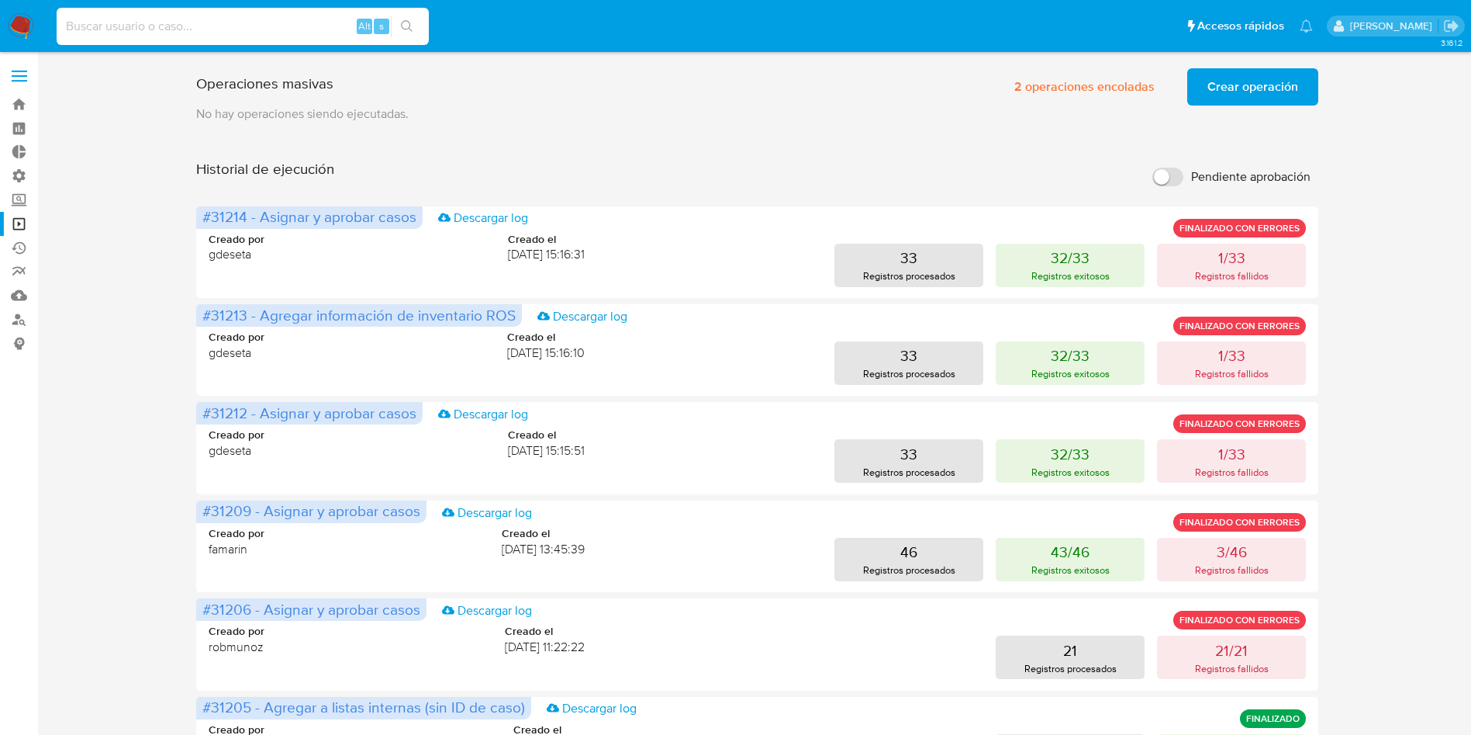
click at [263, 22] on input at bounding box center [243, 26] width 372 height 20
paste input "xCsjkoNkmhBS6595rCVH7RGO"
type input "xCsjkoNkmhBS6595rCVH7RGO"
click at [404, 26] on icon "search-icon" at bounding box center [407, 26] width 12 height 12
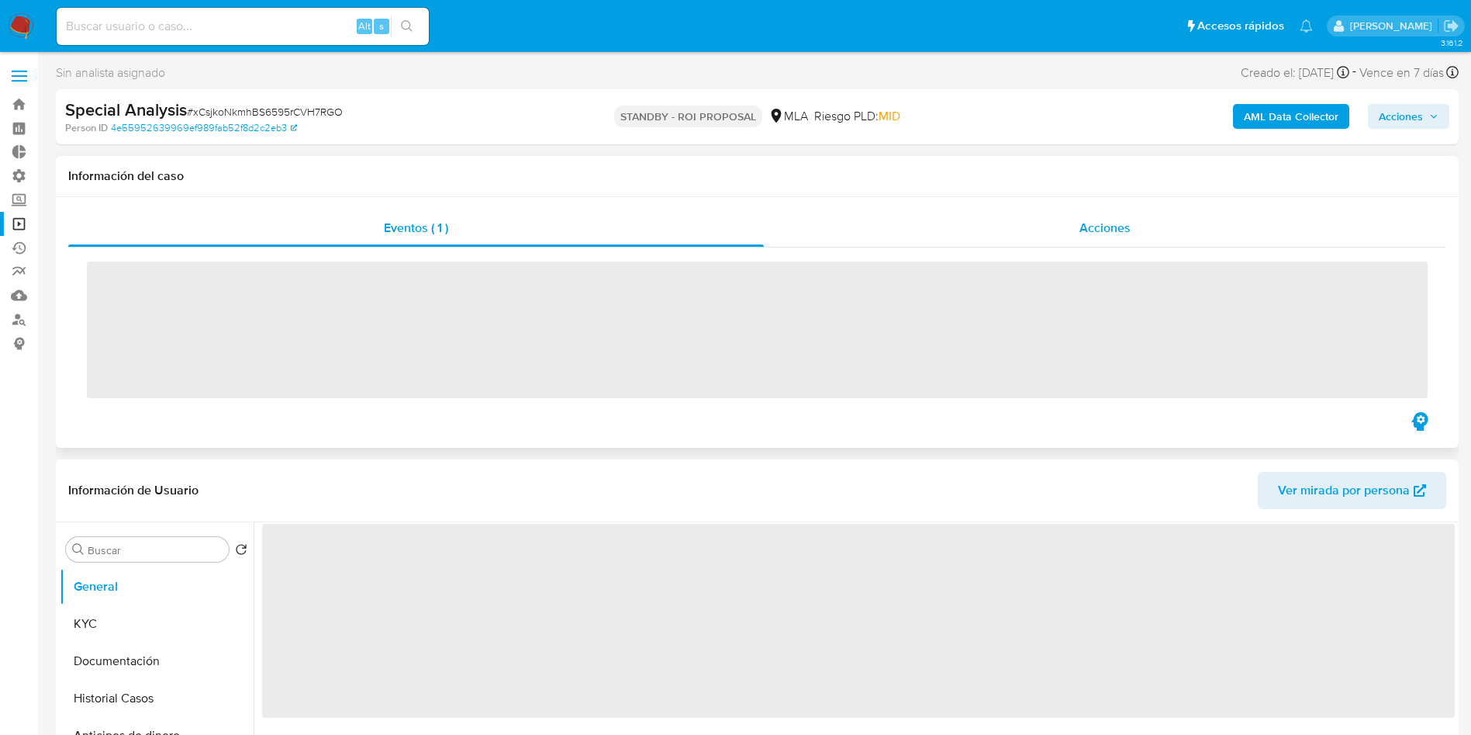
click at [1080, 230] on span "Acciones" at bounding box center [1105, 228] width 51 height 18
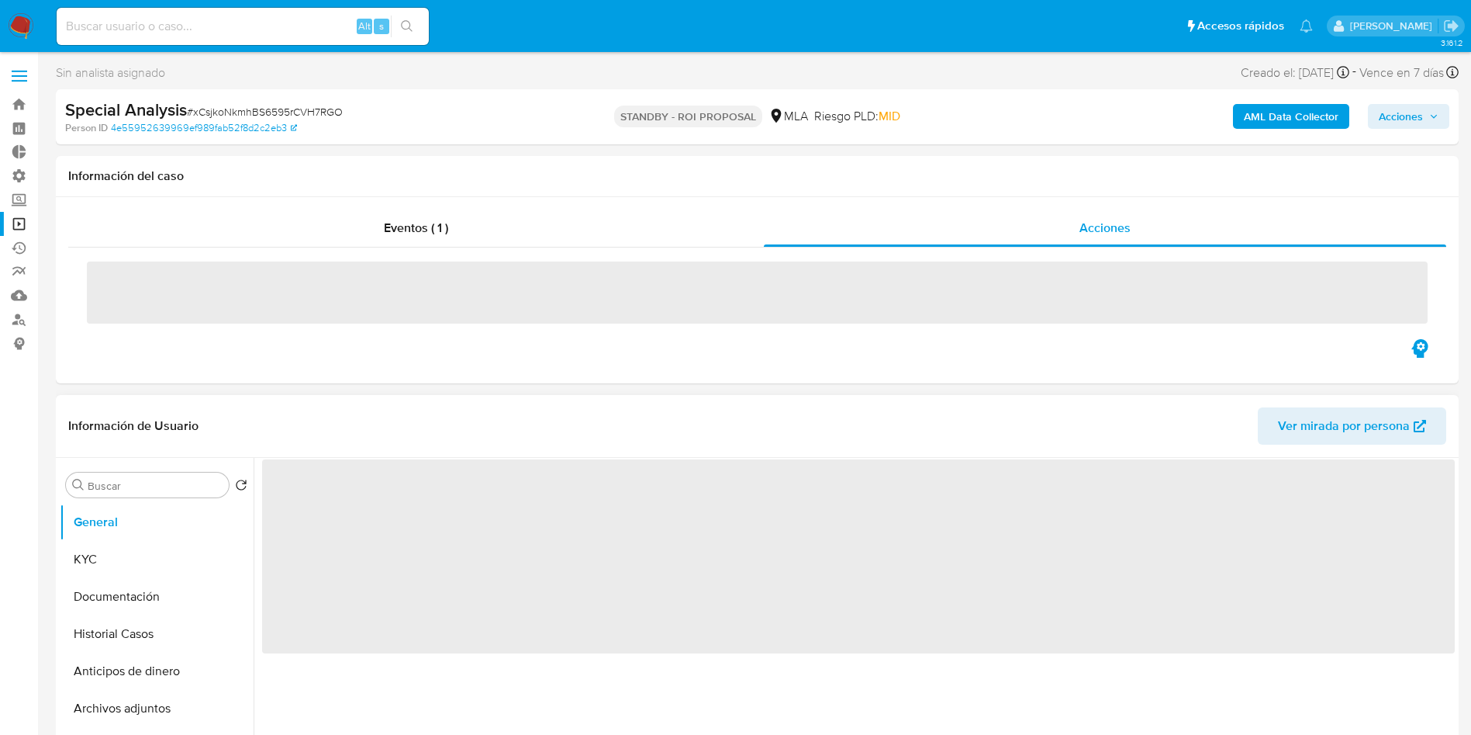
select select "10"
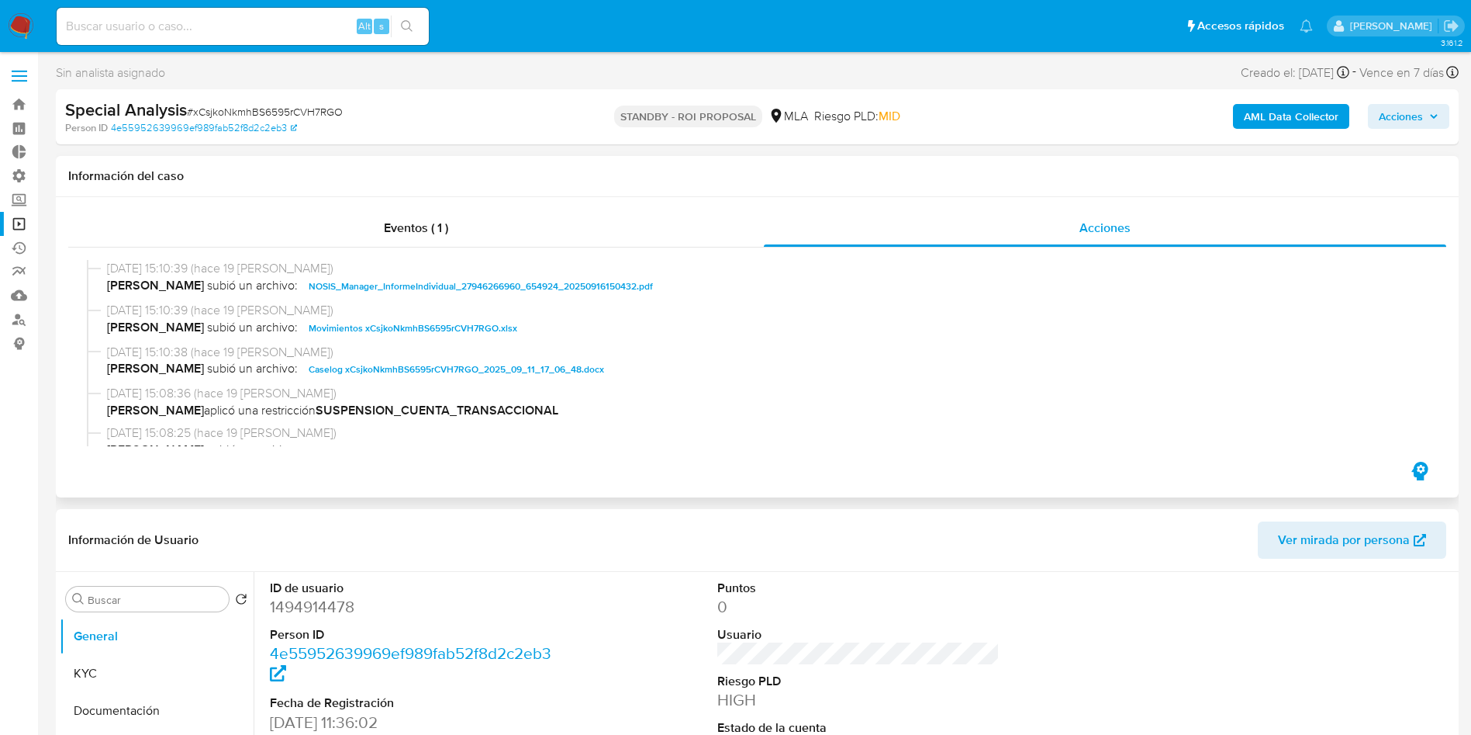
scroll to position [116, 0]
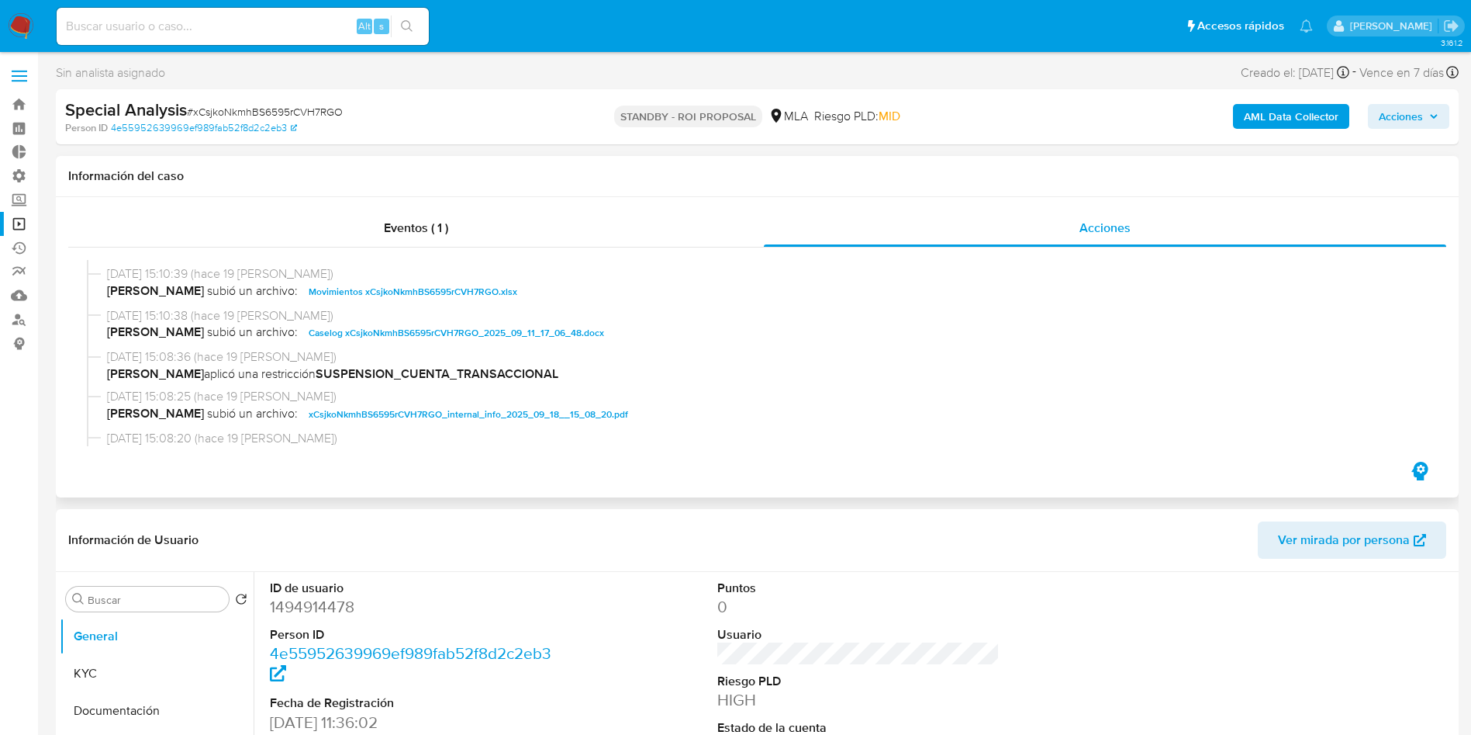
click at [372, 334] on span "Caselog xCsjkoNkmhBS6595rCVH7RGO_2025_09_11_17_06_48.docx" at bounding box center [457, 332] width 296 height 19
click at [19, 228] on link "Operaciones masivas" at bounding box center [92, 224] width 185 height 24
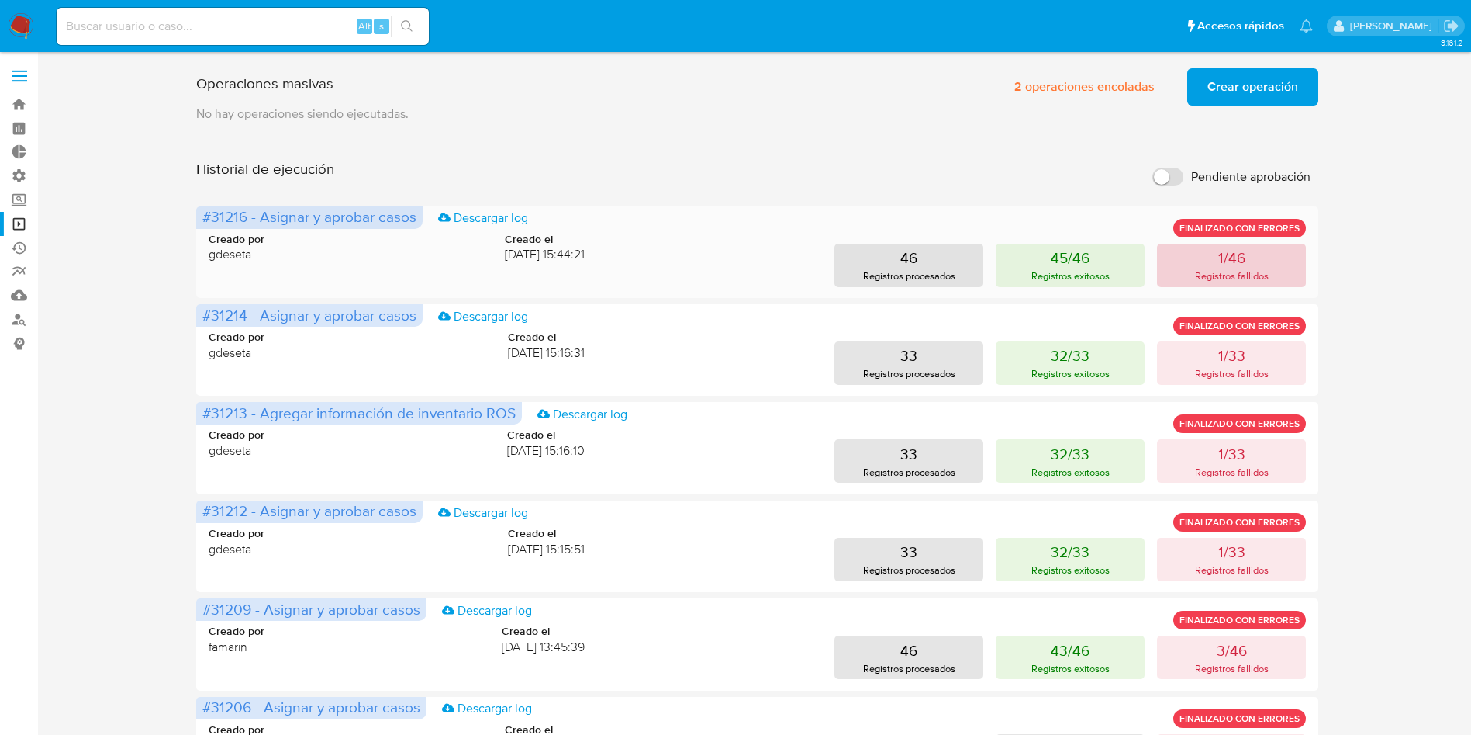
click at [1226, 256] on p "1/46" at bounding box center [1232, 258] width 27 height 22
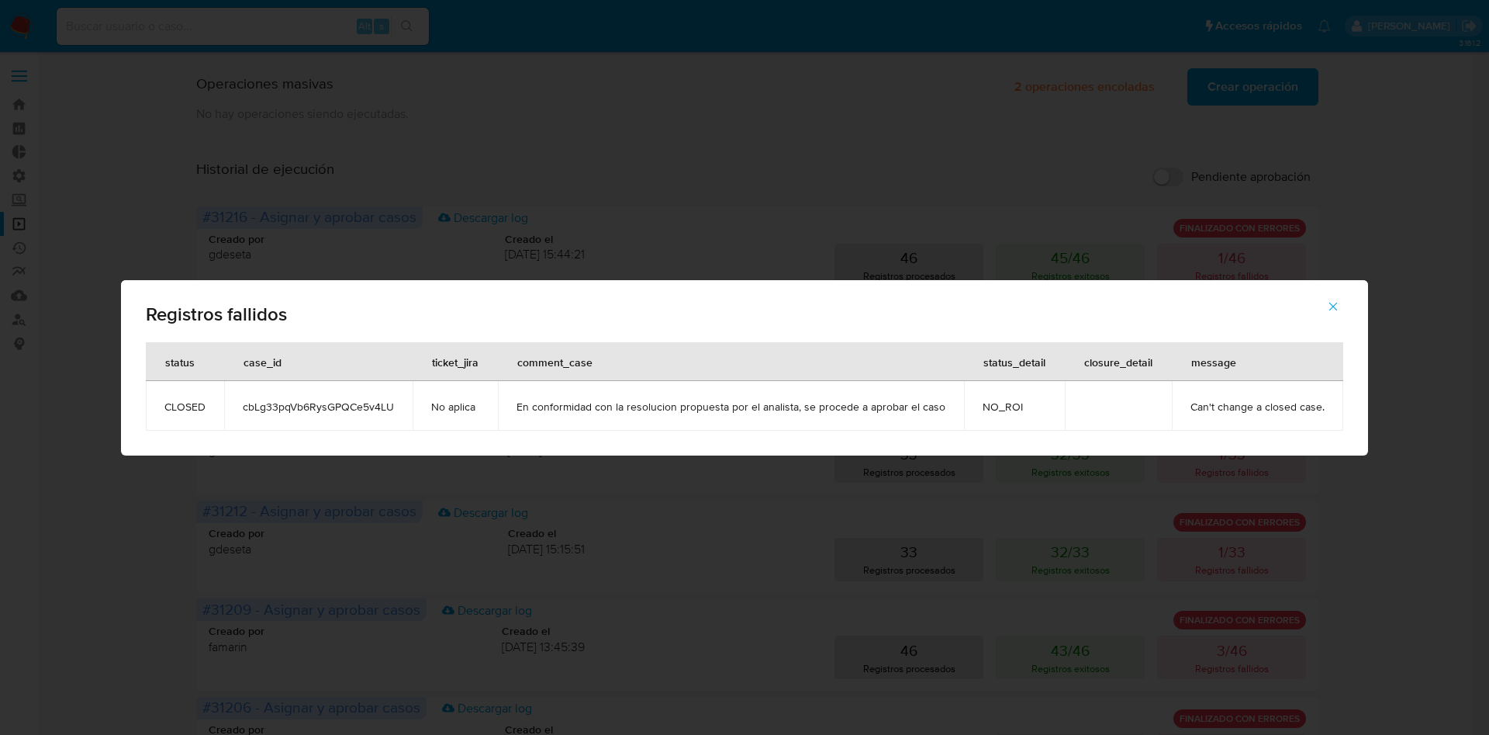
click at [1326, 313] on span "button" at bounding box center [1333, 306] width 14 height 34
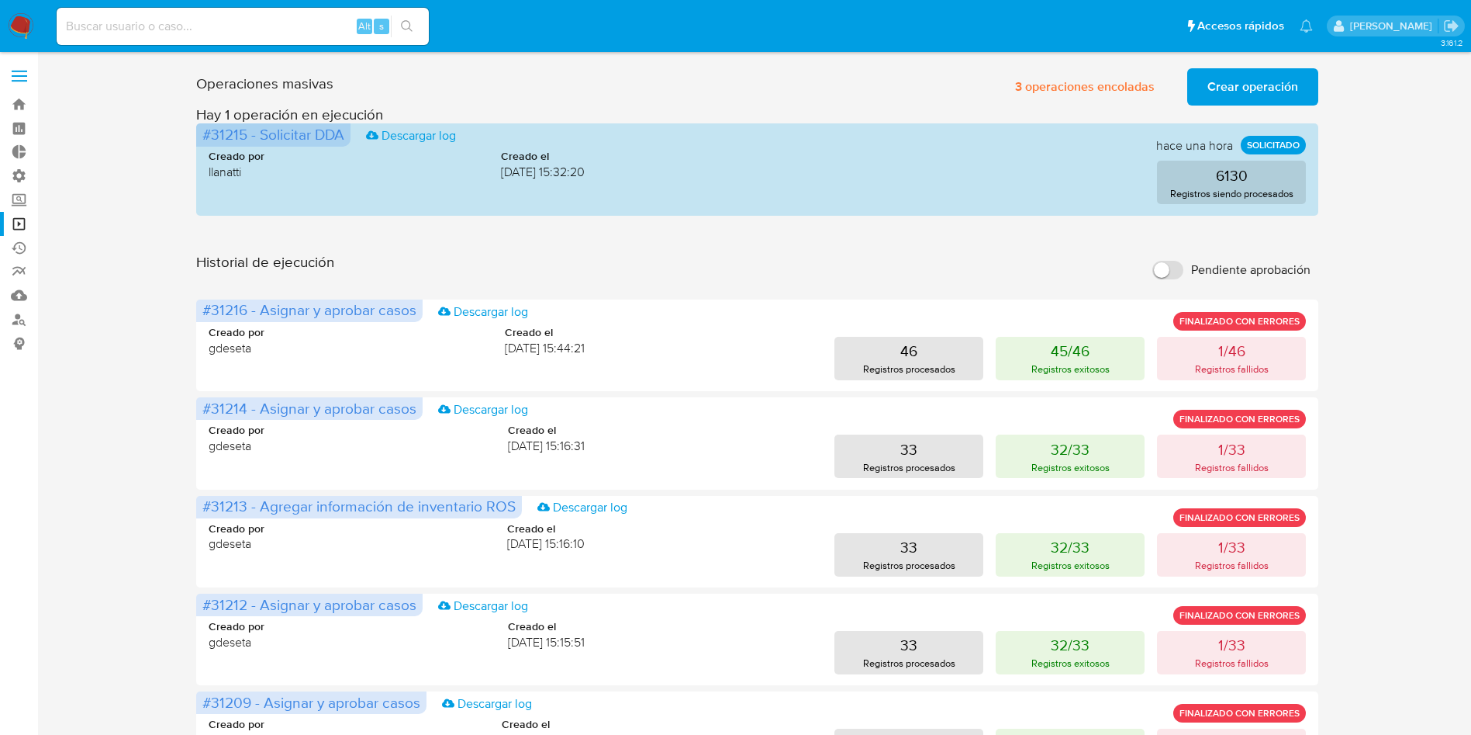
click at [1390, 268] on div "Operaciones masivas 3 operaciones encoladas Crear operación Sólo puede haber ha…" at bounding box center [757, 692] width 1403 height 1261
